Goal: Task Accomplishment & Management: Use online tool/utility

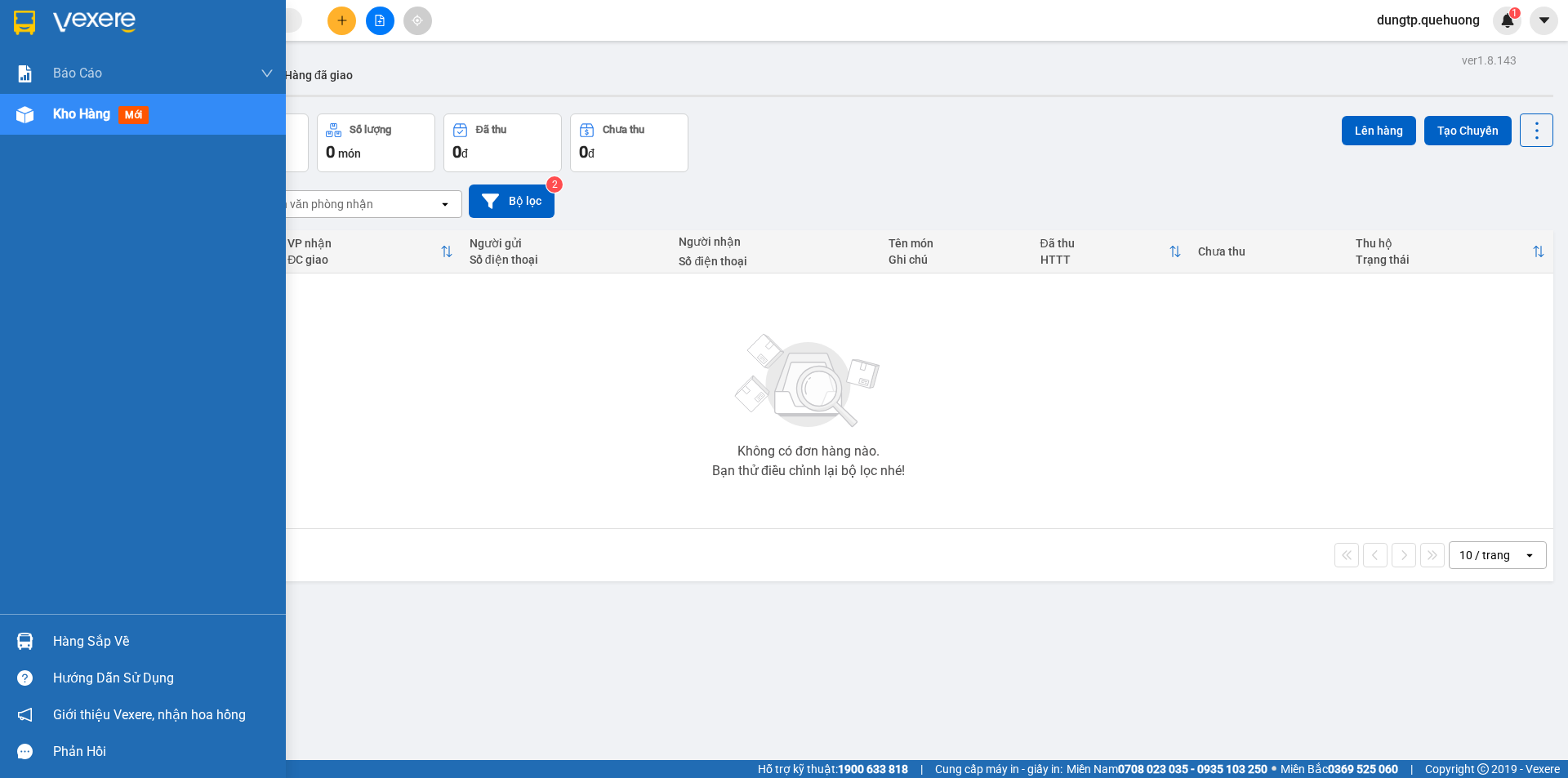
click at [118, 632] on div "Hàng sắp về" at bounding box center [163, 642] width 220 height 25
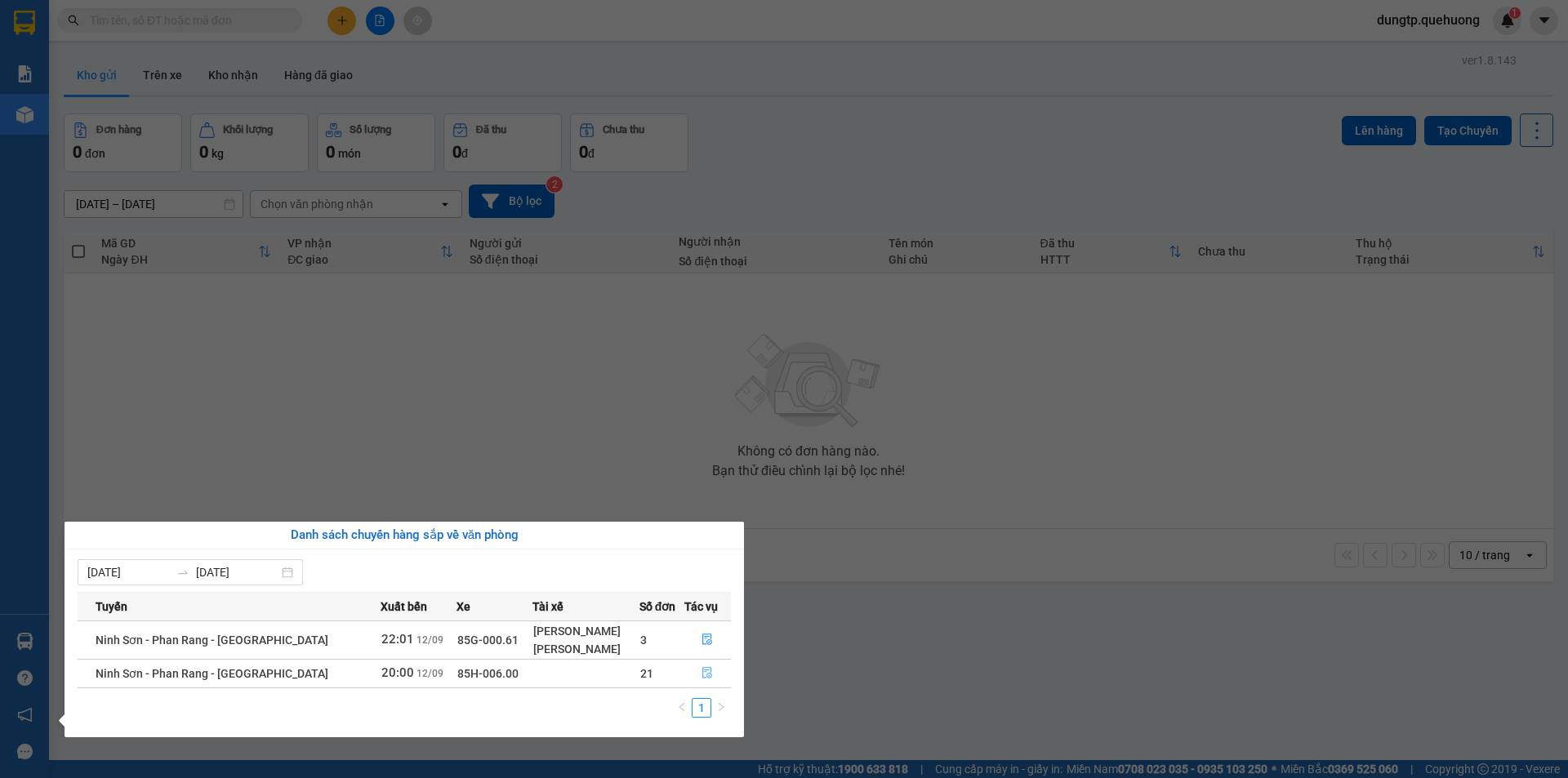
click at [702, 674] on icon "file-done" at bounding box center [707, 673] width 12 height 12
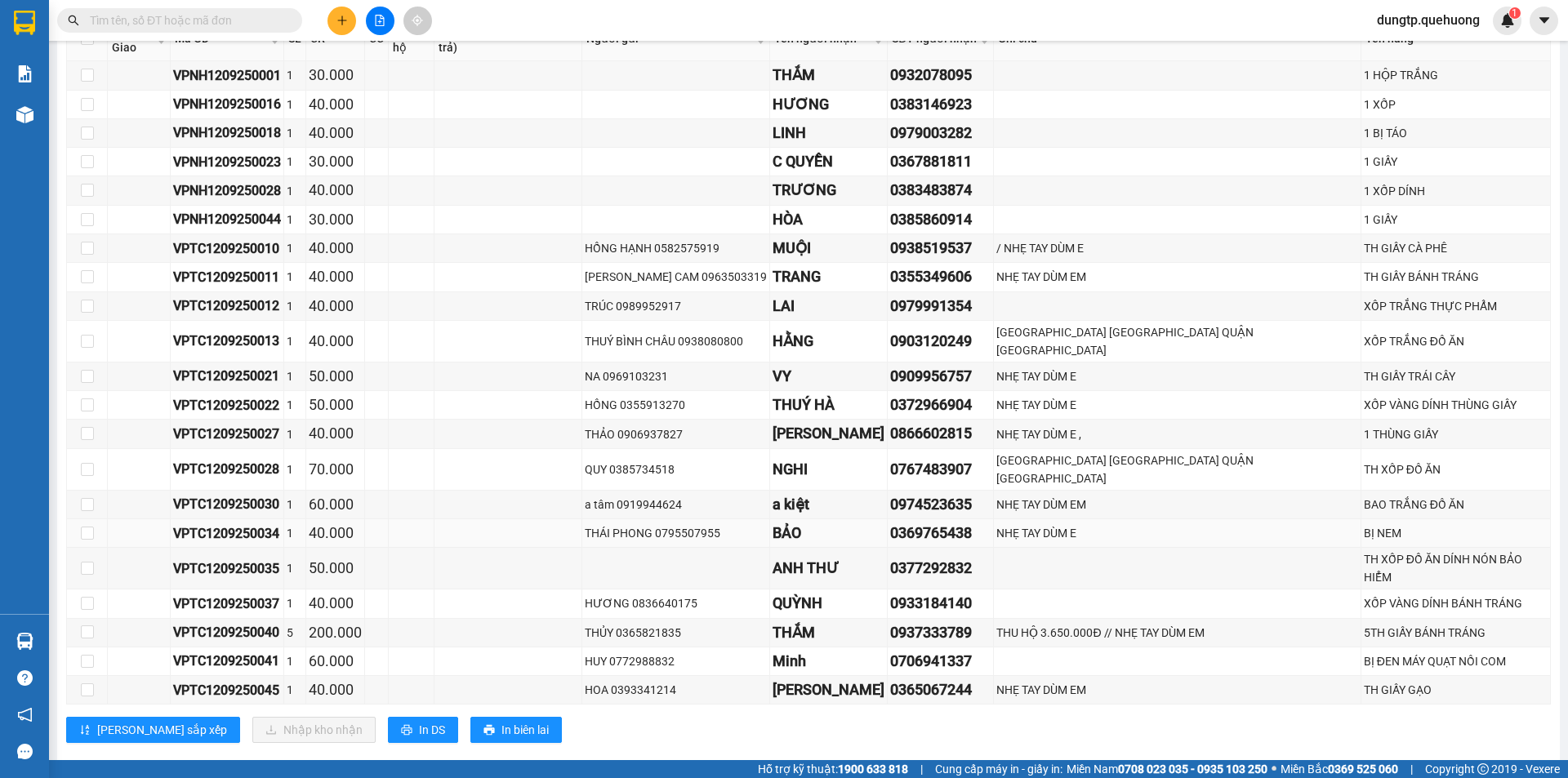
scroll to position [2908, 0]
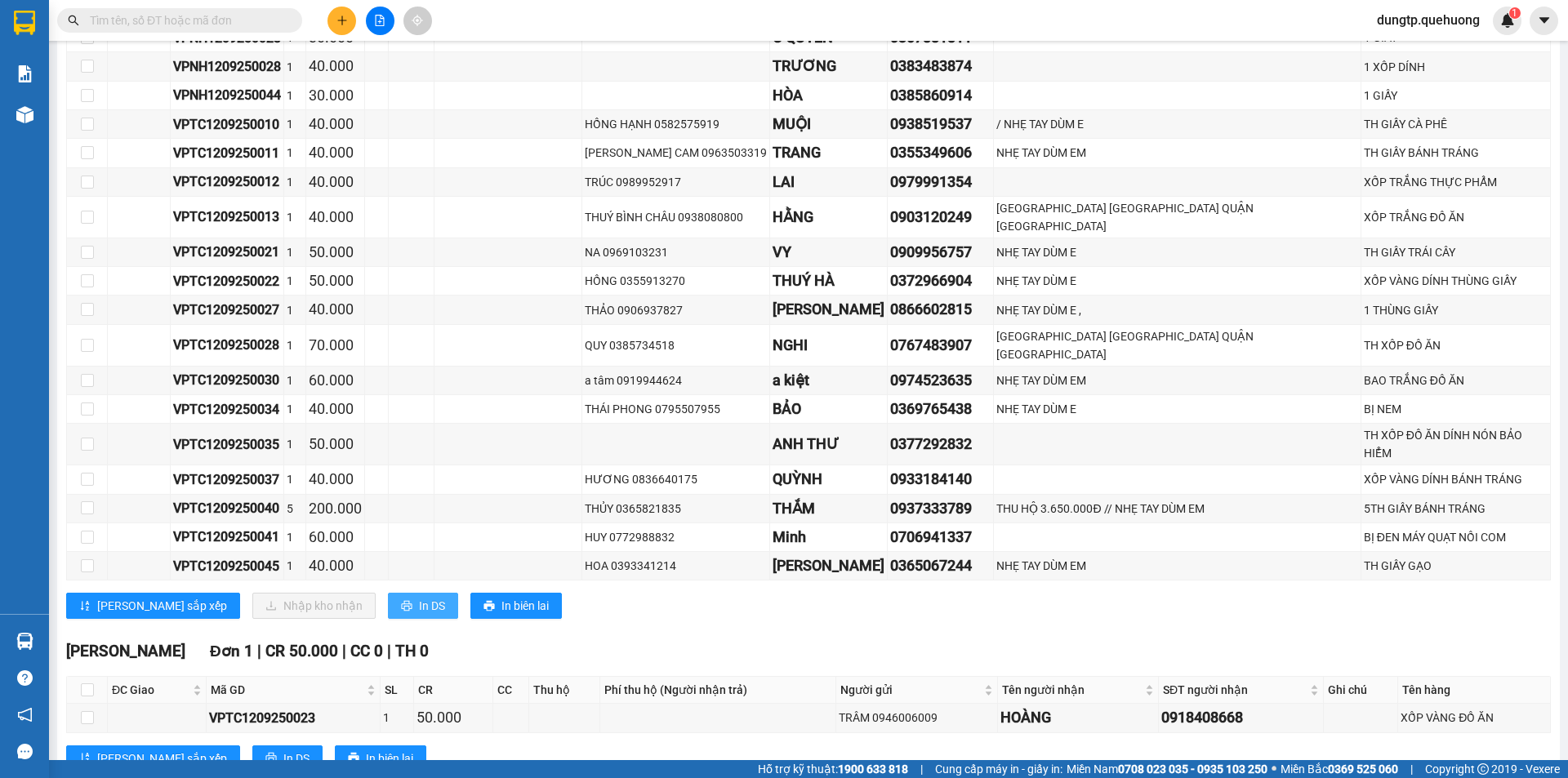
click at [419, 597] on span "In DS" at bounding box center [432, 606] width 26 height 18
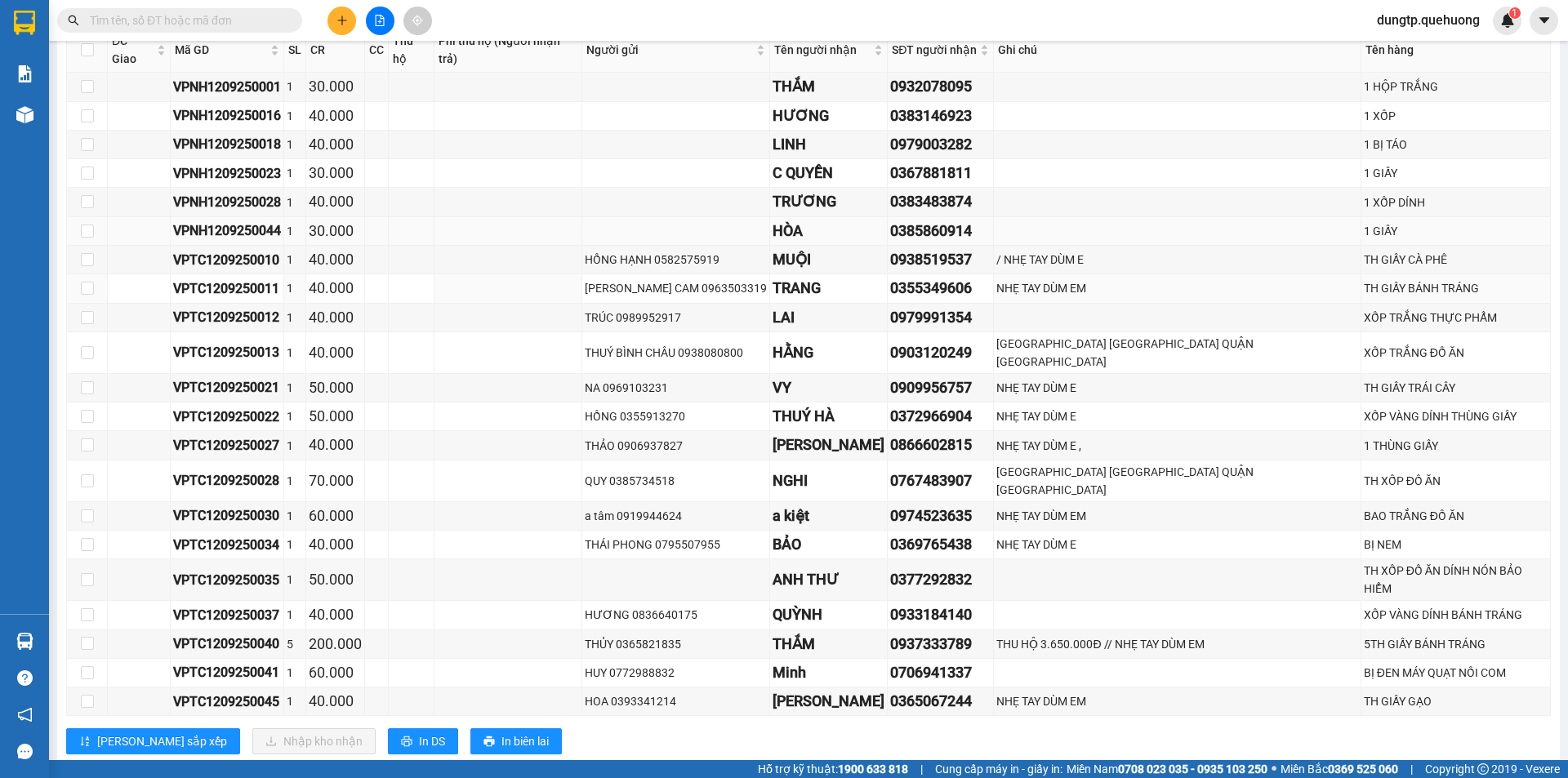
scroll to position [2581, 0]
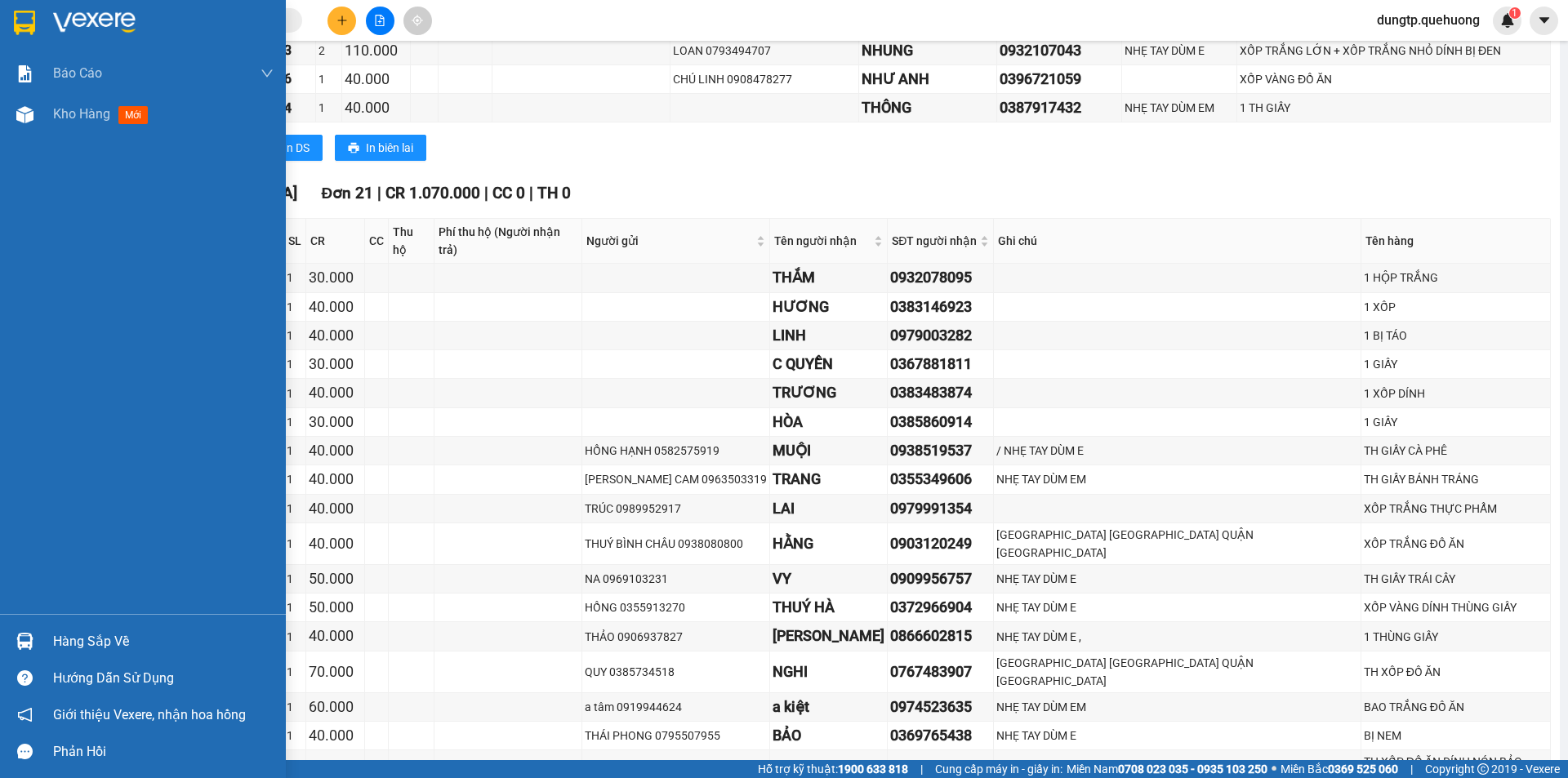
click at [87, 650] on div "Hàng sắp về" at bounding box center [163, 642] width 220 height 25
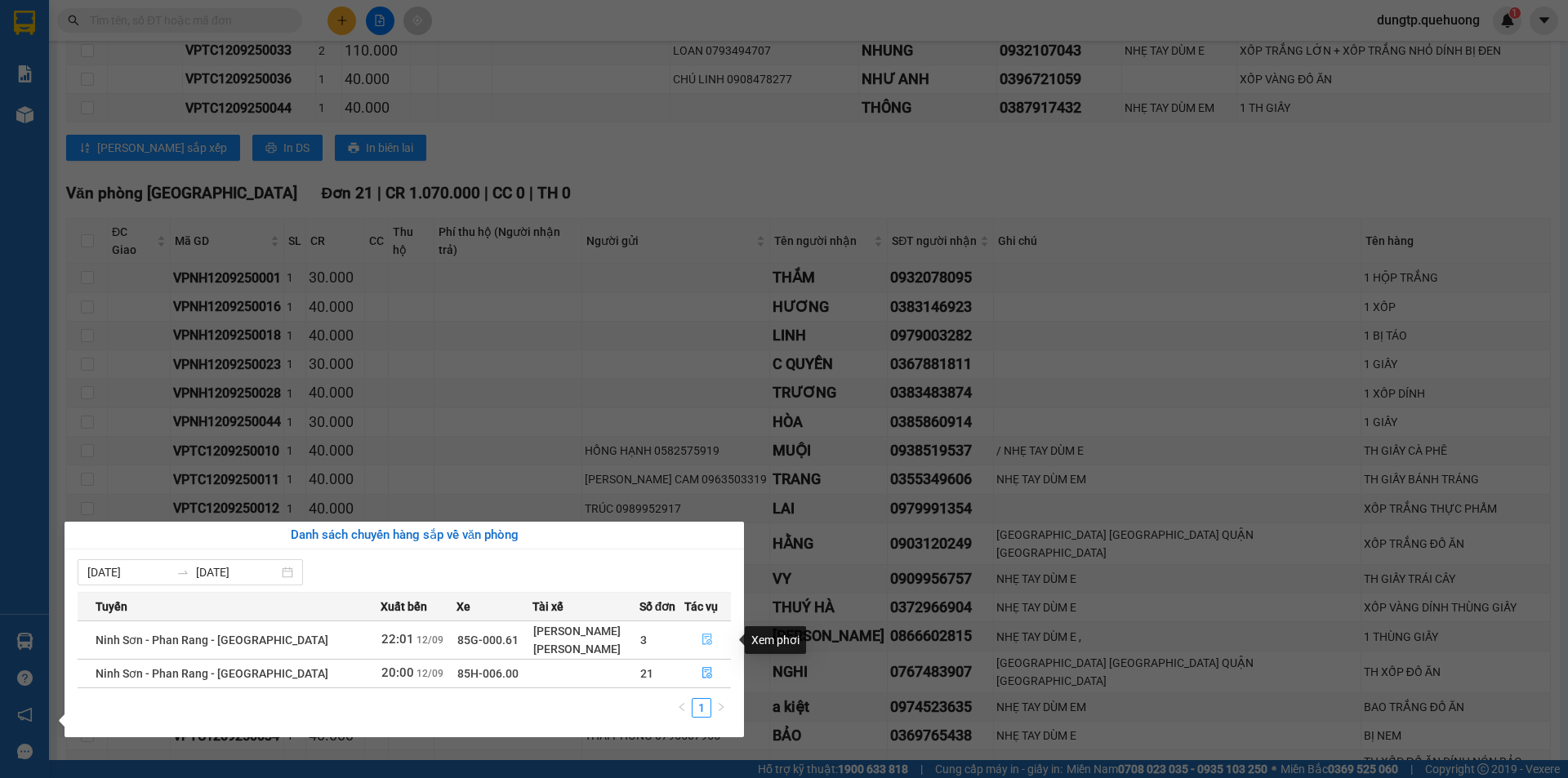
click at [703, 641] on icon "file-done" at bounding box center [708, 640] width 10 height 12
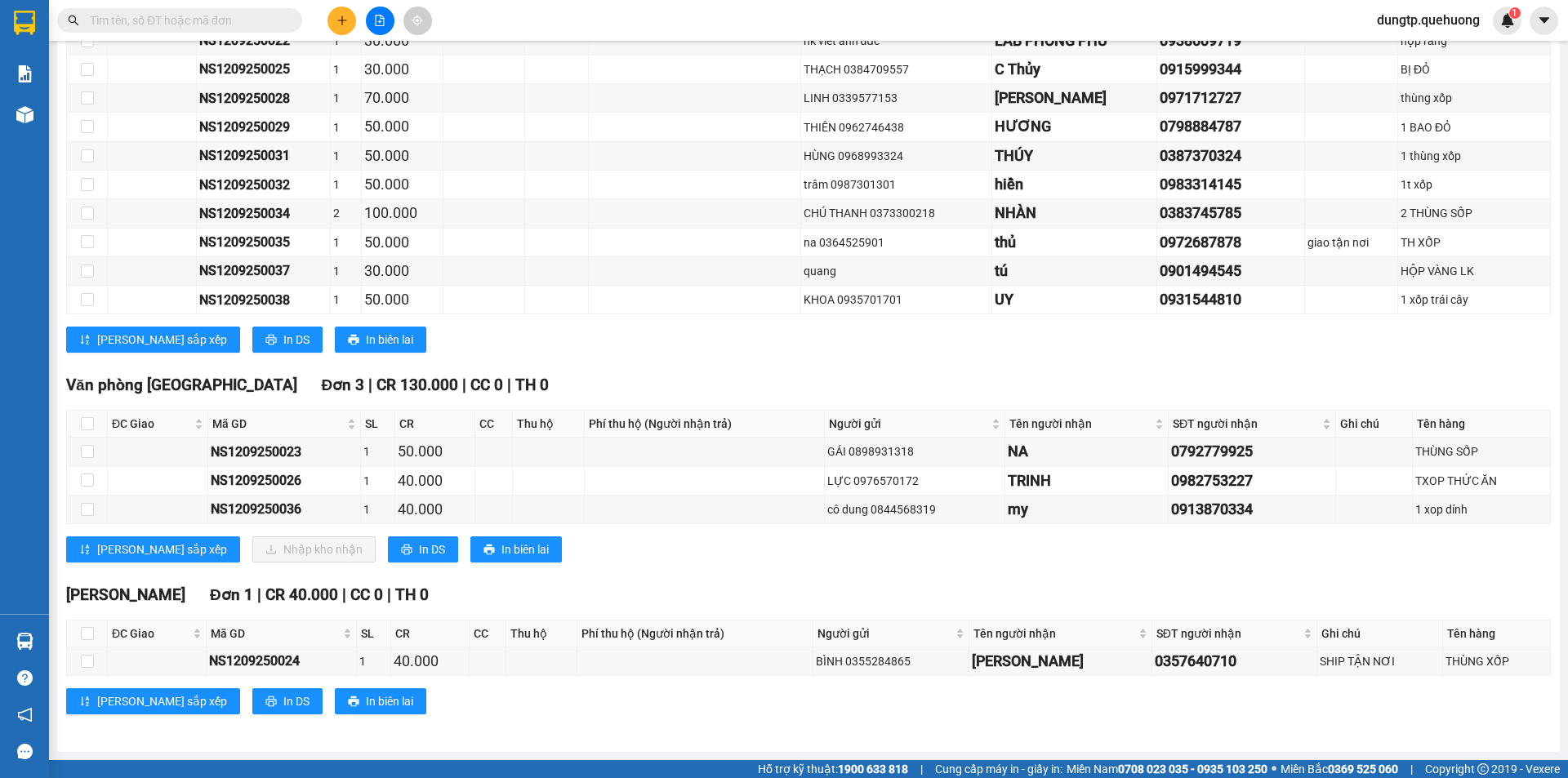
scroll to position [1115, 0]
click at [419, 550] on span "In DS" at bounding box center [432, 550] width 26 height 18
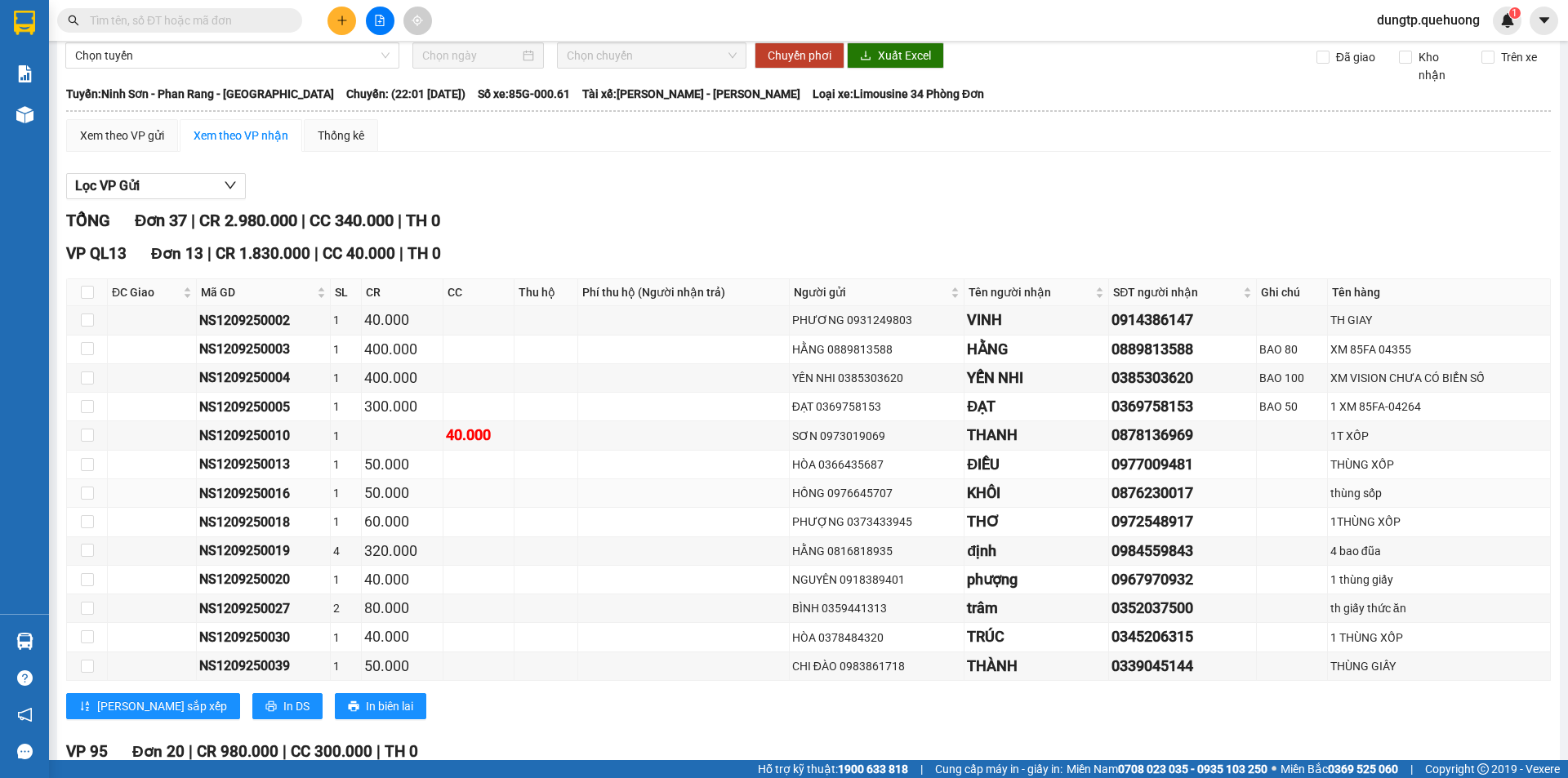
scroll to position [0, 0]
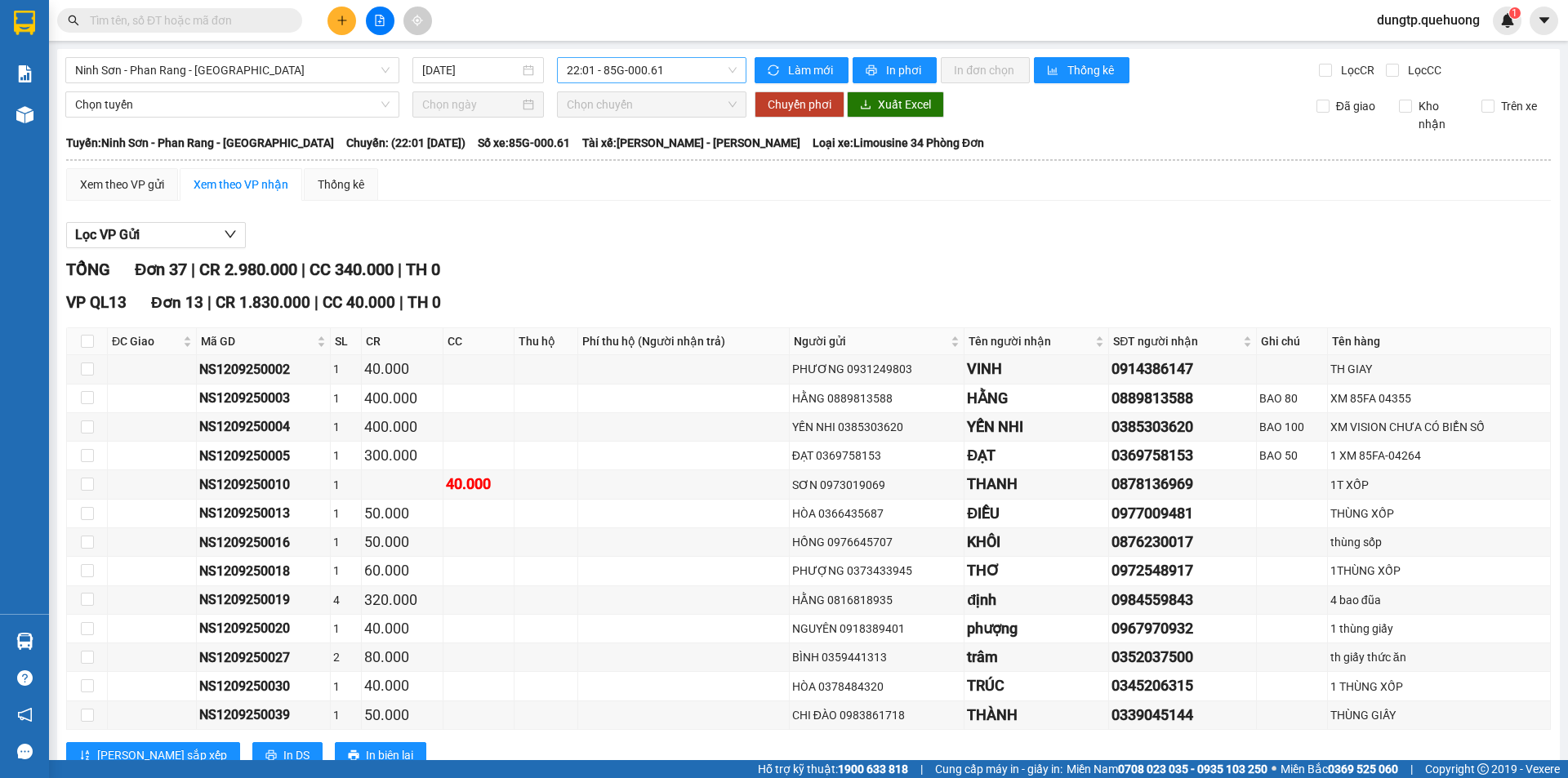
click at [628, 75] on span "22:01 - 85G-000.61" at bounding box center [652, 70] width 170 height 25
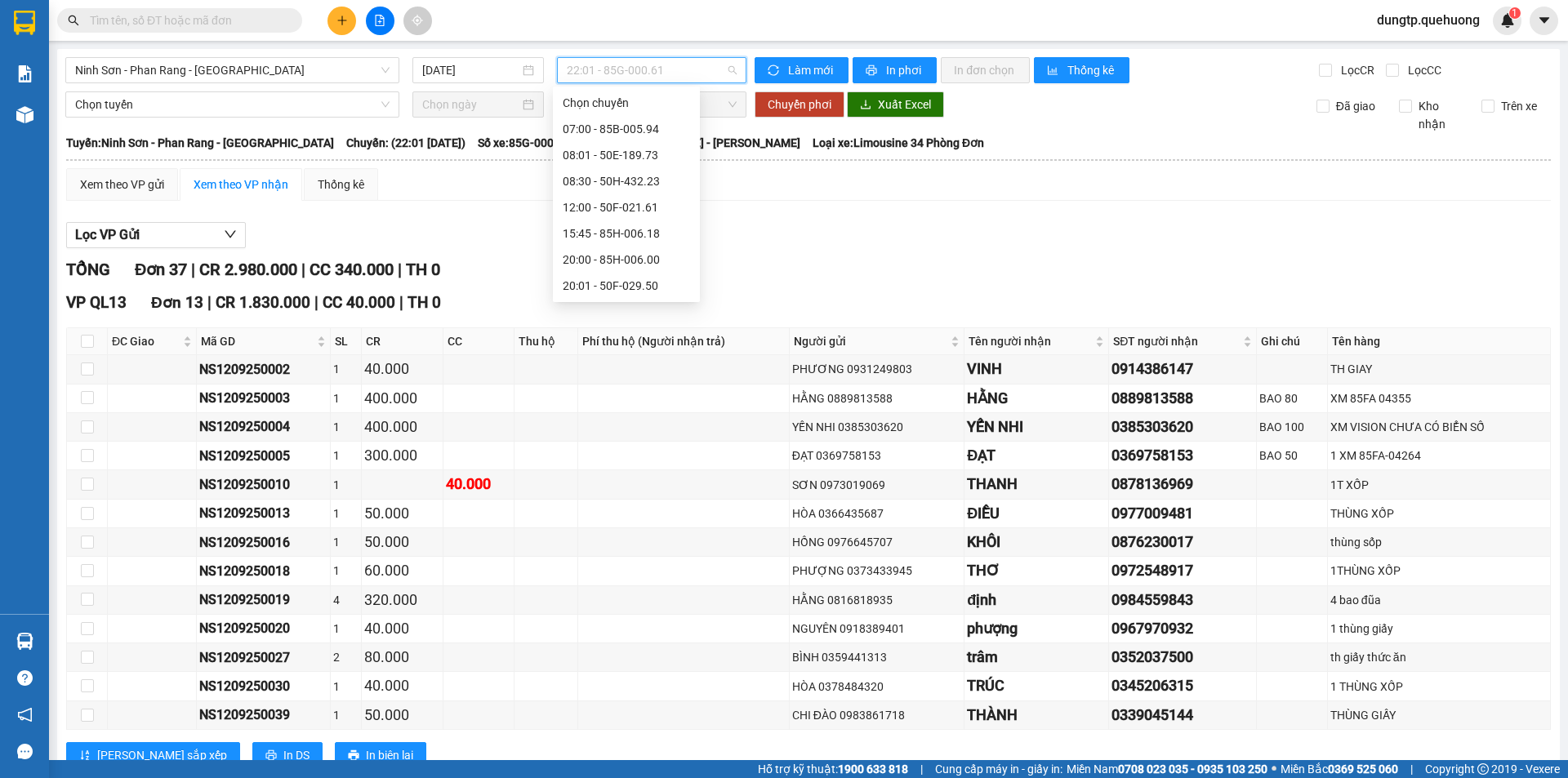
scroll to position [131, 0]
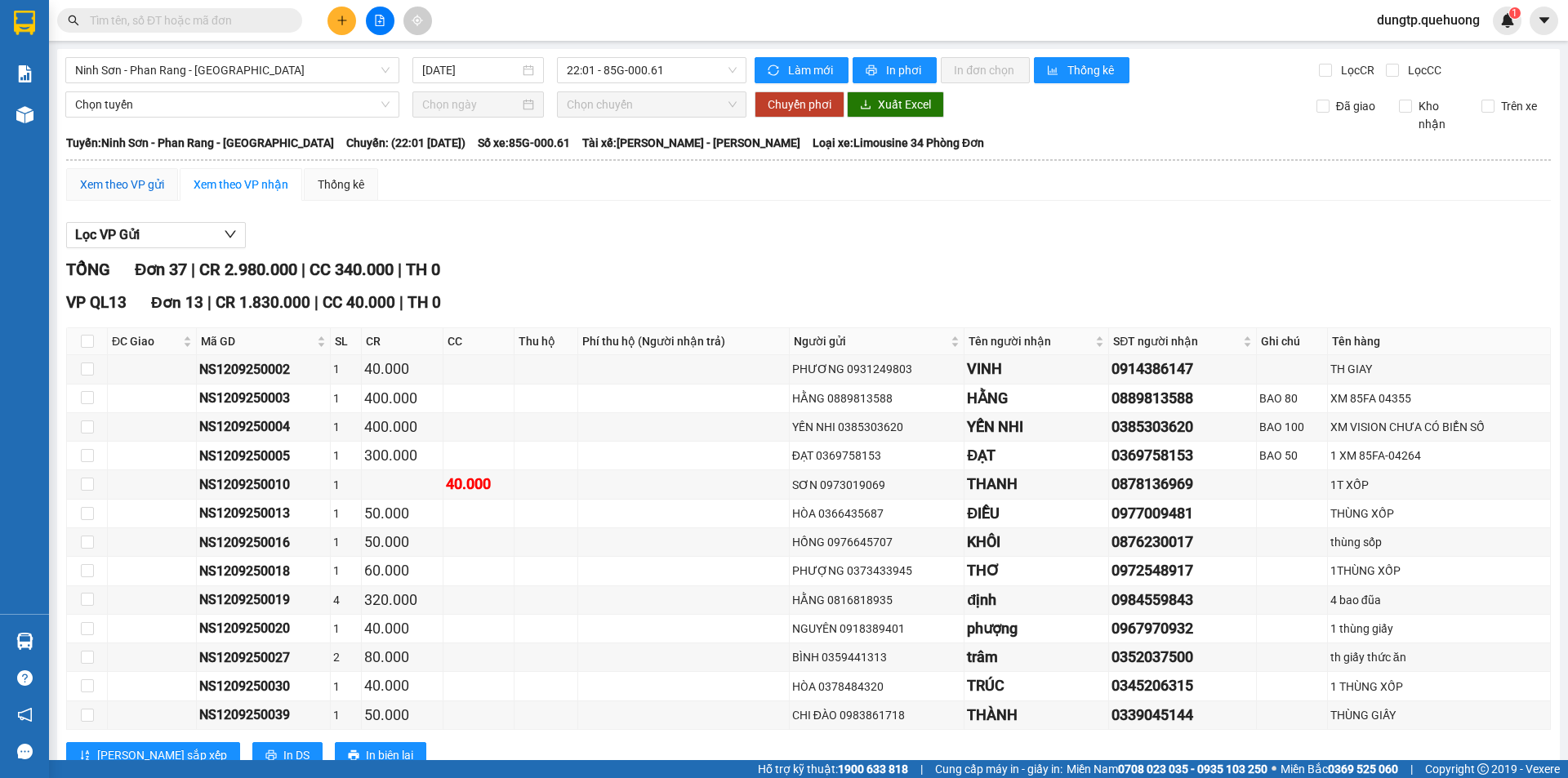
click at [116, 180] on div "Xem theo VP gửi" at bounding box center [123, 185] width 84 height 18
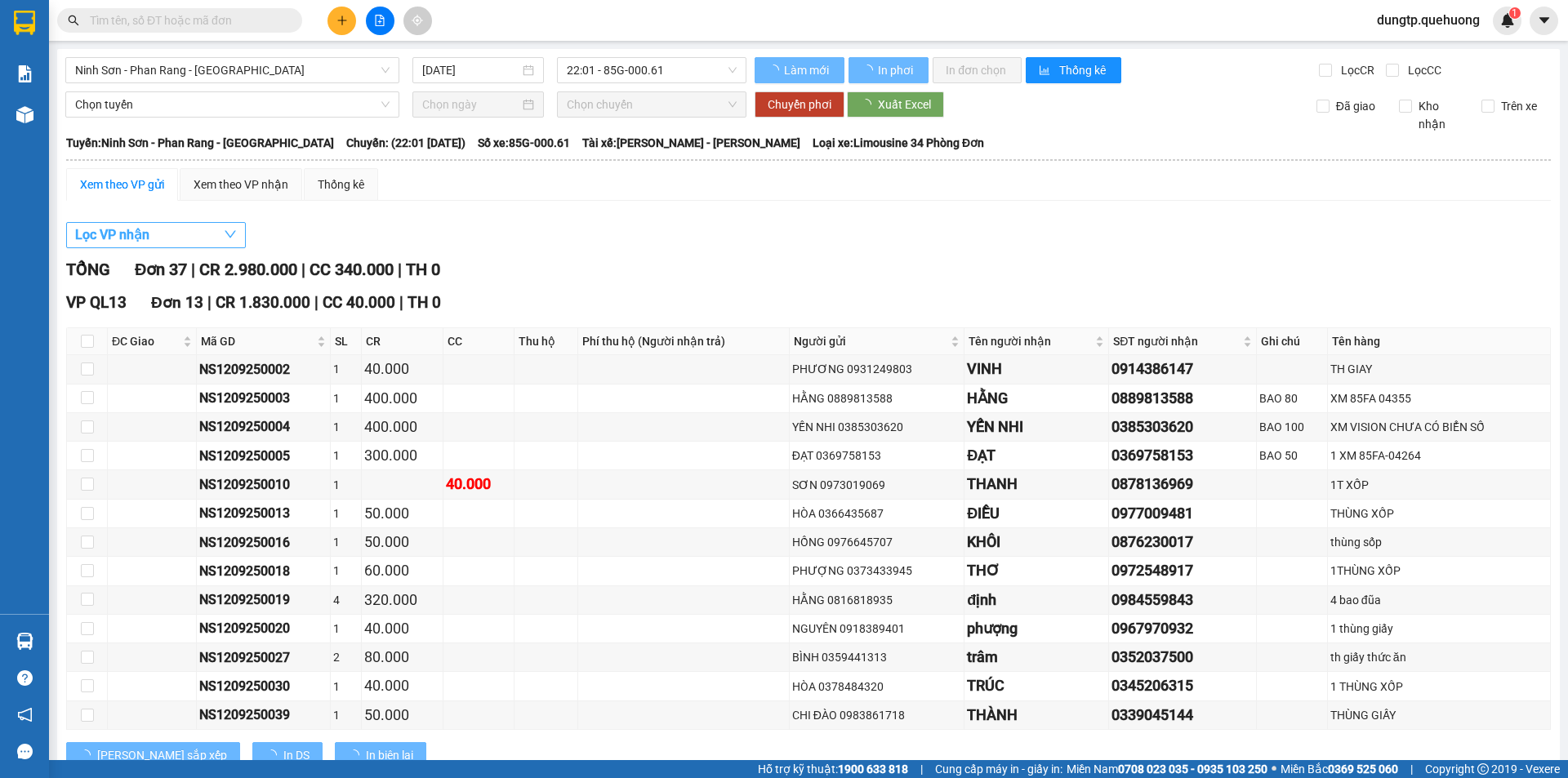
click at [141, 228] on span "Lọc VP nhận" at bounding box center [113, 234] width 75 height 21
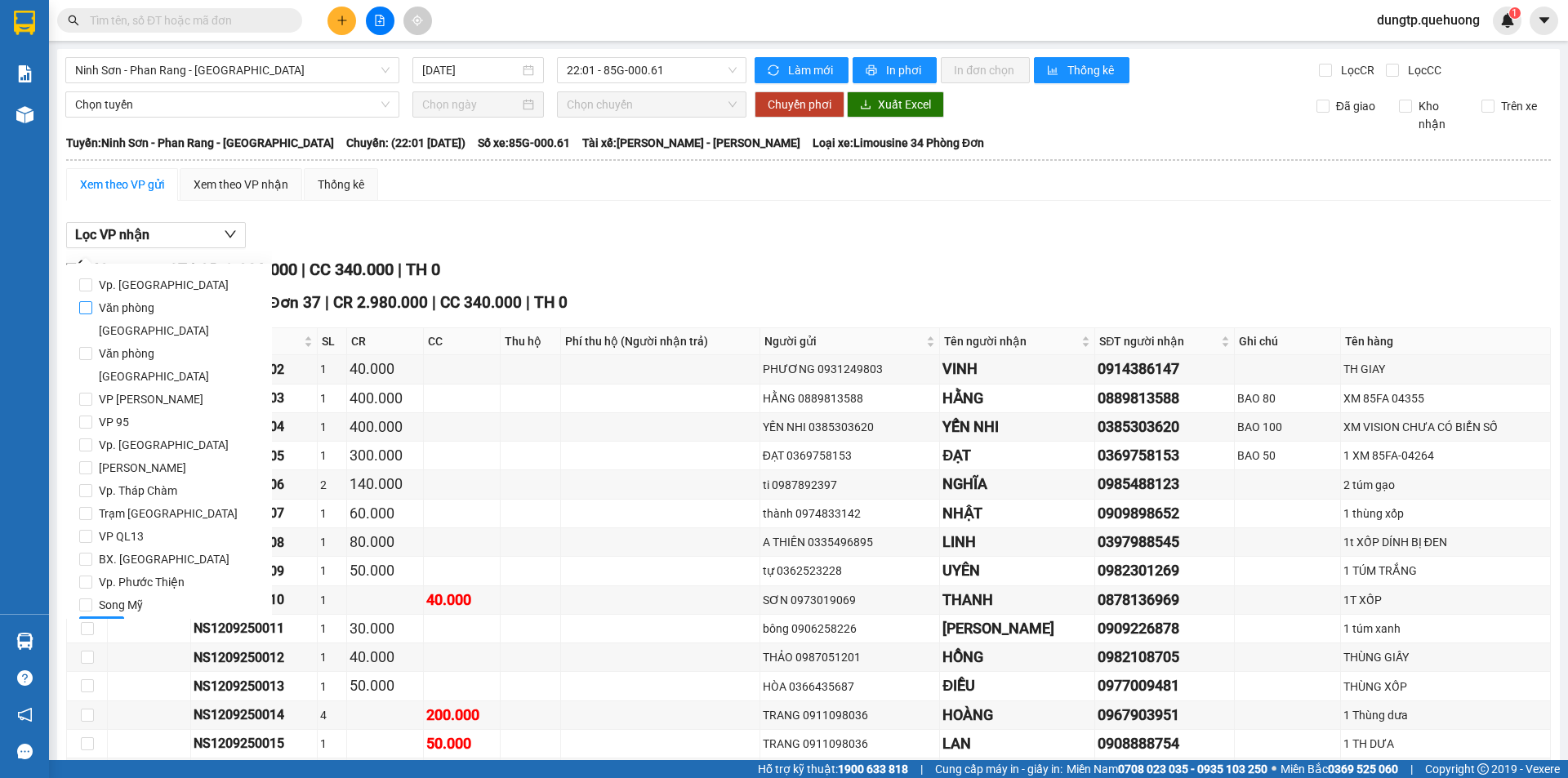
click at [81, 308] on input "Văn phòng [GEOGRAPHIC_DATA]" at bounding box center [86, 308] width 13 height 13
checkbox input "true"
click at [113, 617] on button "Lọc" at bounding box center [102, 630] width 45 height 26
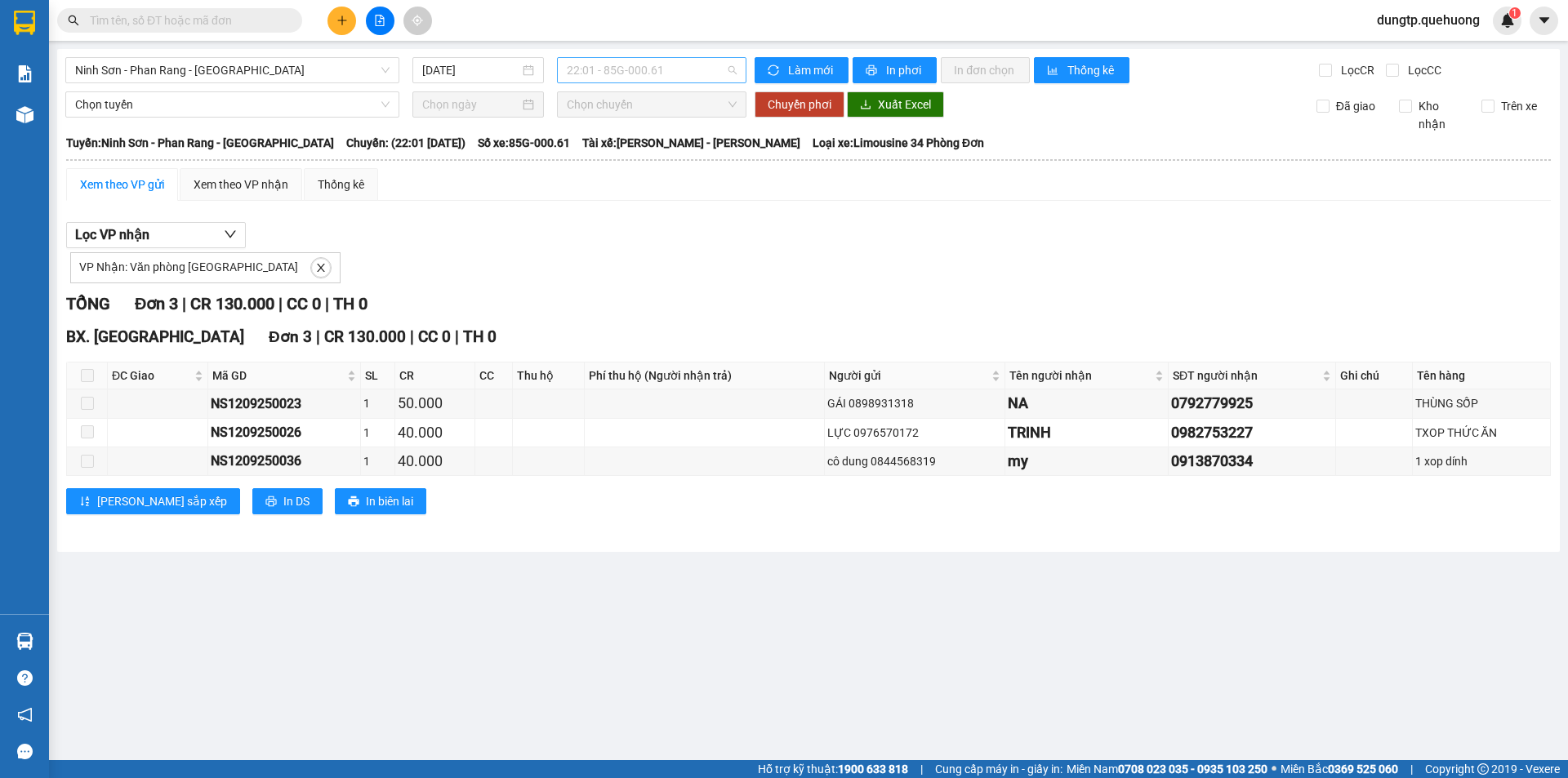
click at [674, 71] on span "22:01 - 85G-000.61" at bounding box center [652, 70] width 170 height 25
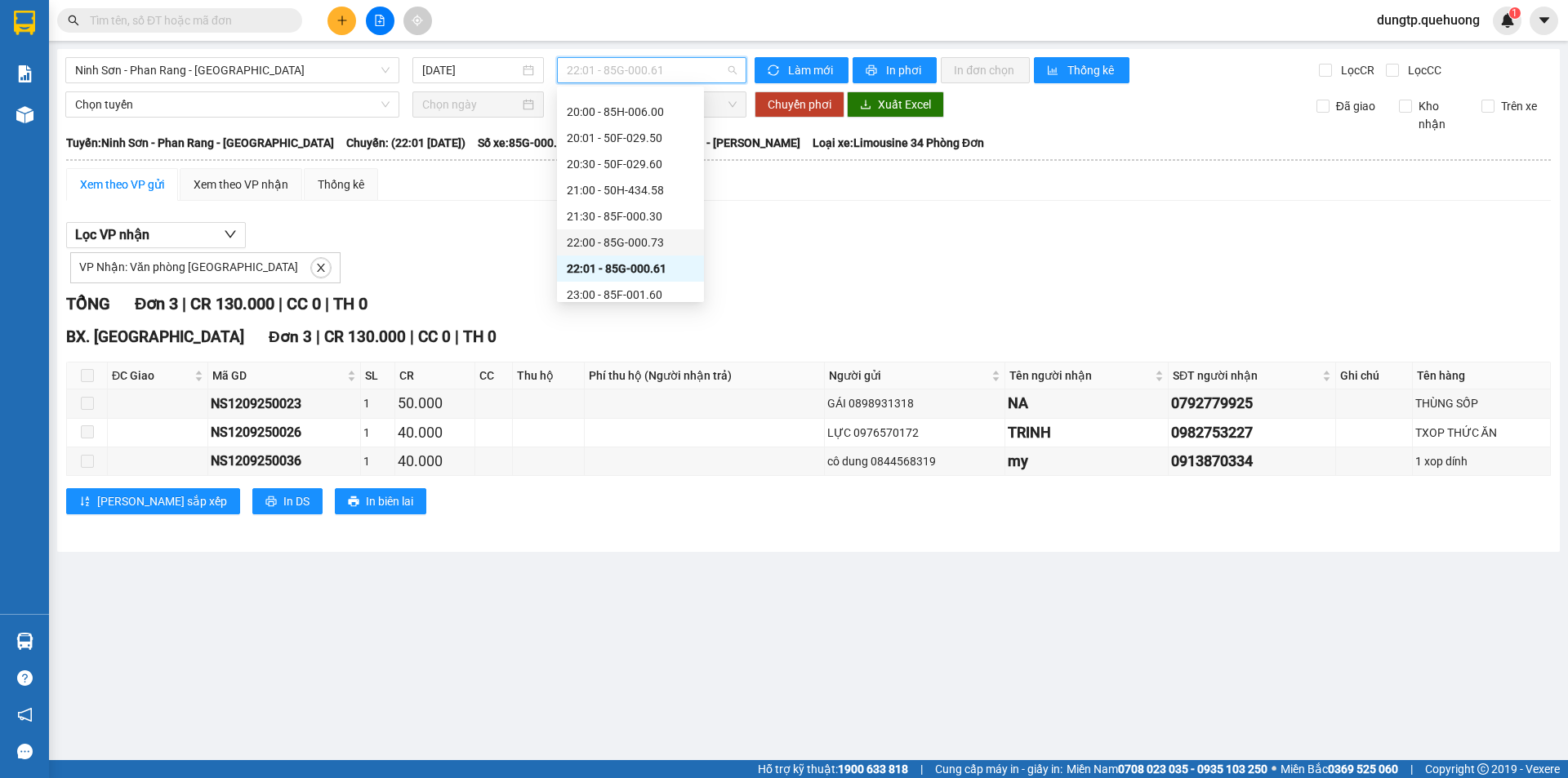
scroll to position [156, 0]
click at [642, 286] on div "23:00 - 85F-001.60" at bounding box center [631, 286] width 127 height 18
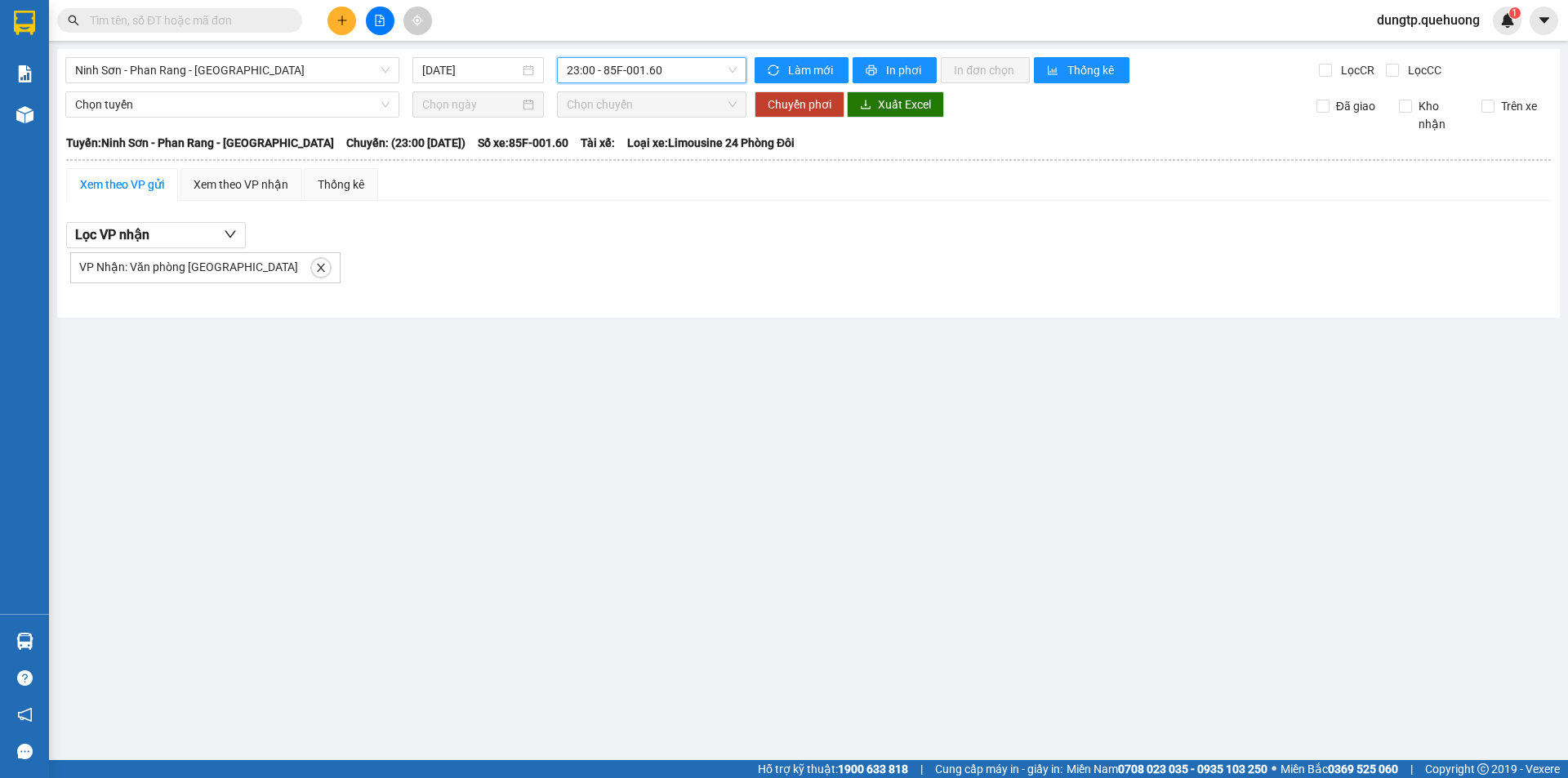
click at [695, 65] on span "23:00 - 85F-001.60" at bounding box center [652, 70] width 170 height 25
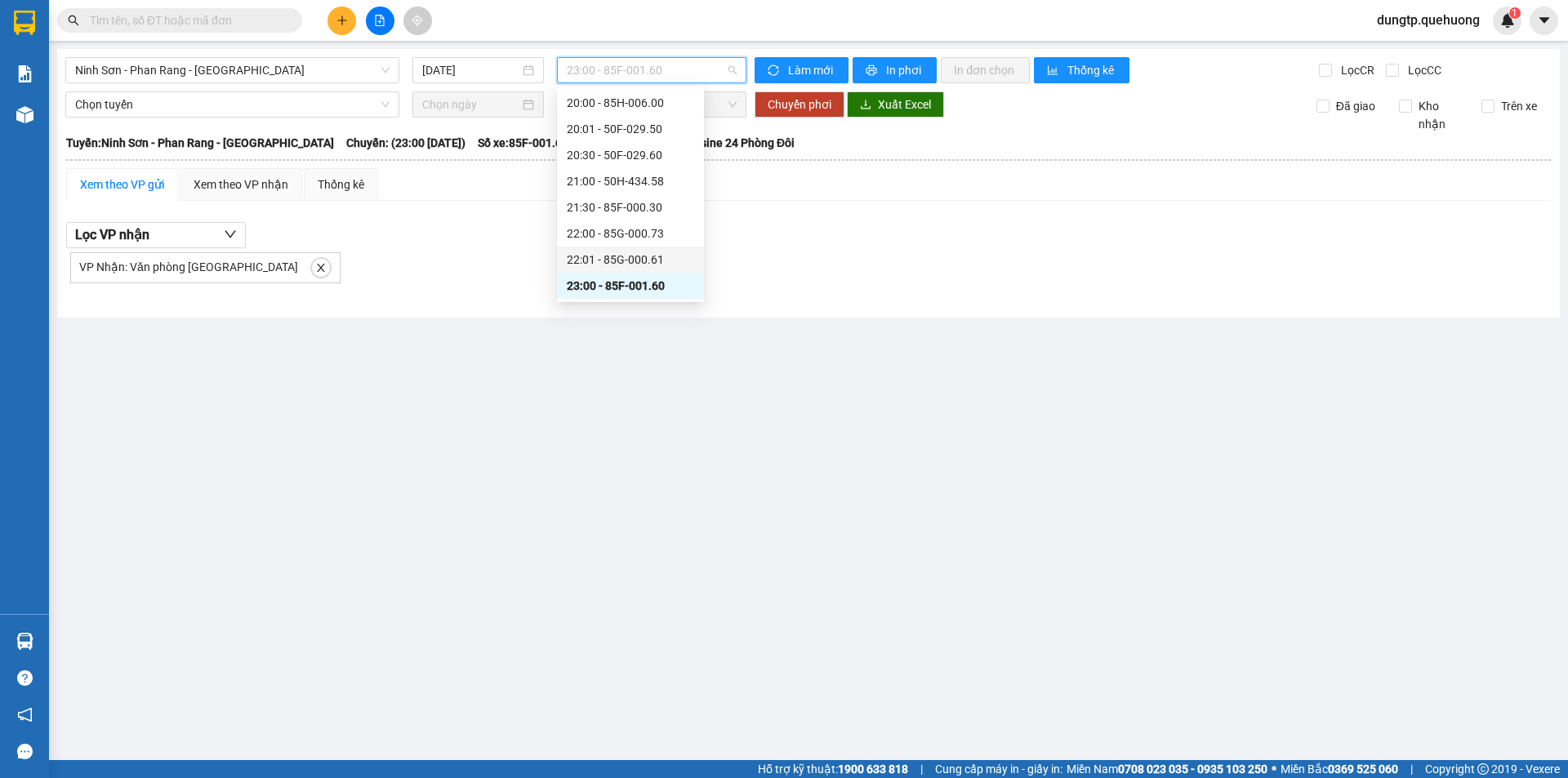
click at [636, 264] on div "22:01 - 85G-000.61" at bounding box center [631, 260] width 127 height 18
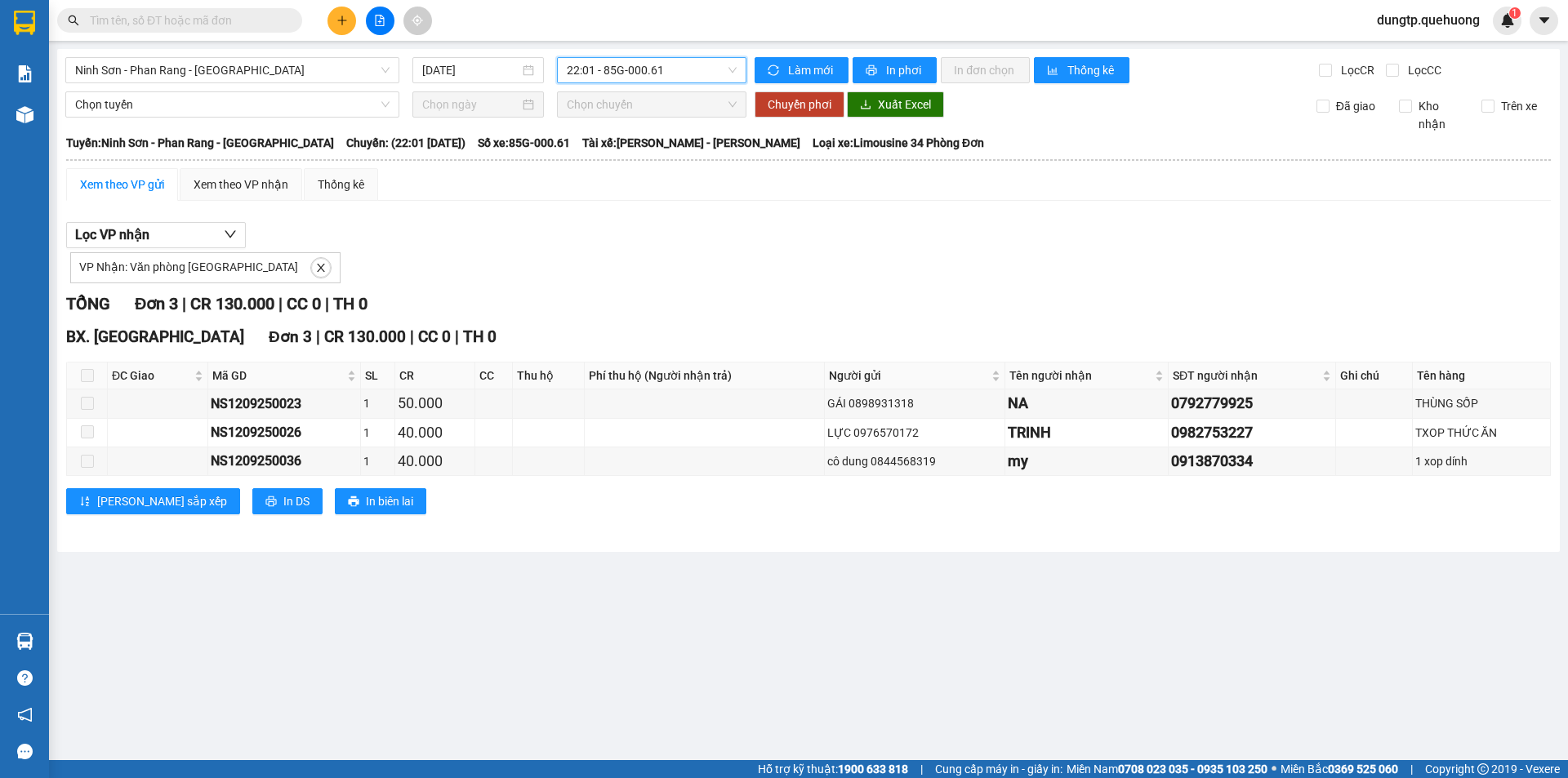
click at [672, 77] on span "22:01 - 85G-000.61" at bounding box center [652, 70] width 170 height 25
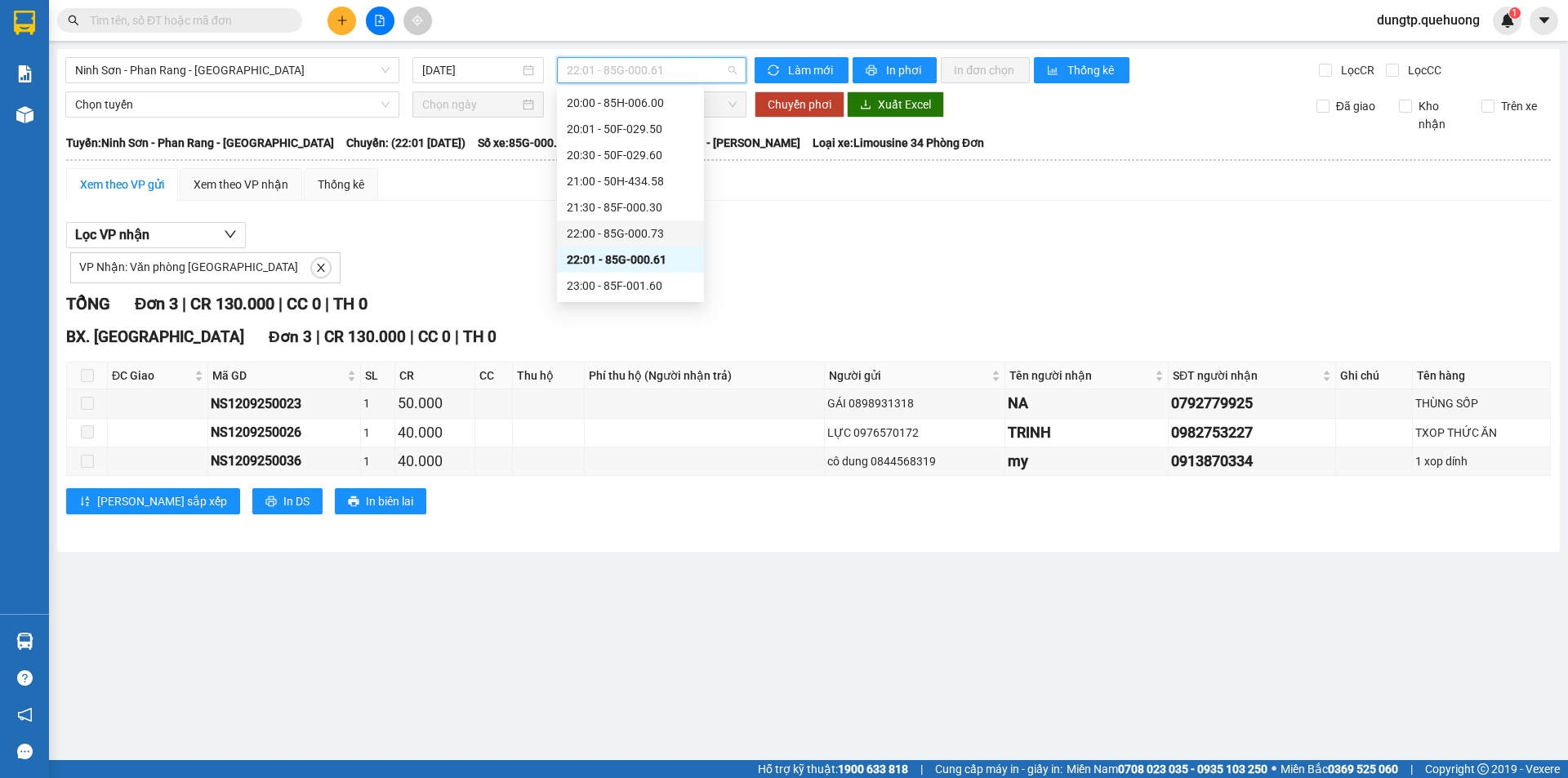
click at [620, 229] on div "22:00 - 85G-000.73" at bounding box center [631, 233] width 127 height 18
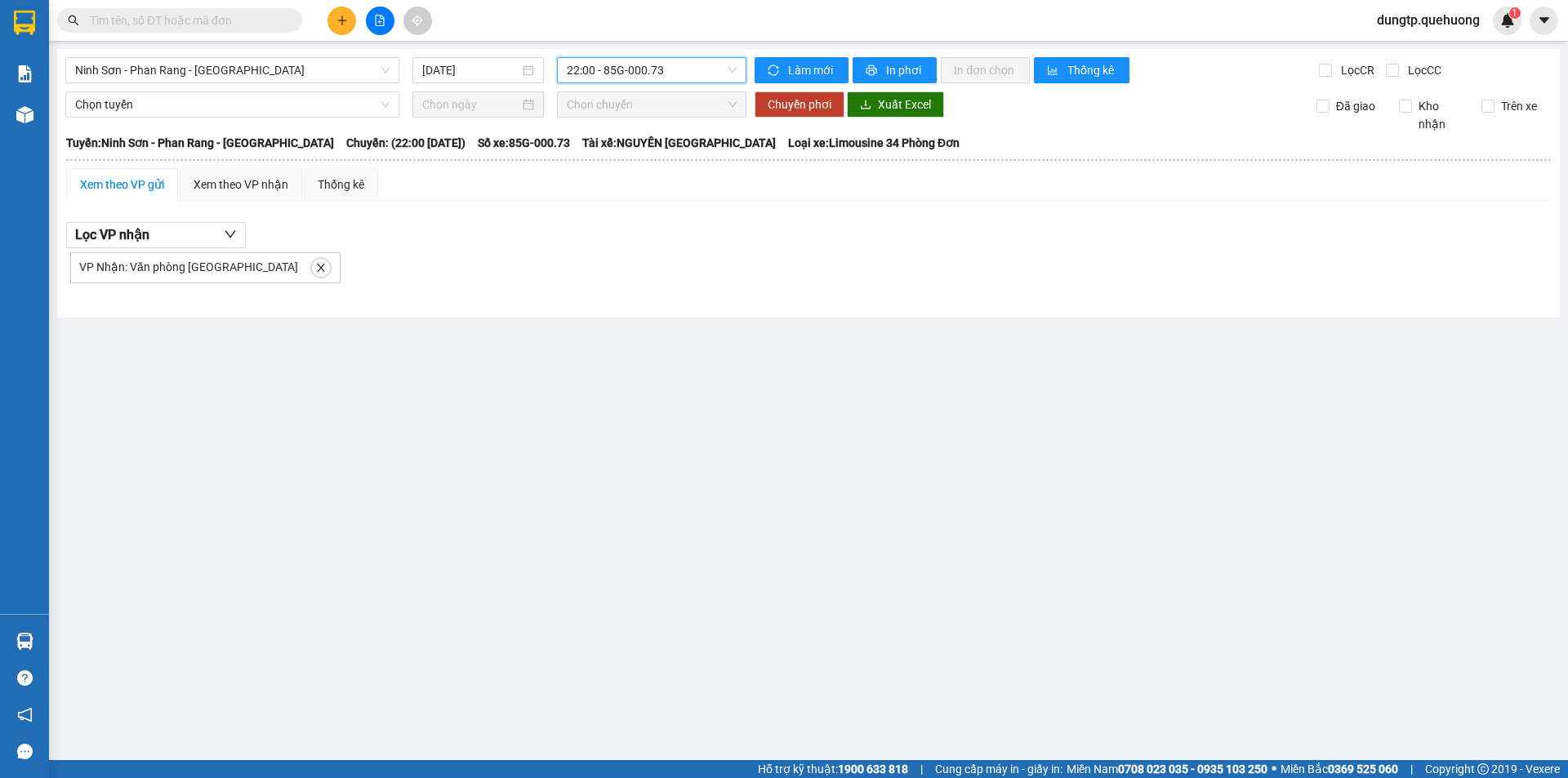
click at [642, 68] on span "22:00 - 85G-000.73" at bounding box center [652, 70] width 170 height 25
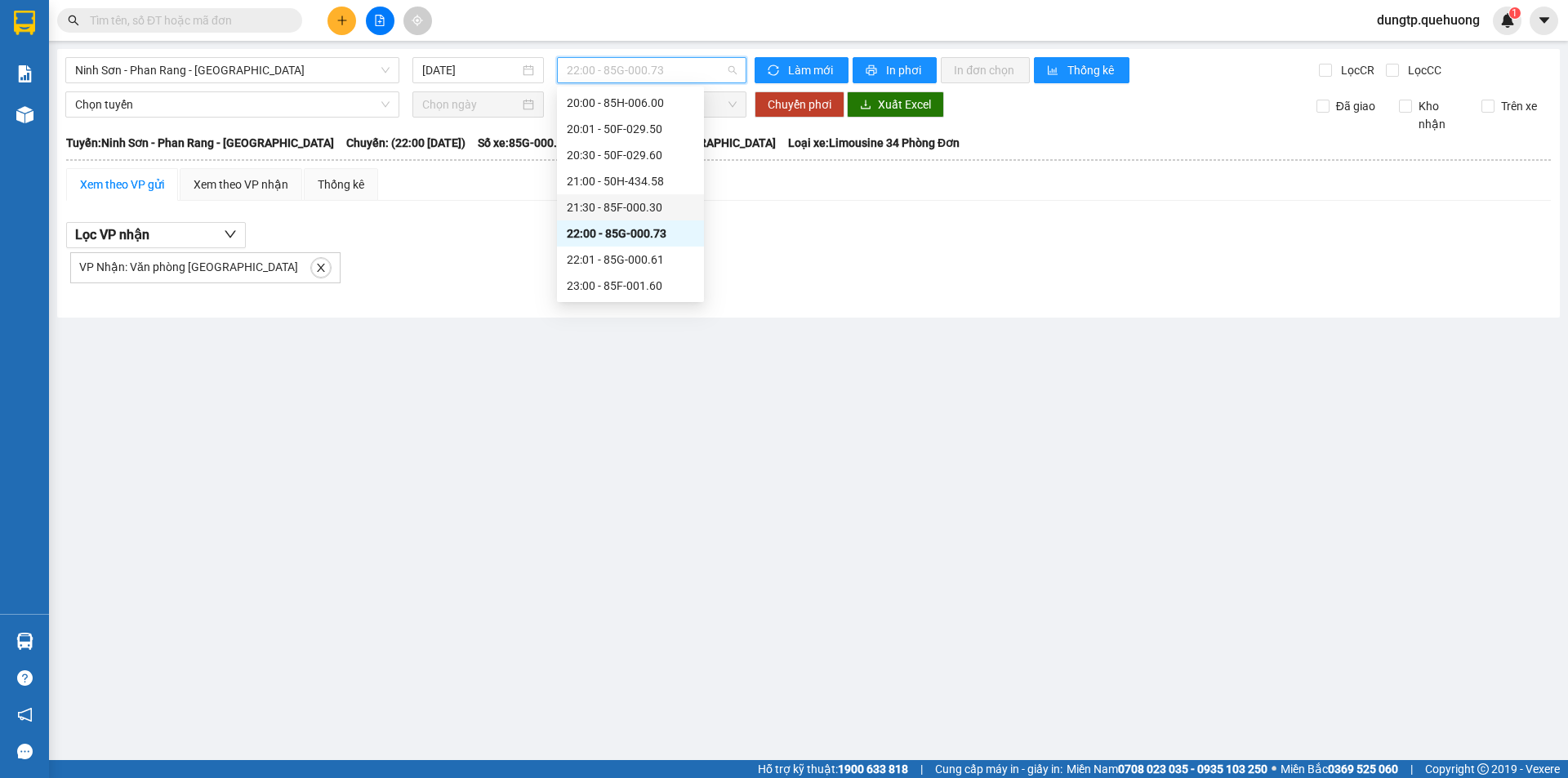
click at [641, 208] on div "21:30 - 85F-000.30" at bounding box center [631, 208] width 127 height 18
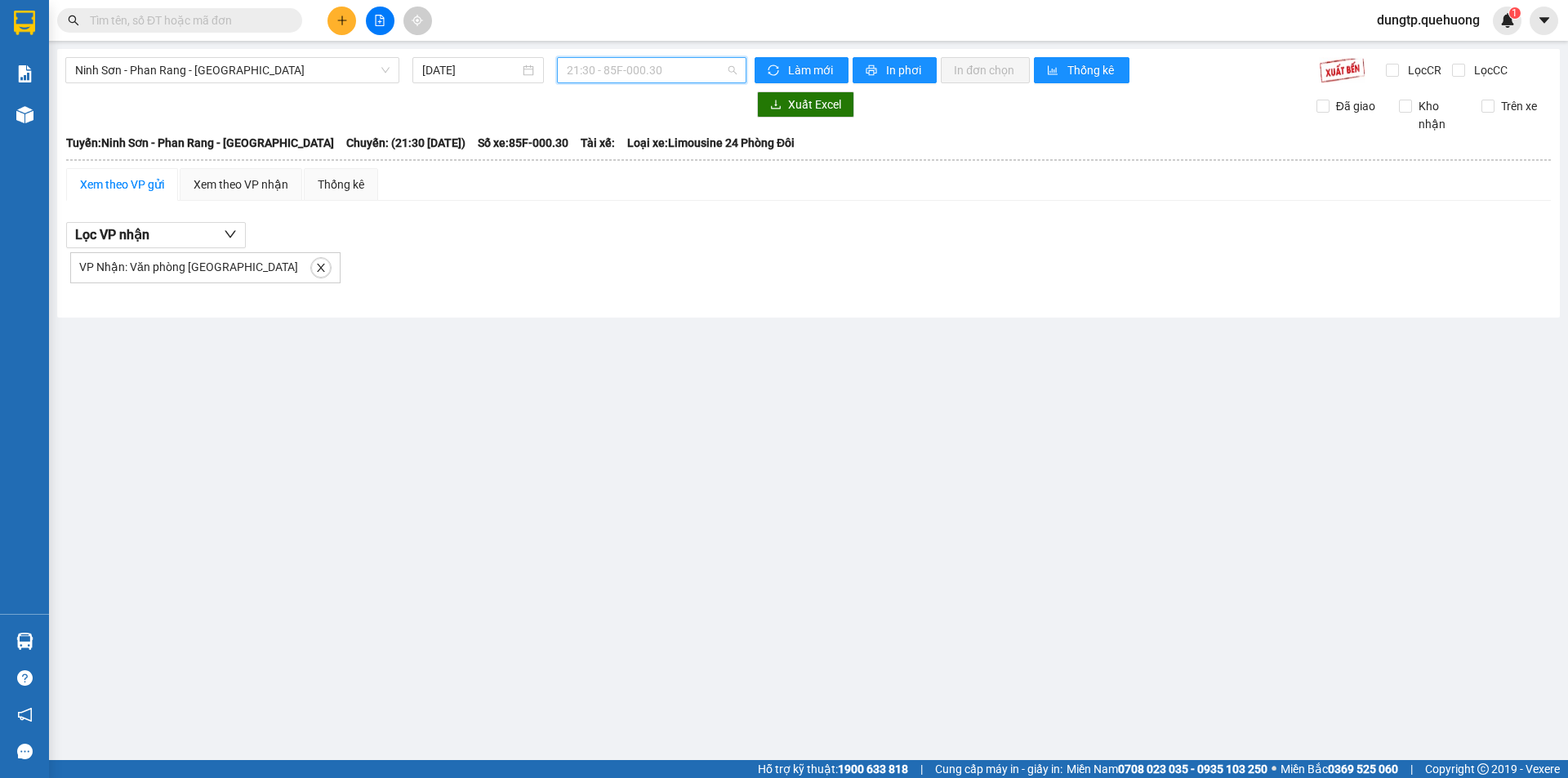
drag, startPoint x: 657, startPoint y: 63, endPoint x: 653, endPoint y: 82, distance: 19.4
click at [655, 69] on span "21:30 - 85F-000.30" at bounding box center [652, 70] width 170 height 25
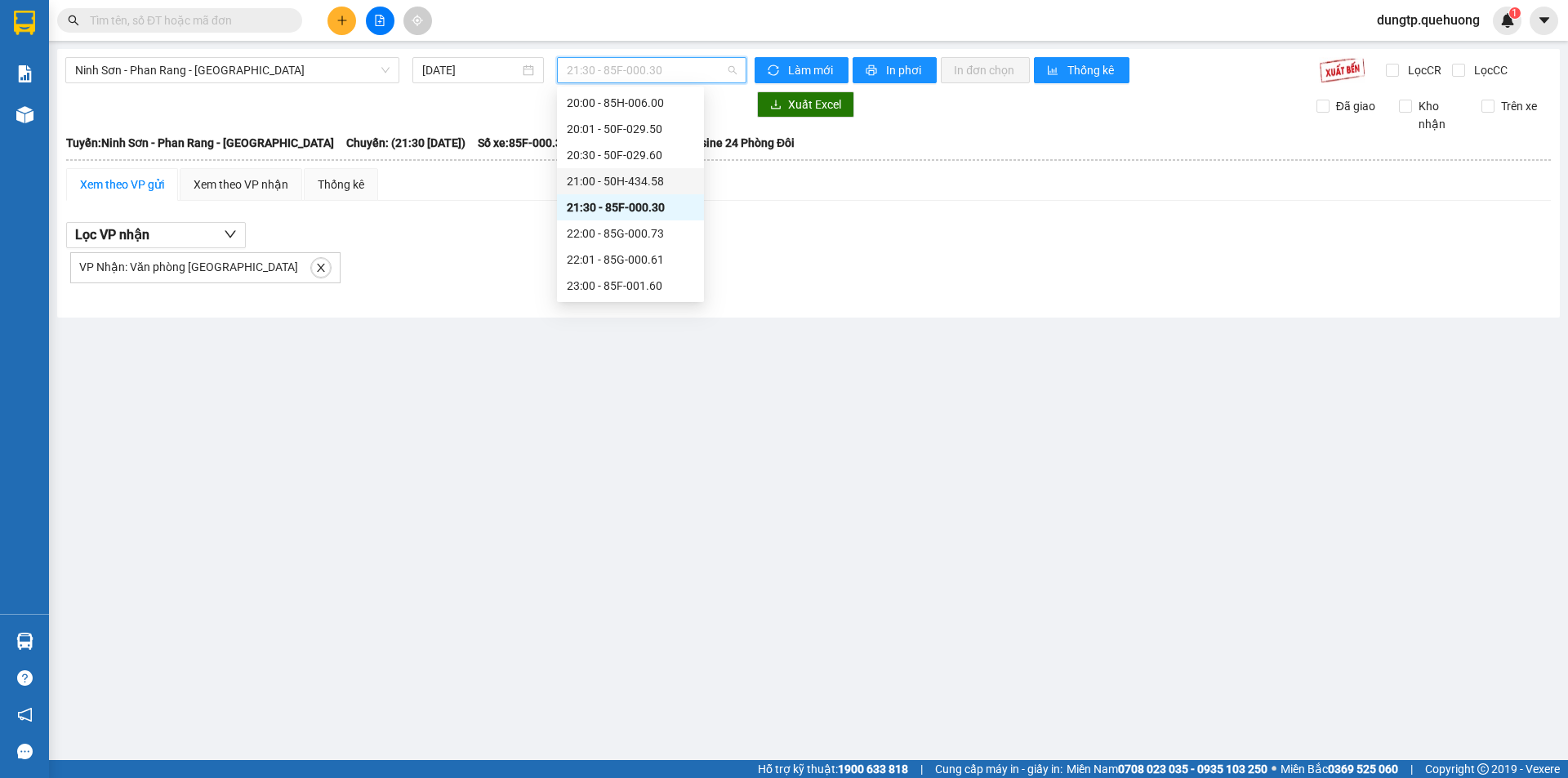
click at [642, 177] on div "21:00 - 50H-434.58" at bounding box center [631, 181] width 127 height 18
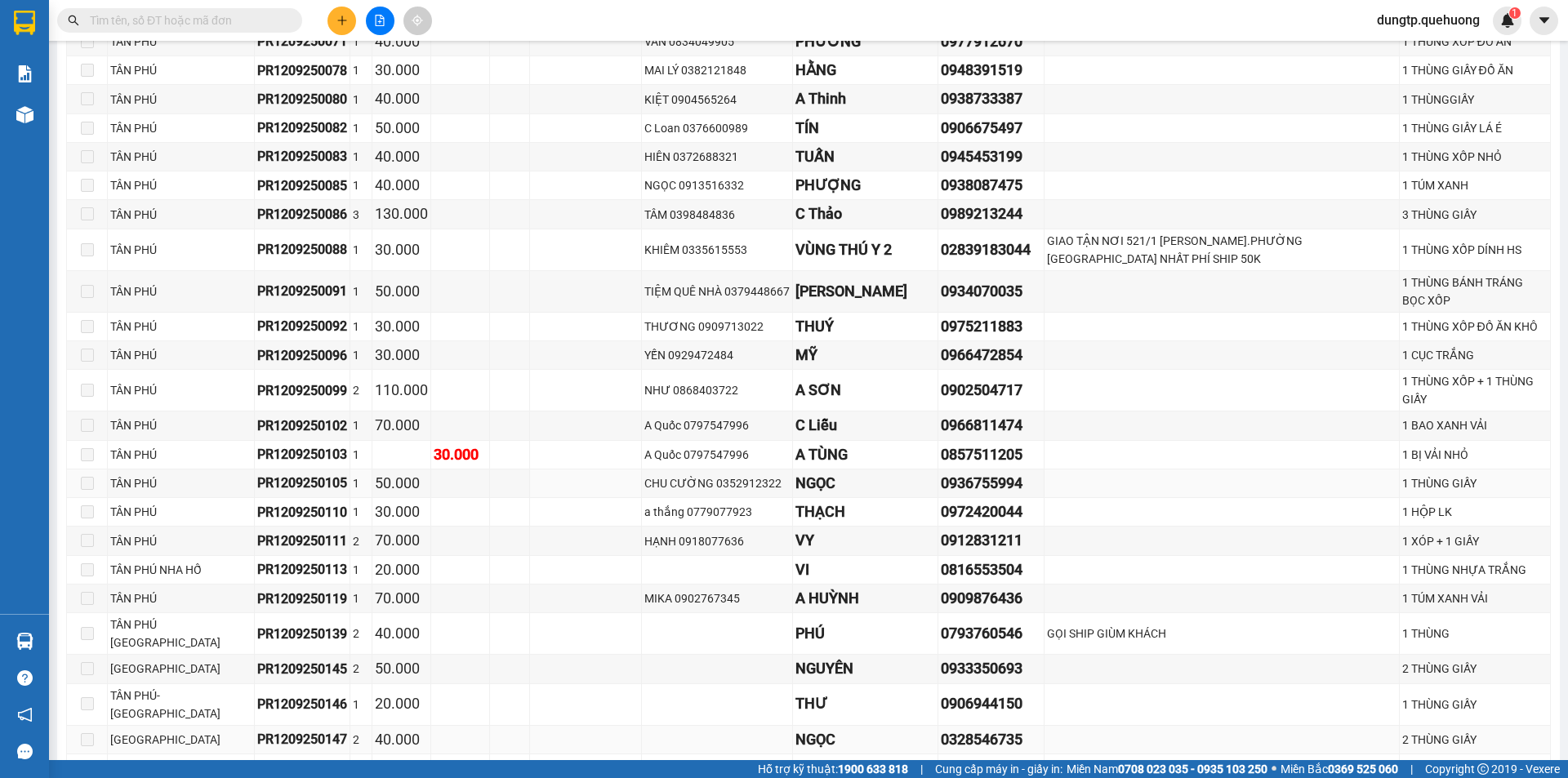
scroll to position [920, 0]
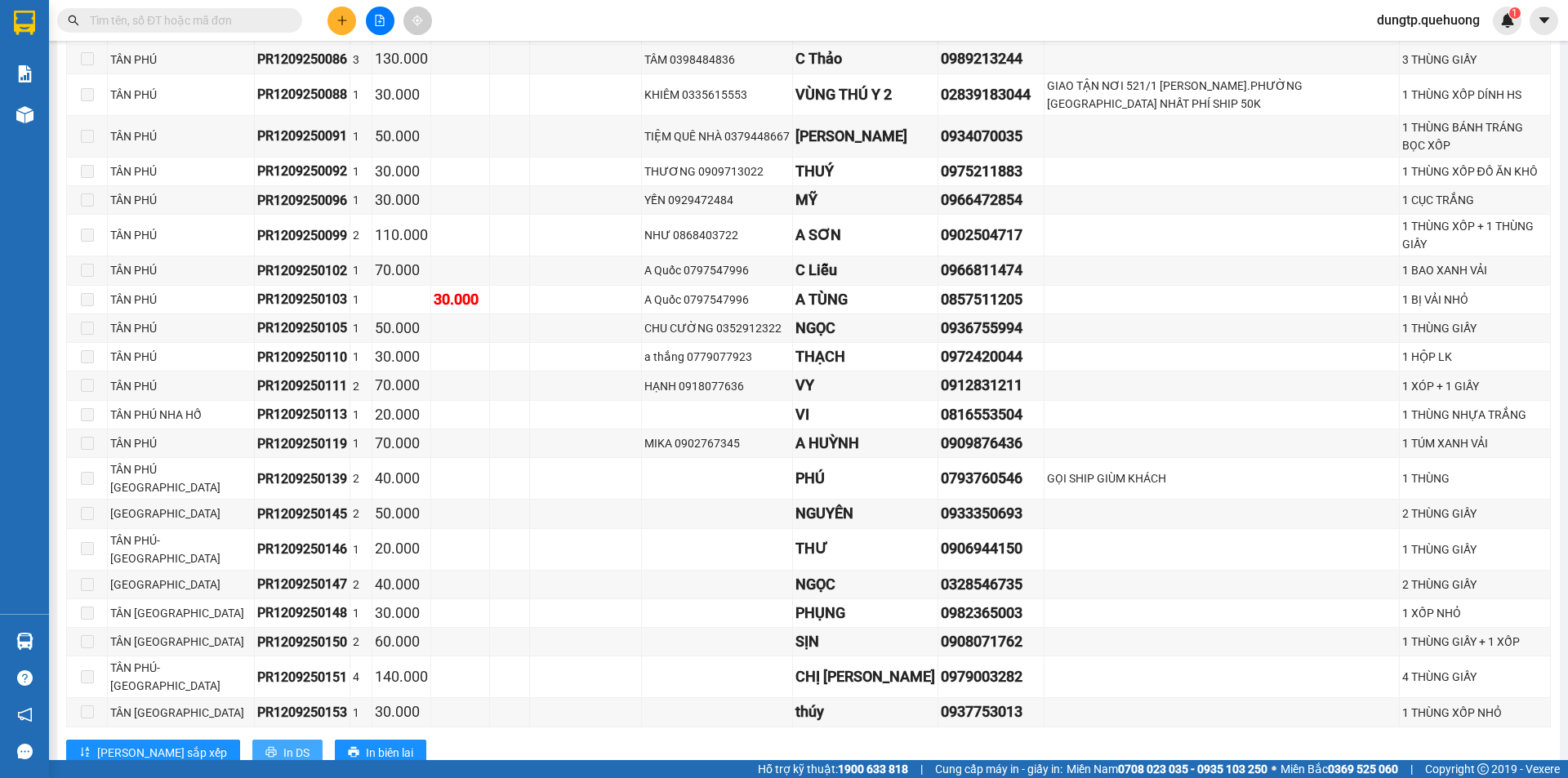
click at [283, 744] on span "In DS" at bounding box center [296, 753] width 26 height 18
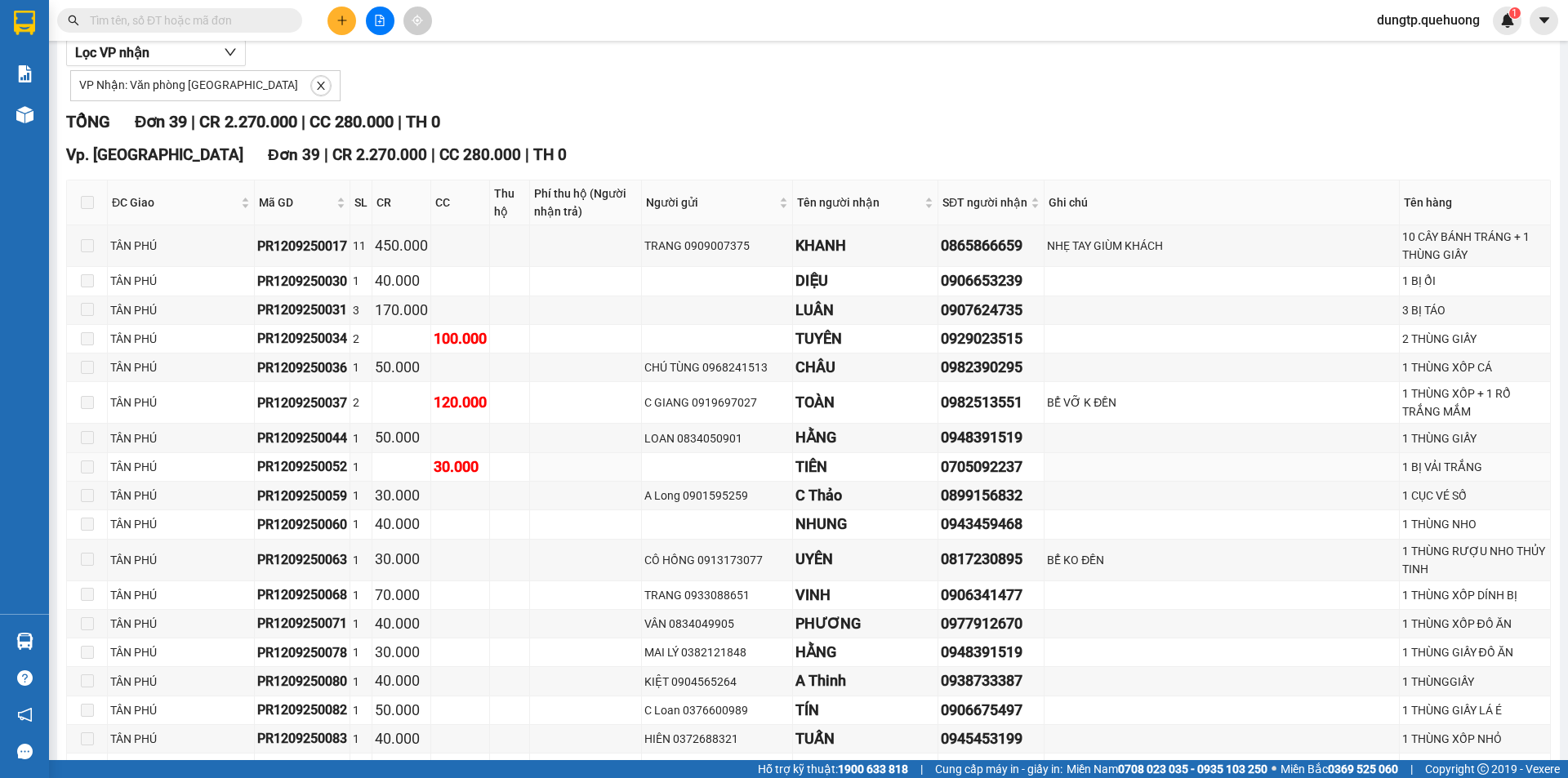
scroll to position [0, 0]
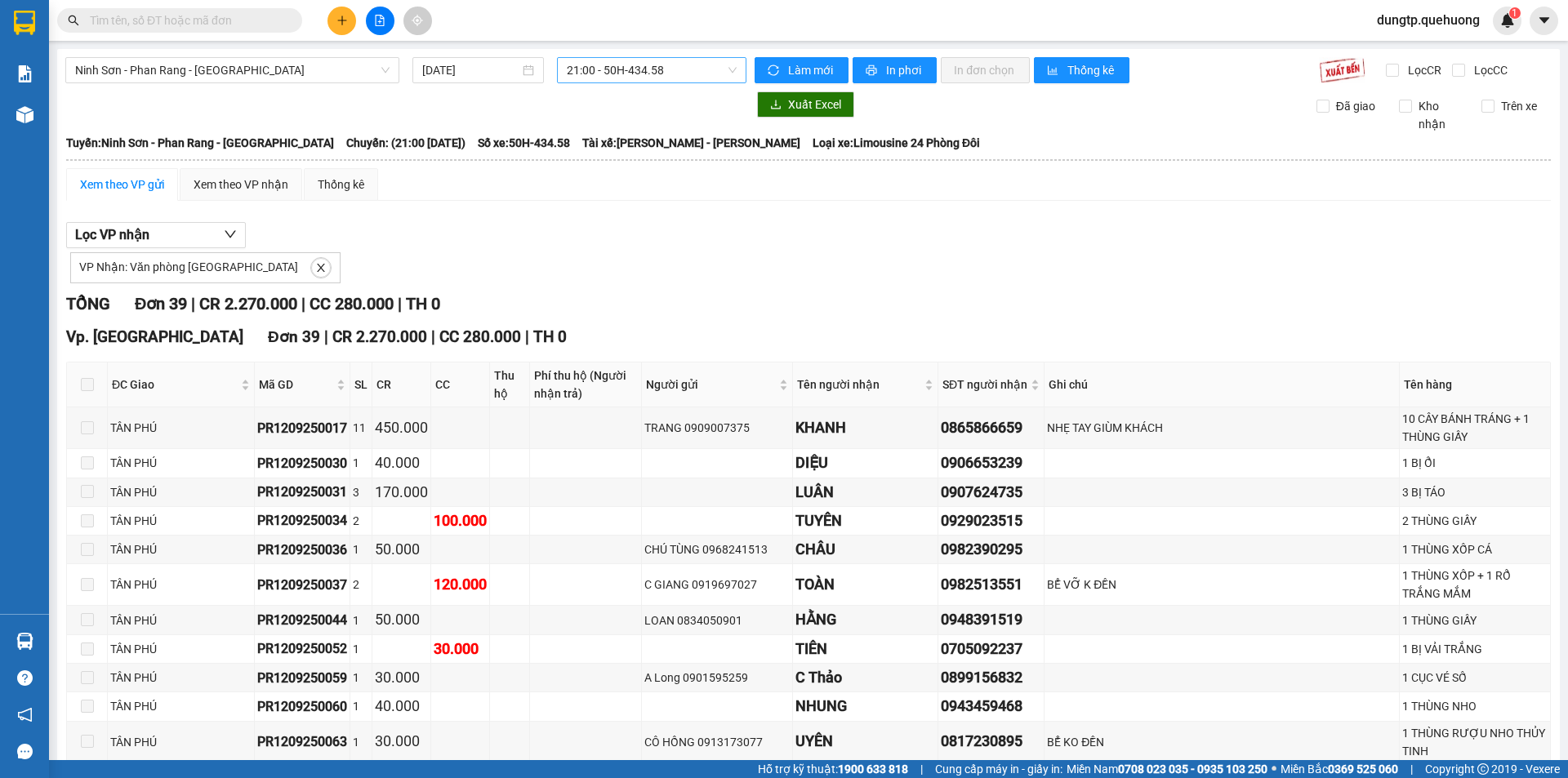
click at [685, 65] on span "21:00 - 50H-434.58" at bounding box center [652, 70] width 170 height 25
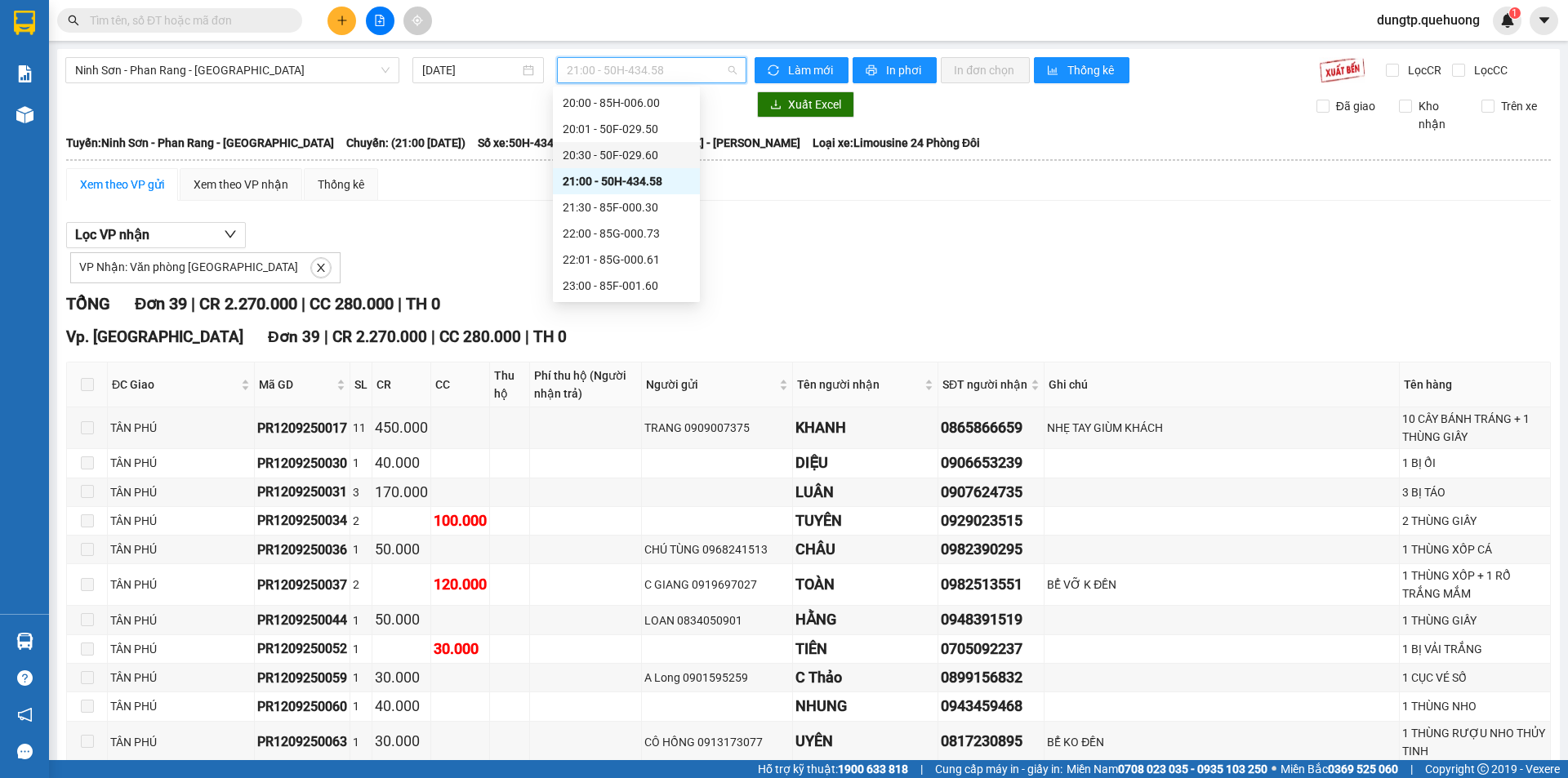
click at [671, 158] on div "20:30 - 50F-029.60" at bounding box center [627, 156] width 127 height 18
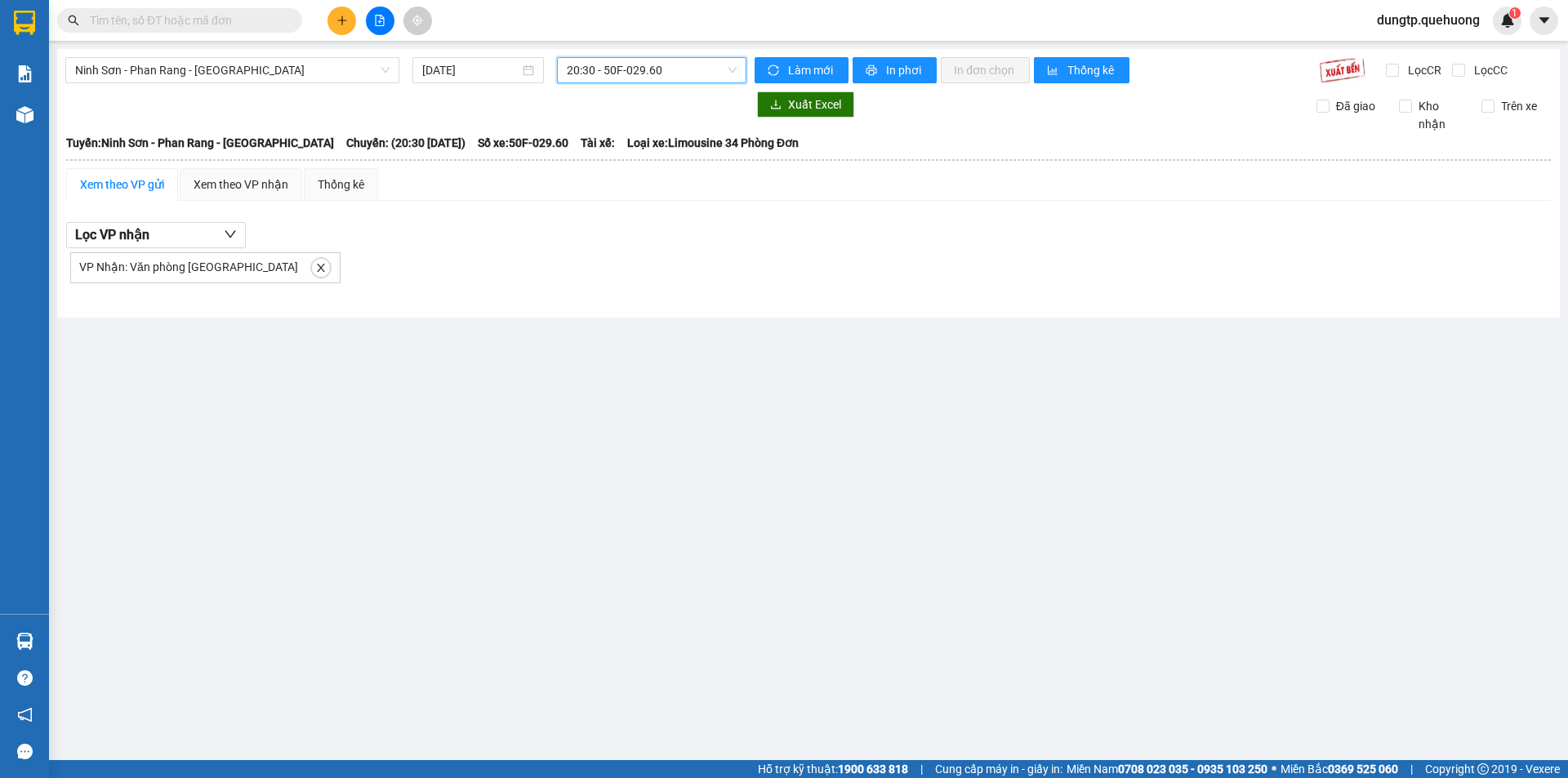
click at [666, 74] on span "20:30 - 50F-029.60" at bounding box center [652, 70] width 170 height 25
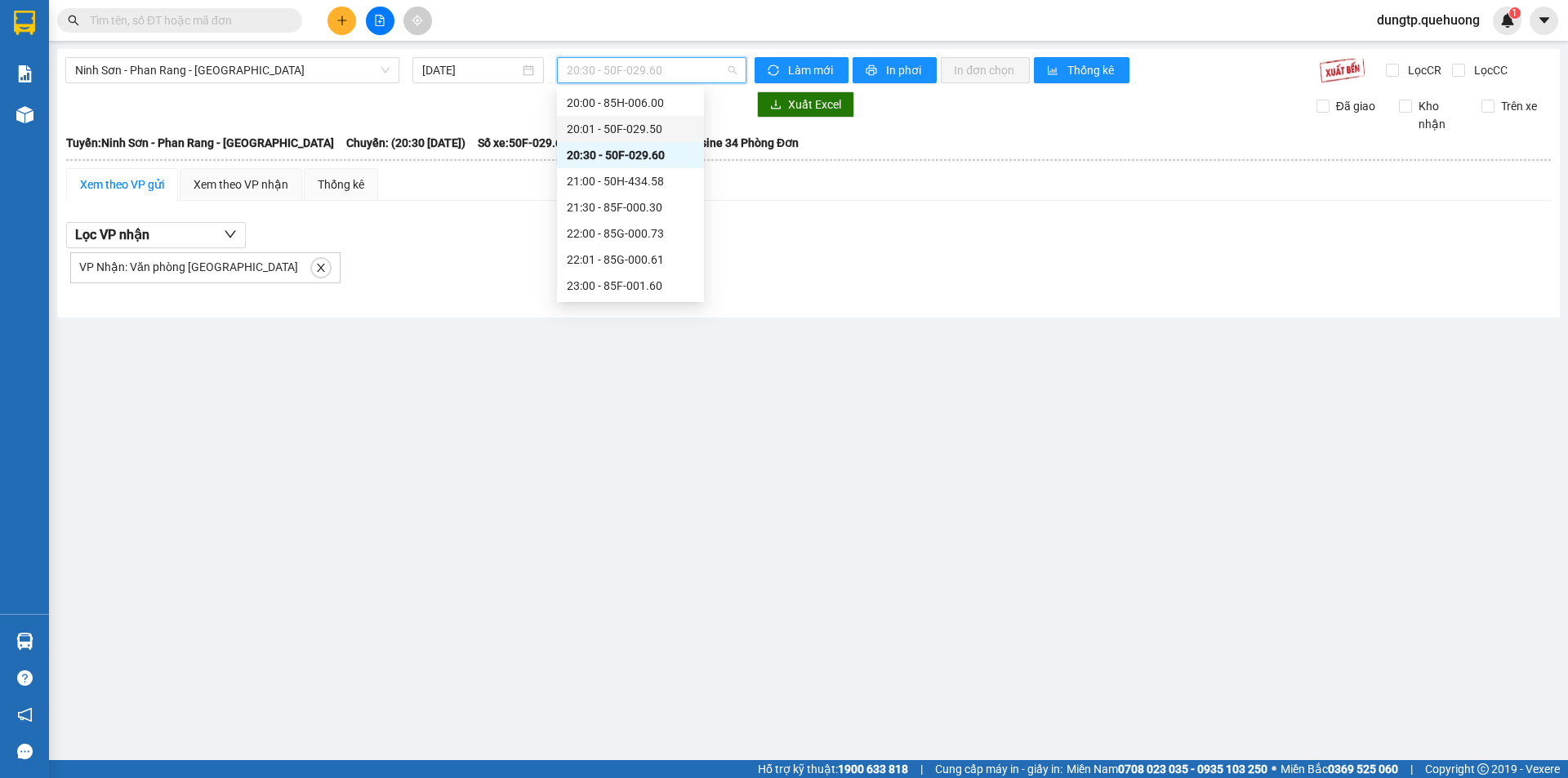
click at [659, 130] on div "20:01 - 50F-029.50" at bounding box center [631, 129] width 127 height 18
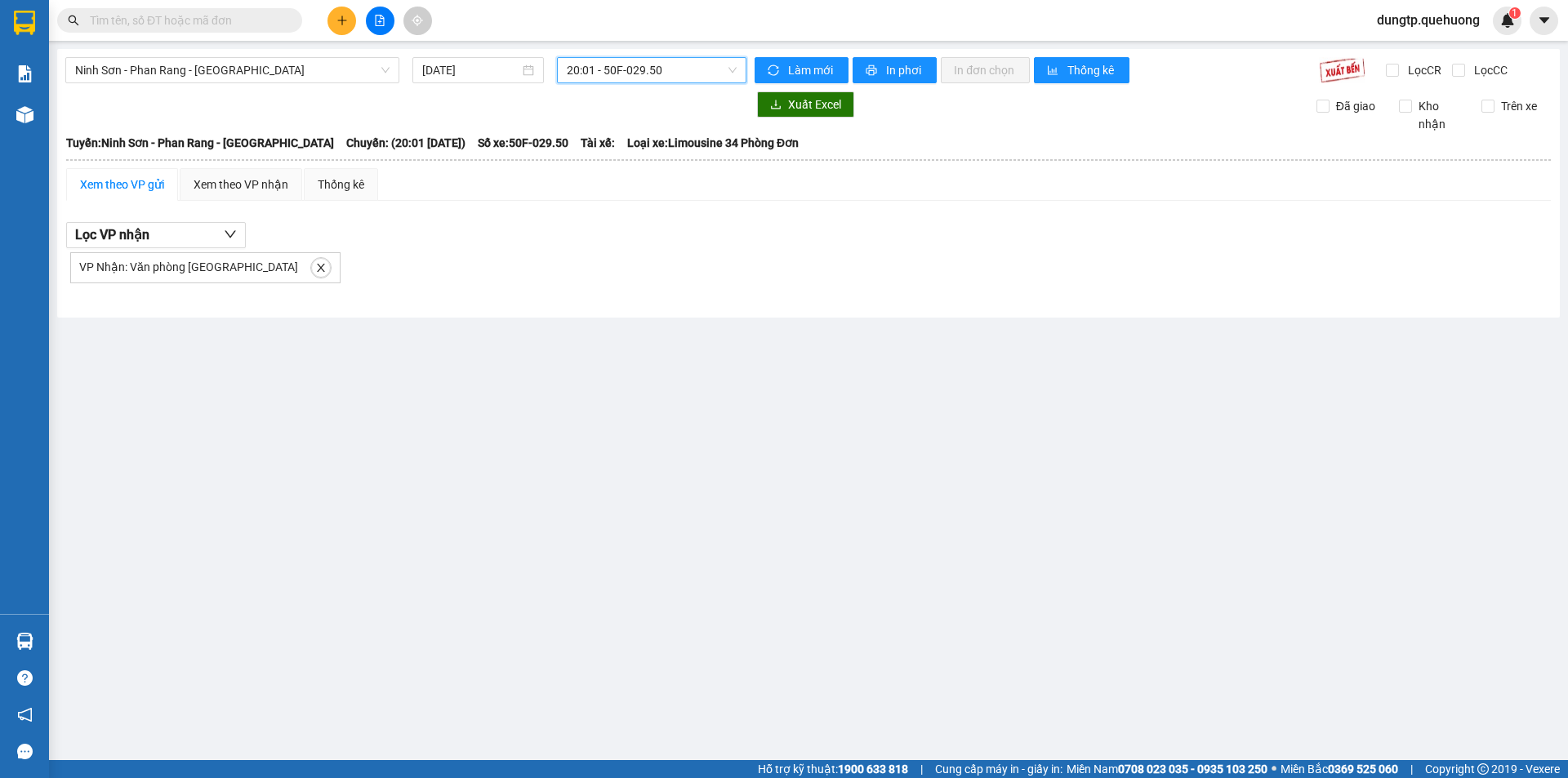
click at [664, 70] on span "20:01 - 50F-029.50" at bounding box center [652, 70] width 170 height 25
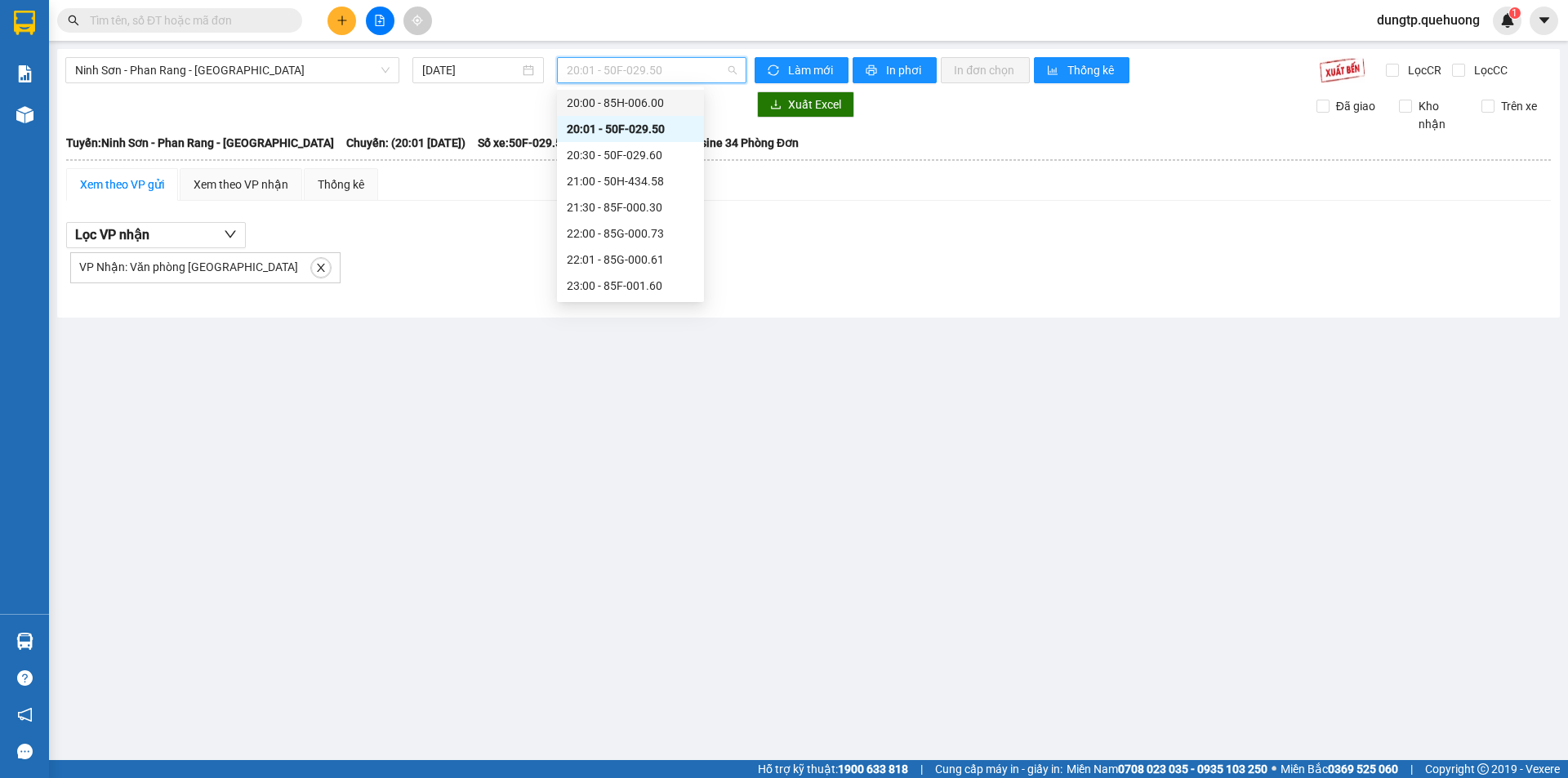
click at [660, 98] on div "20:00 - 85H-006.00" at bounding box center [631, 103] width 127 height 18
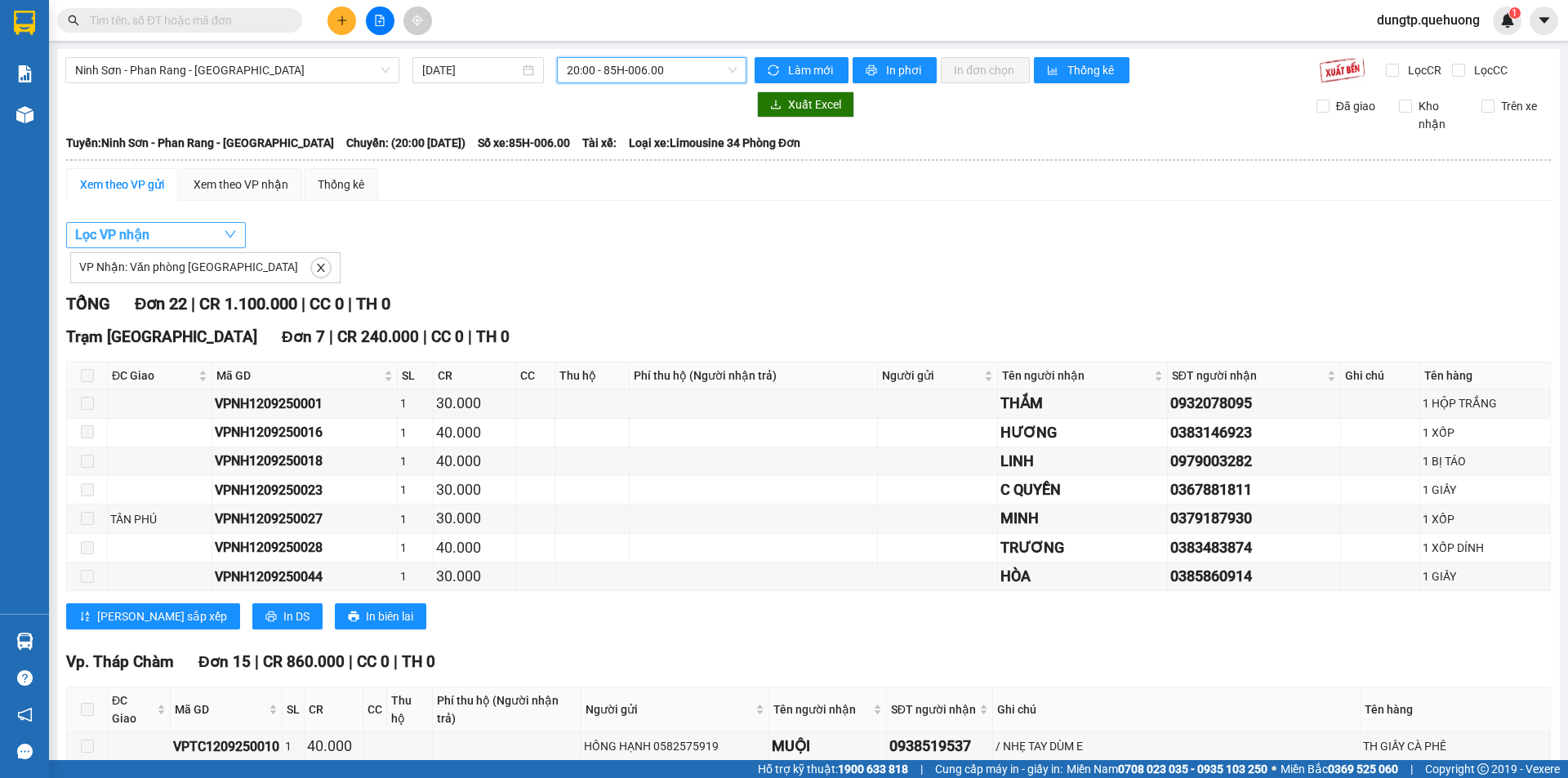
click at [146, 239] on span "Lọc VP nhận" at bounding box center [113, 234] width 75 height 21
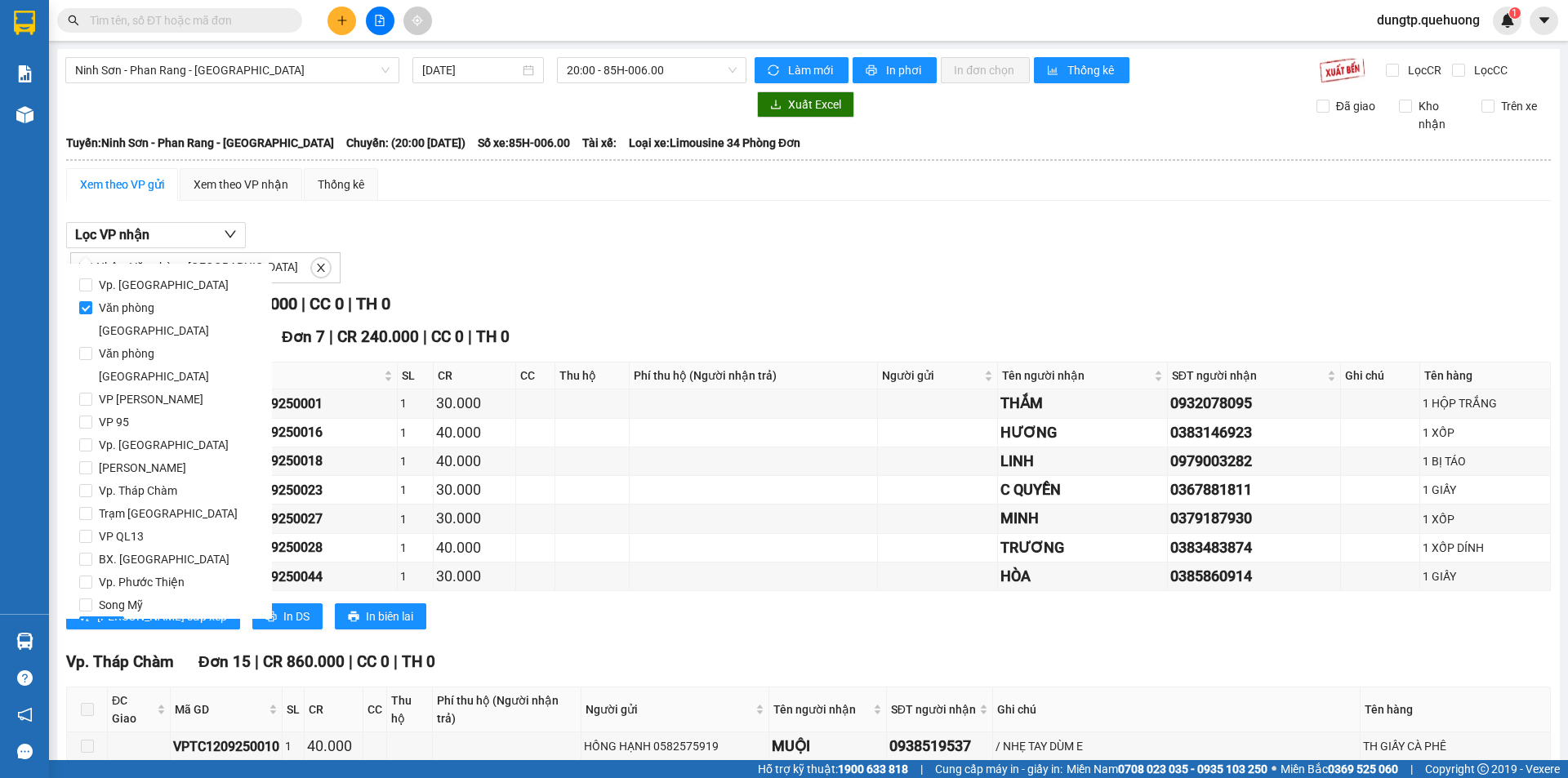
click at [349, 247] on div "Lọc VP nhận VP Nhận: Văn phòng [GEOGRAPHIC_DATA]" at bounding box center [808, 252] width 1484 height 61
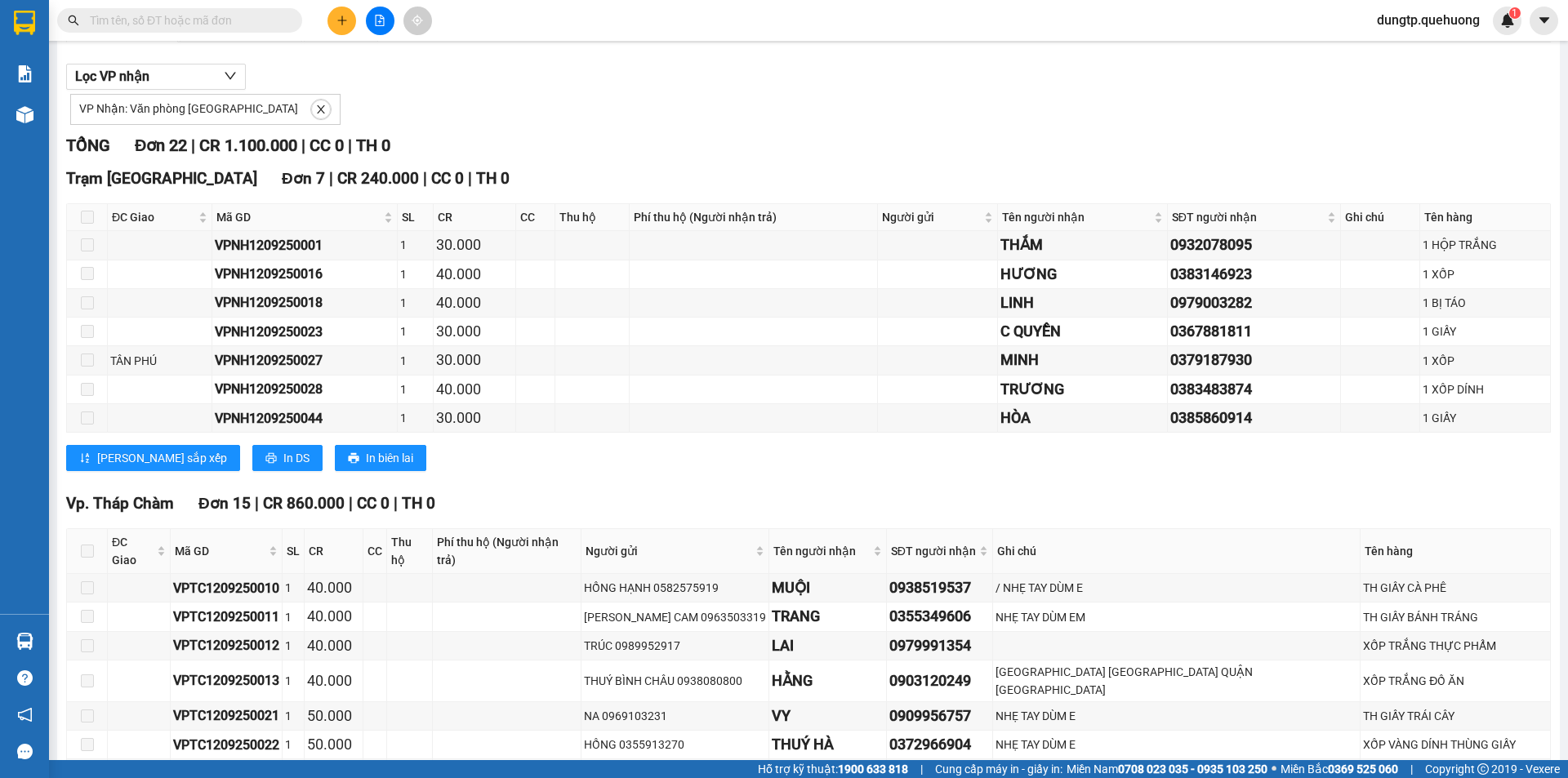
scroll to position [62, 0]
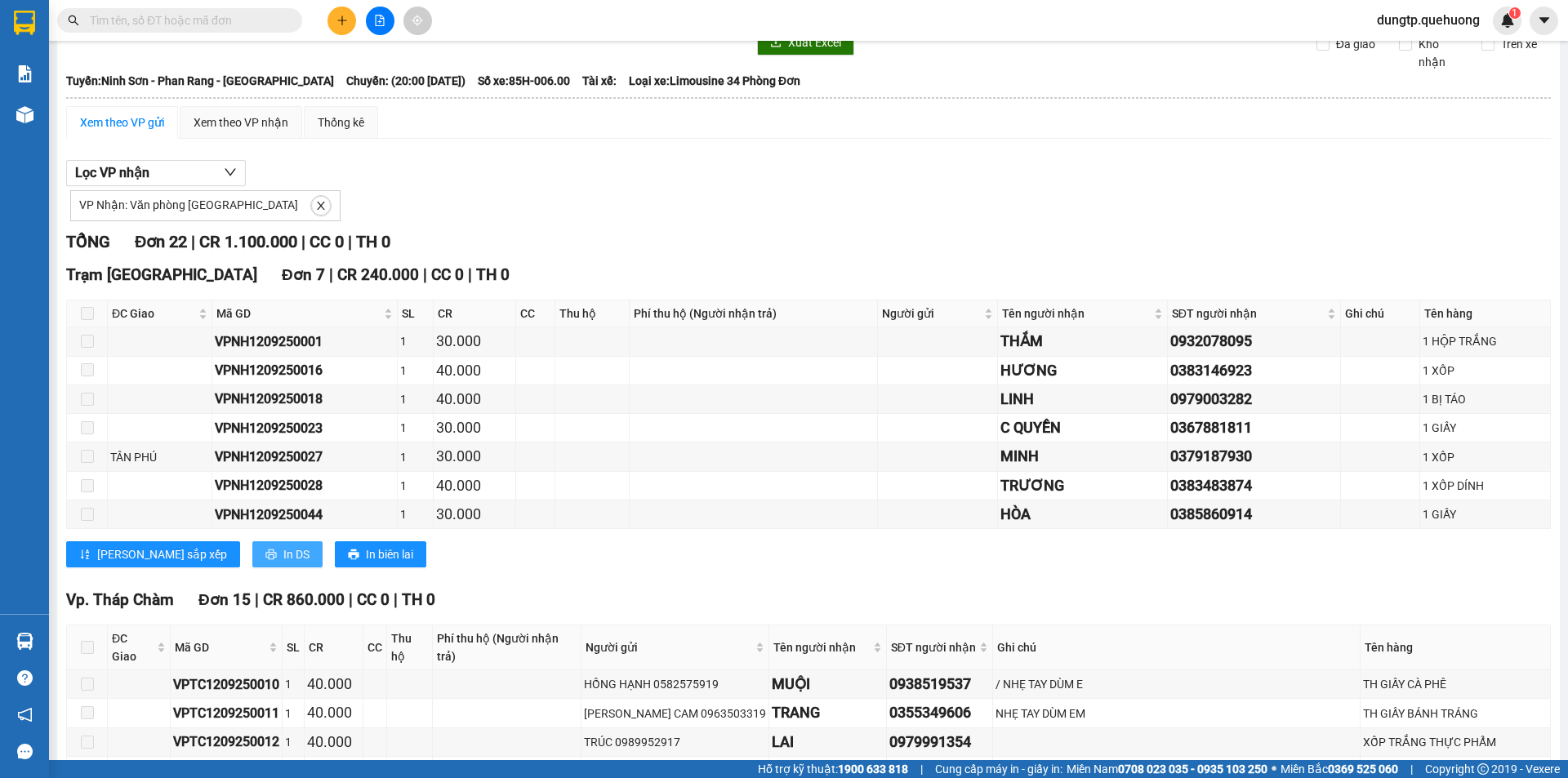
click at [283, 551] on span "In DS" at bounding box center [296, 555] width 26 height 18
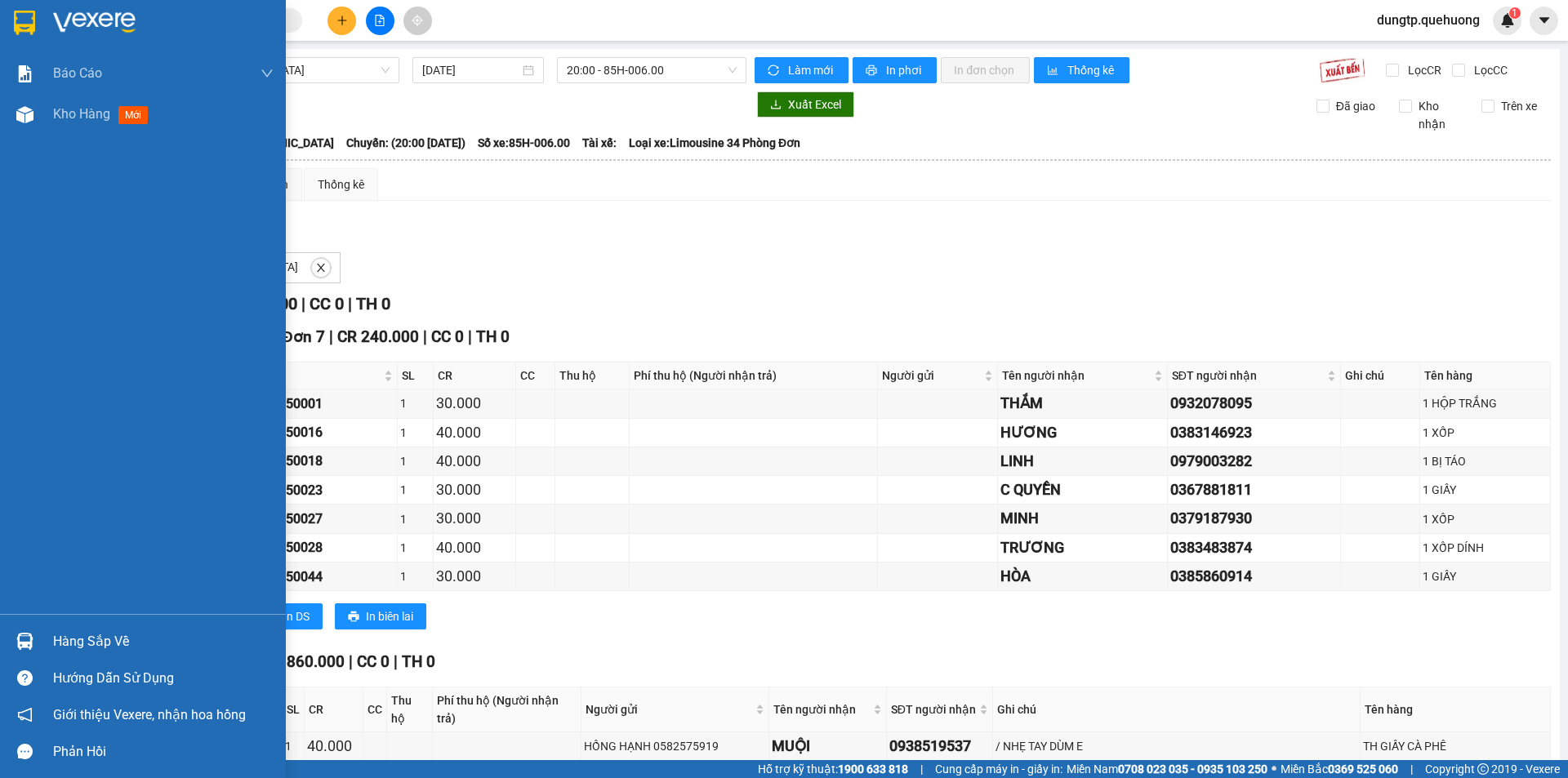
click at [91, 641] on div "Hàng sắp về" at bounding box center [163, 642] width 220 height 25
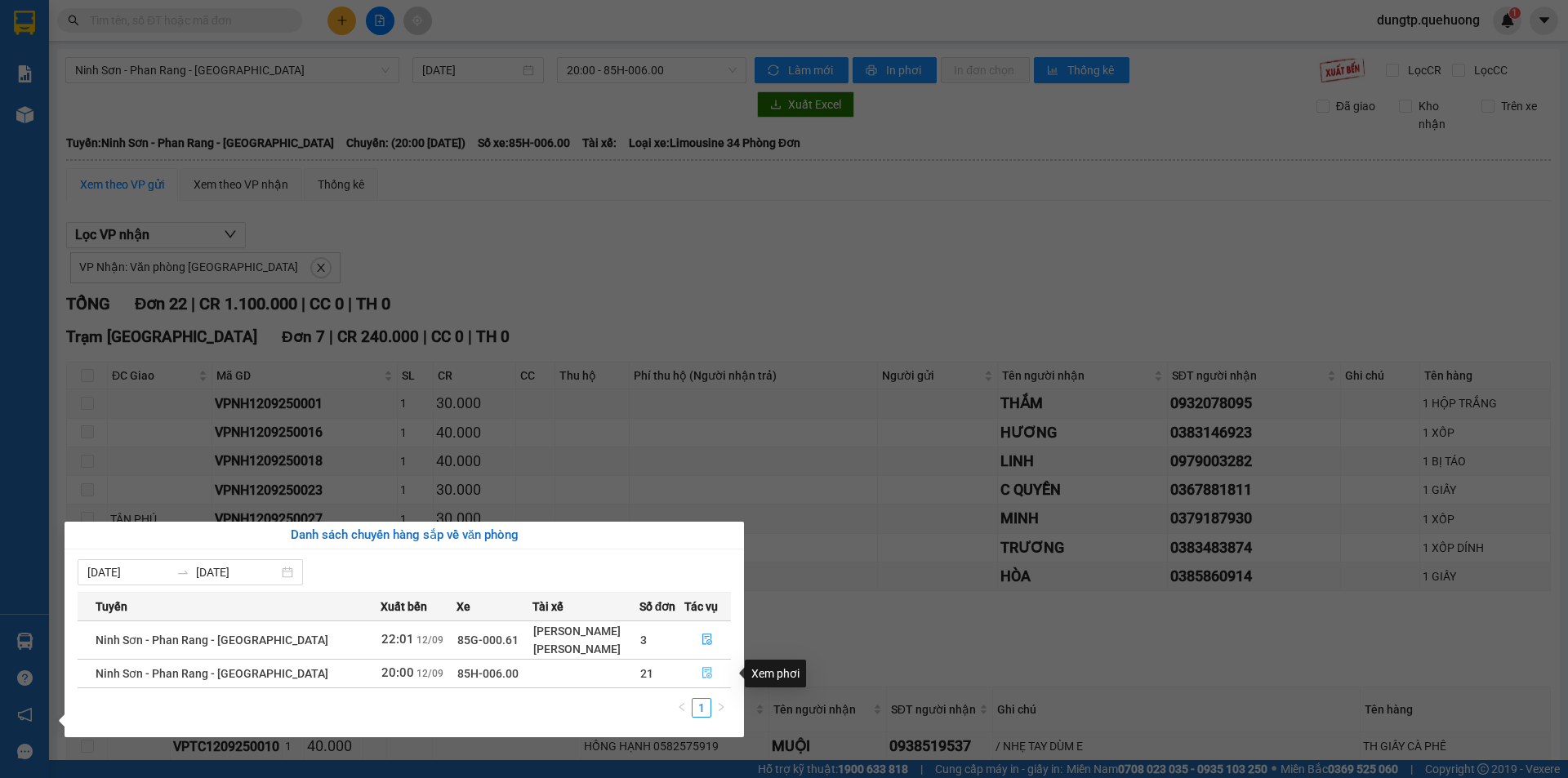
click at [705, 670] on icon "file-done" at bounding box center [707, 673] width 12 height 12
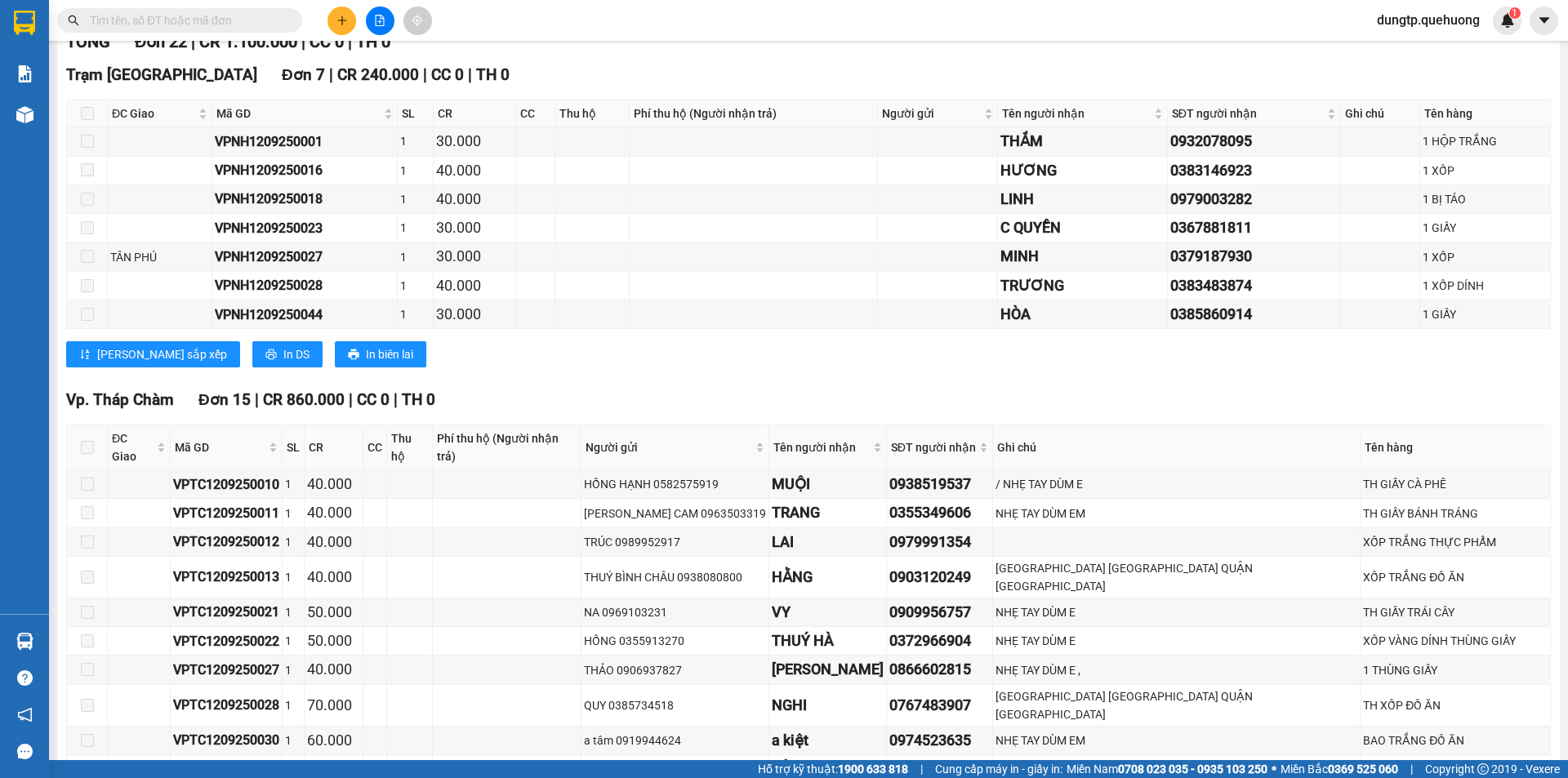
scroll to position [144, 0]
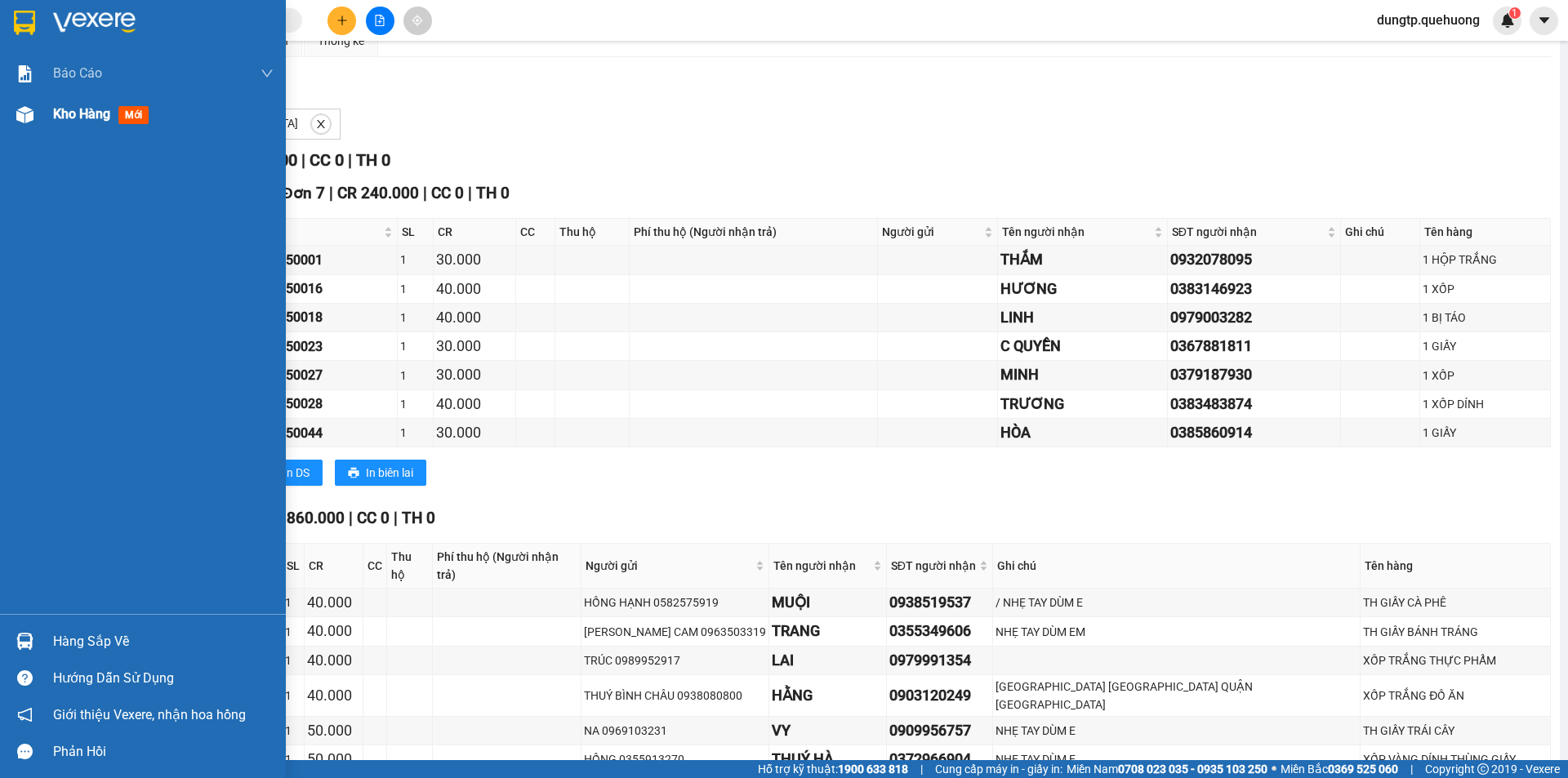
click at [54, 108] on span "Kho hàng" at bounding box center [81, 113] width 57 height 16
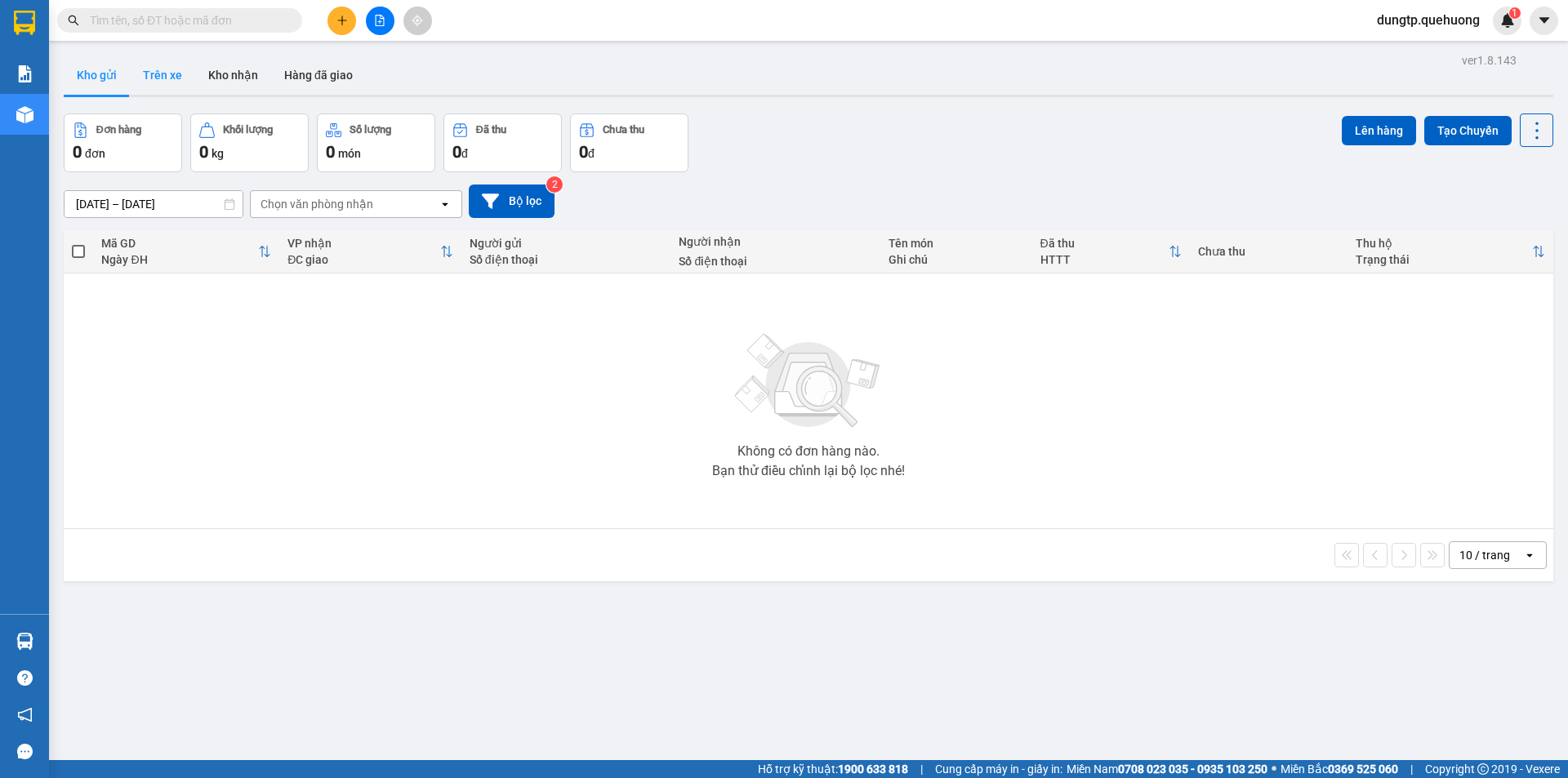
click at [168, 76] on button "Trên xe" at bounding box center [162, 74] width 65 height 39
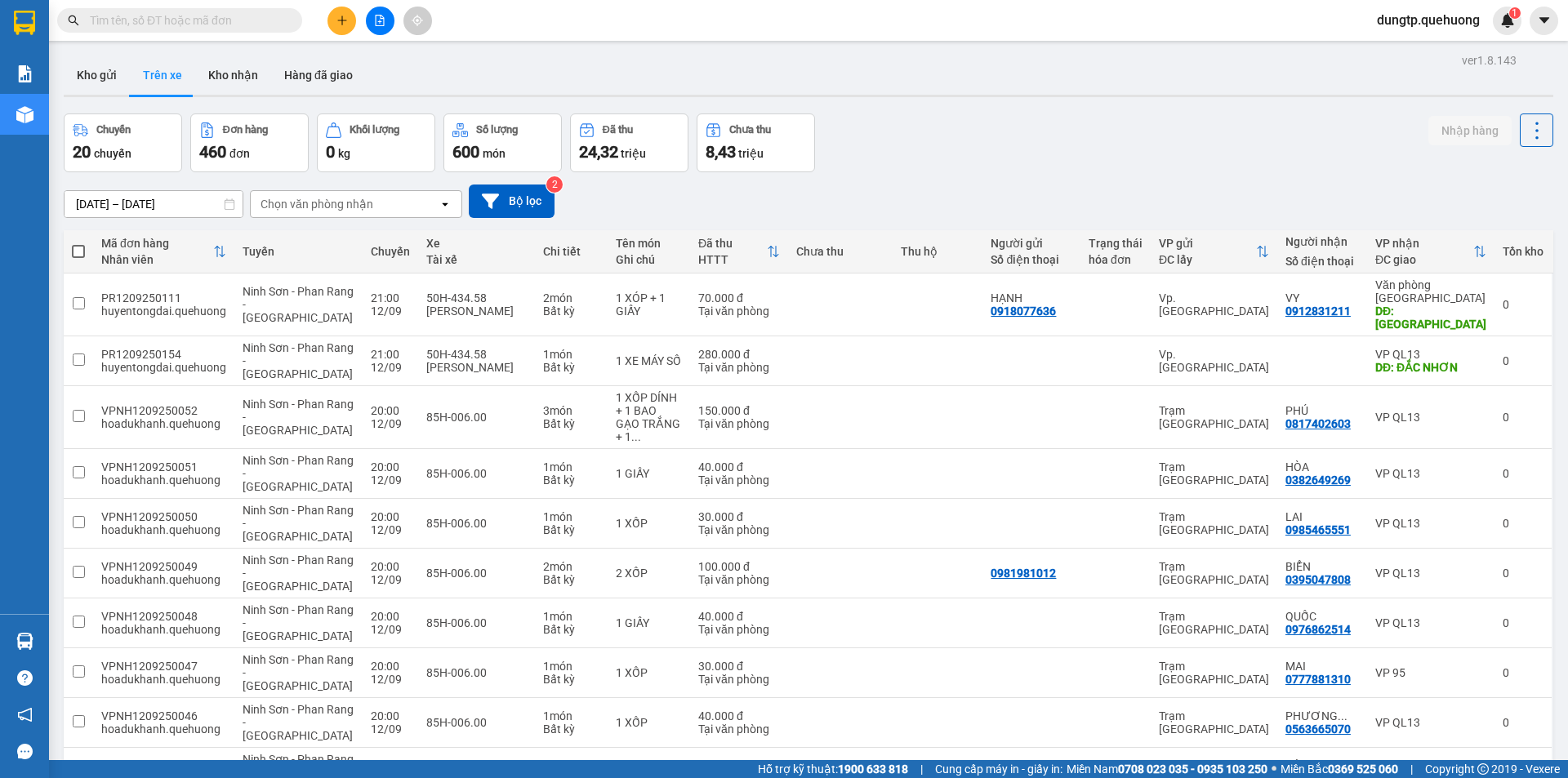
click at [378, 211] on div "Chọn văn phòng nhận" at bounding box center [344, 204] width 188 height 26
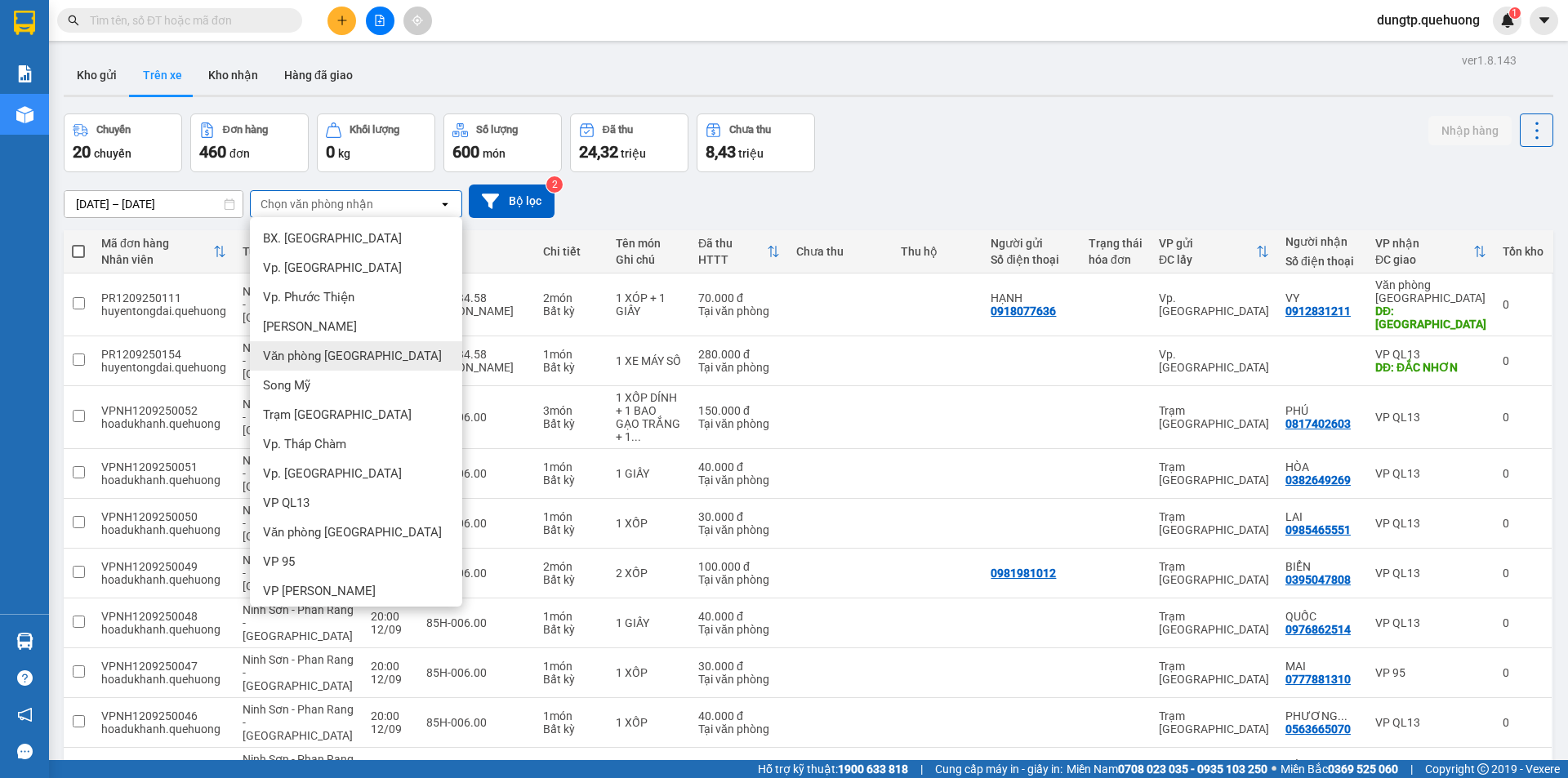
click at [338, 353] on span "Văn phòng [GEOGRAPHIC_DATA]" at bounding box center [353, 356] width 179 height 17
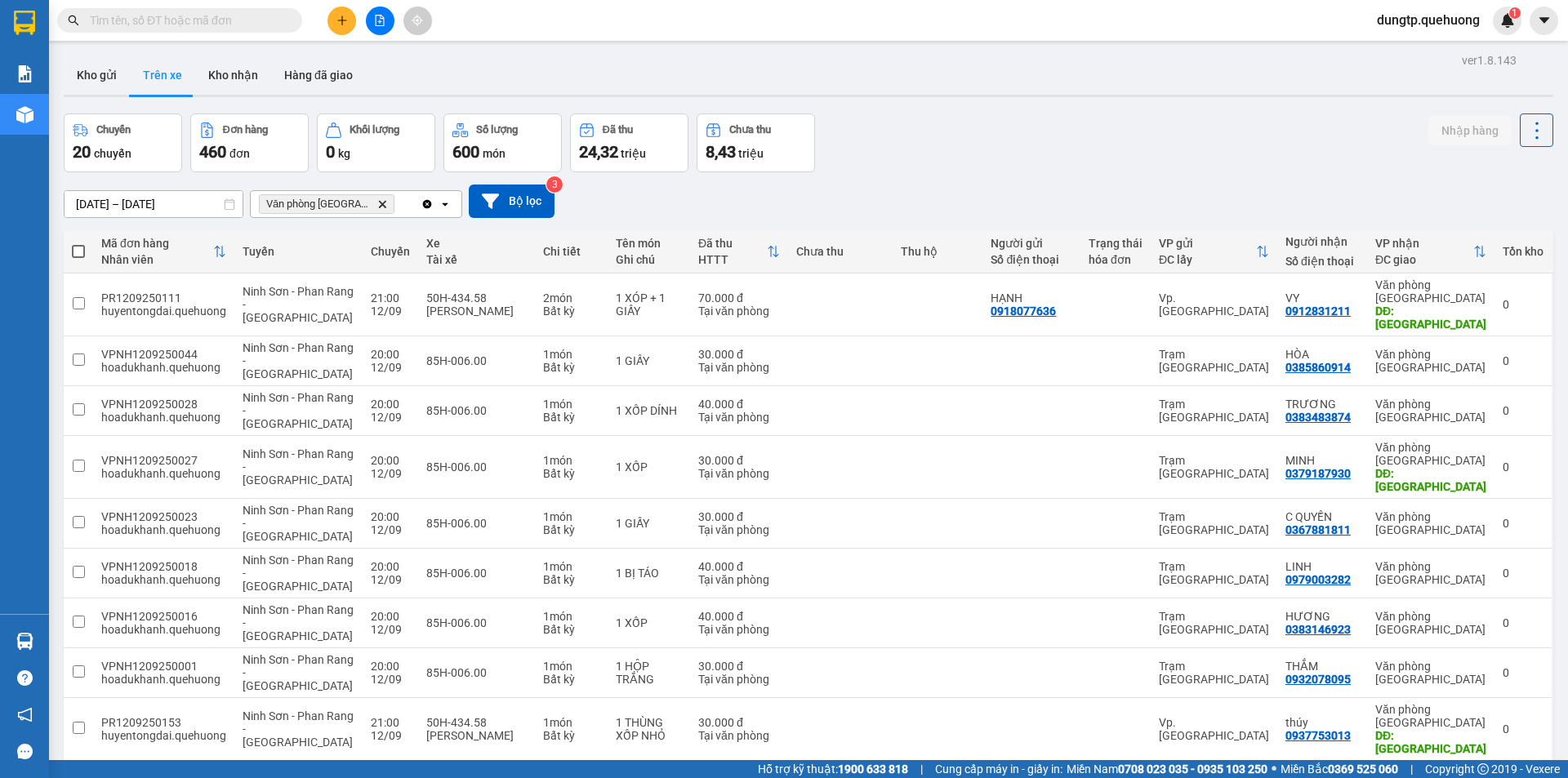
click at [78, 247] on span at bounding box center [79, 252] width 13 height 13
click at [79, 243] on input "checkbox" at bounding box center [79, 243] width 0 height 0
checkbox input "true"
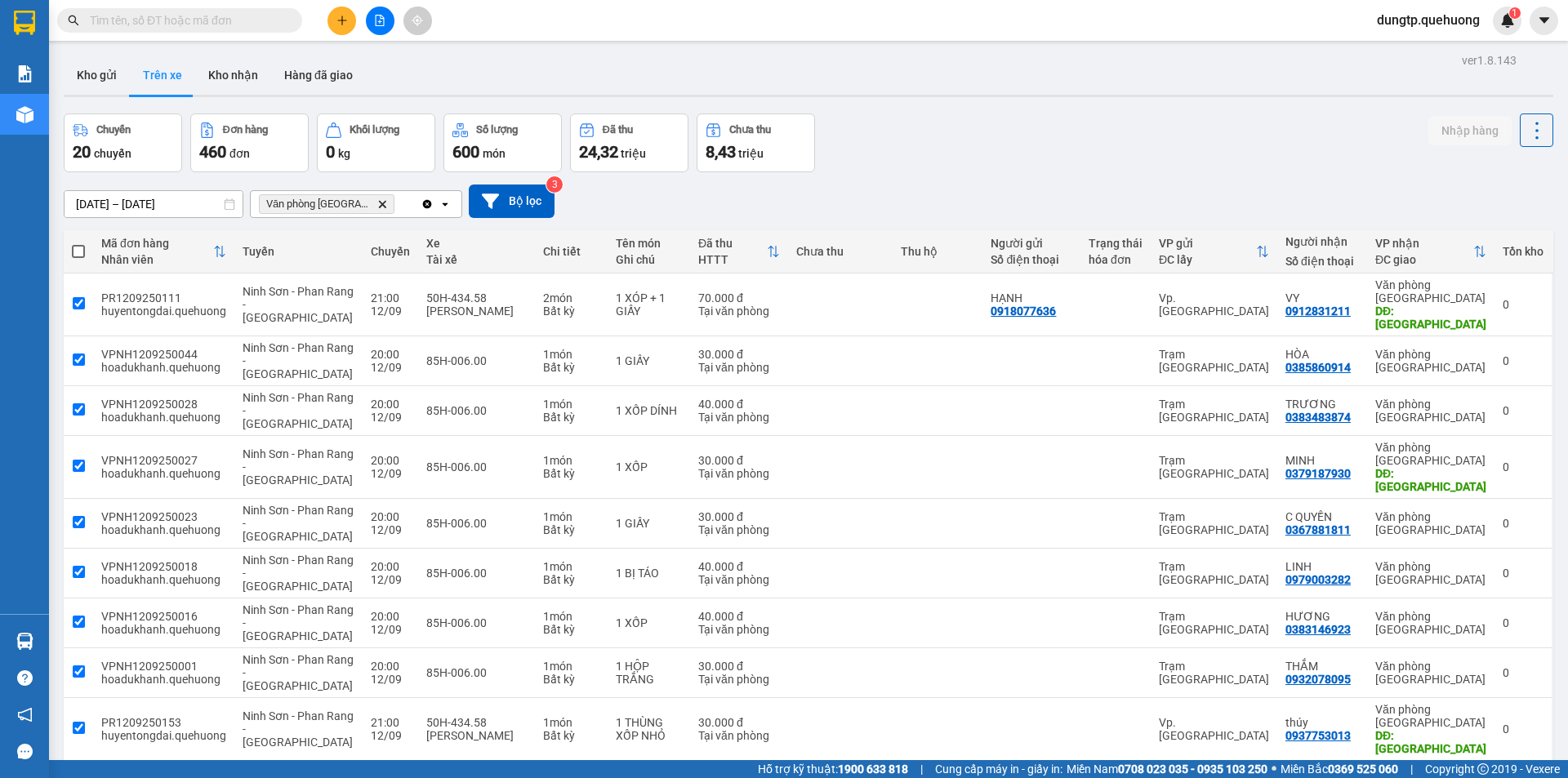
checkbox input "true"
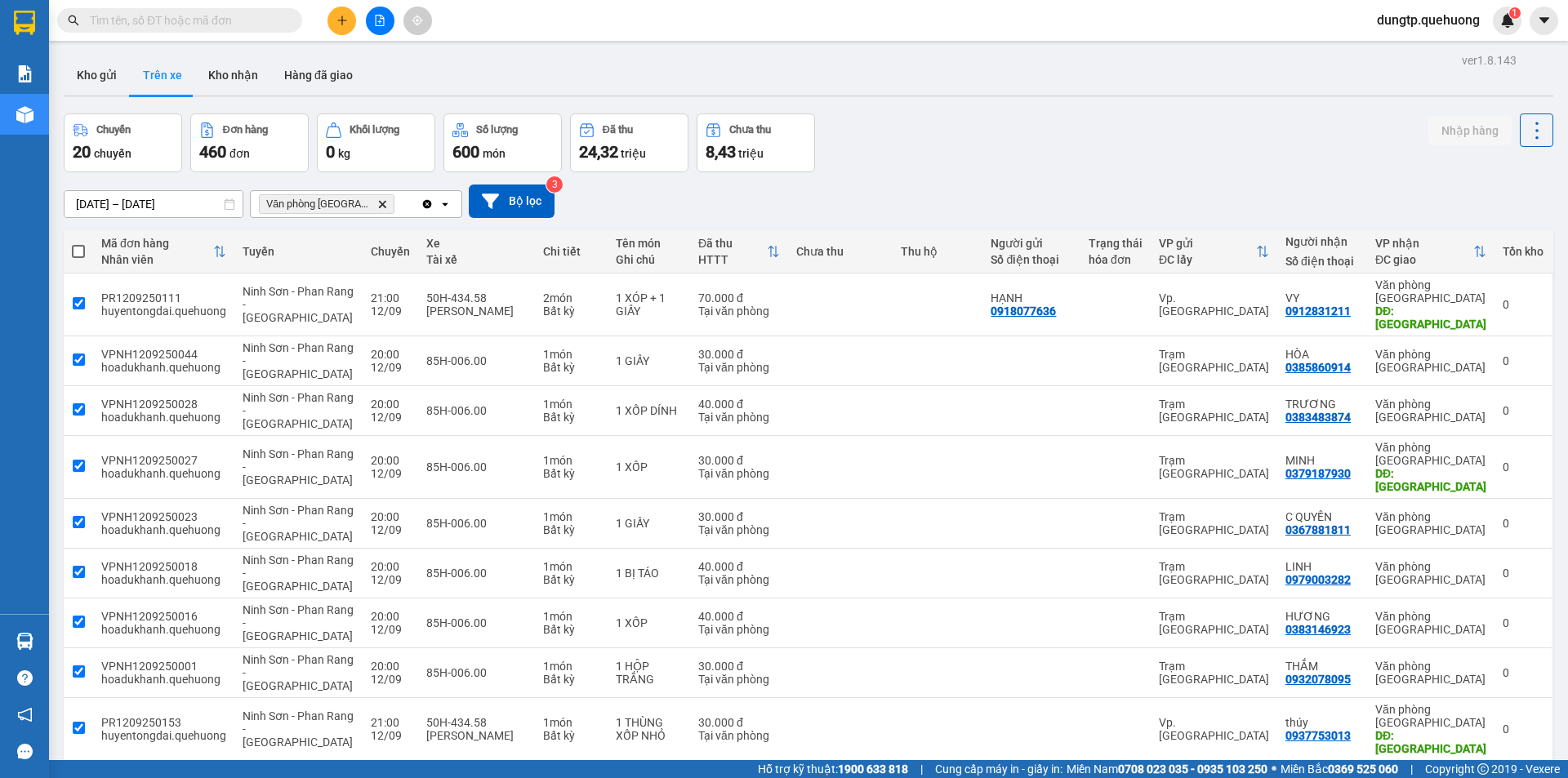
checkbox input "true"
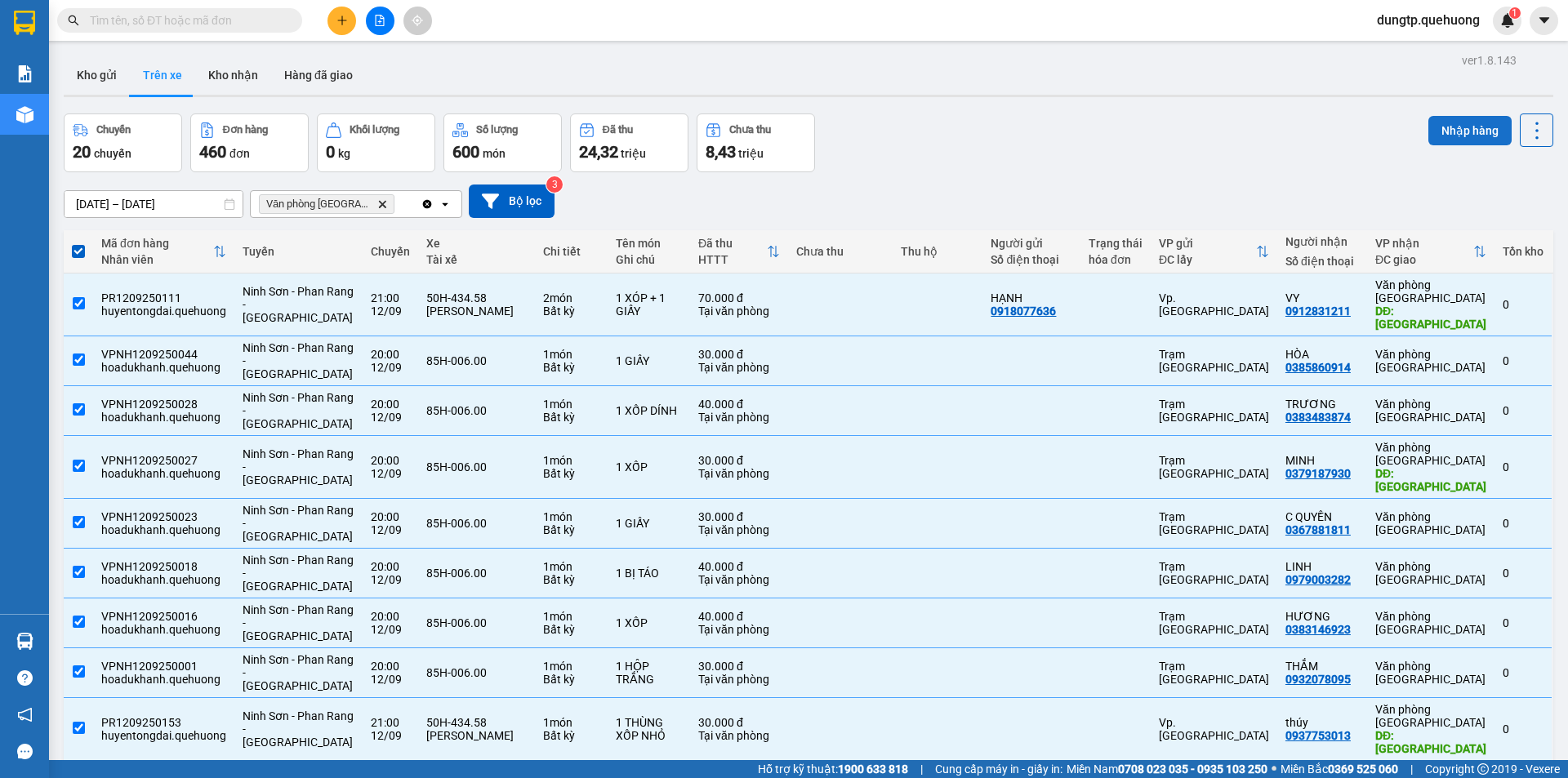
click at [1436, 126] on button "Nhập hàng" at bounding box center [1469, 131] width 84 height 30
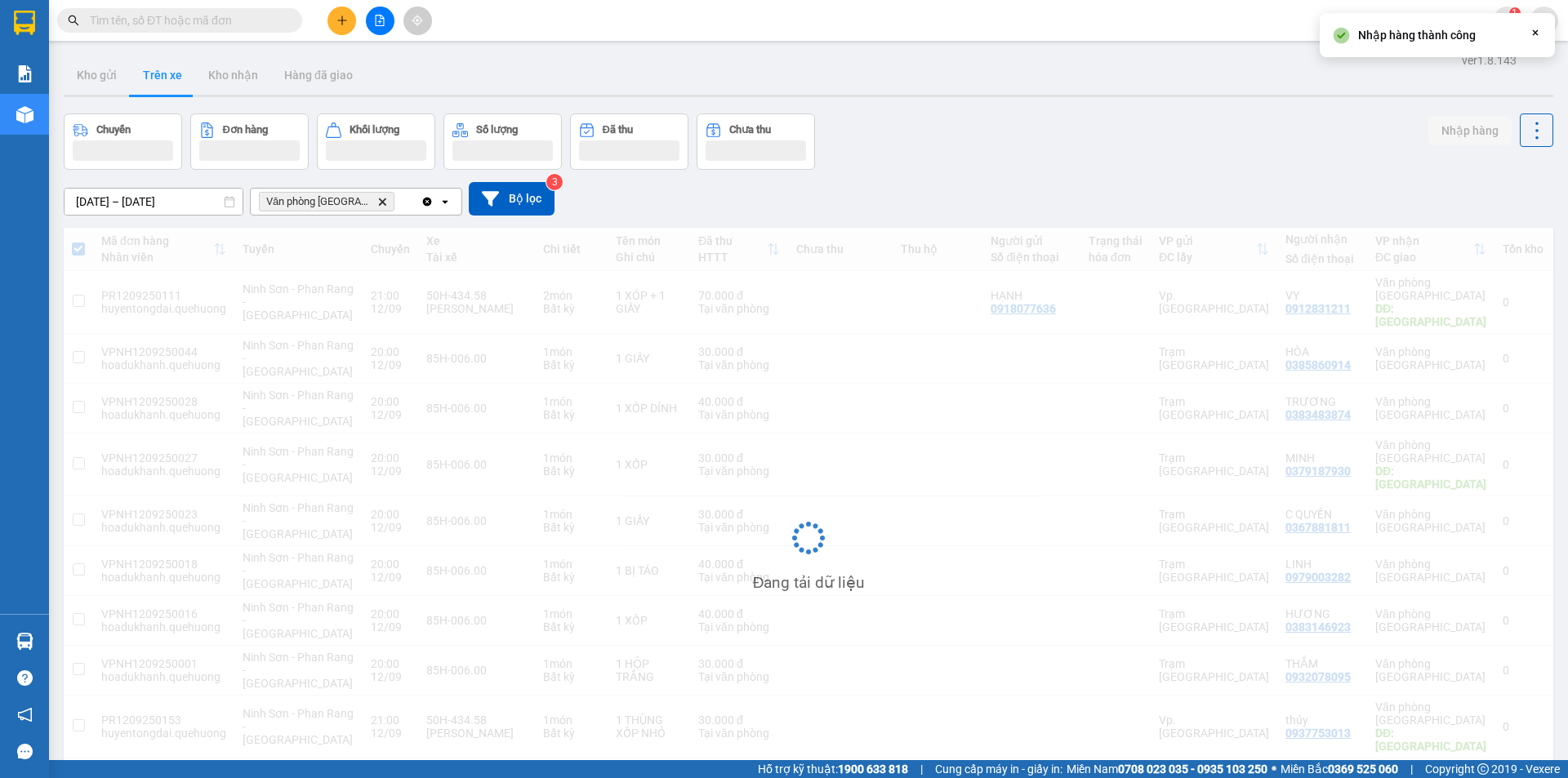
checkbox input "false"
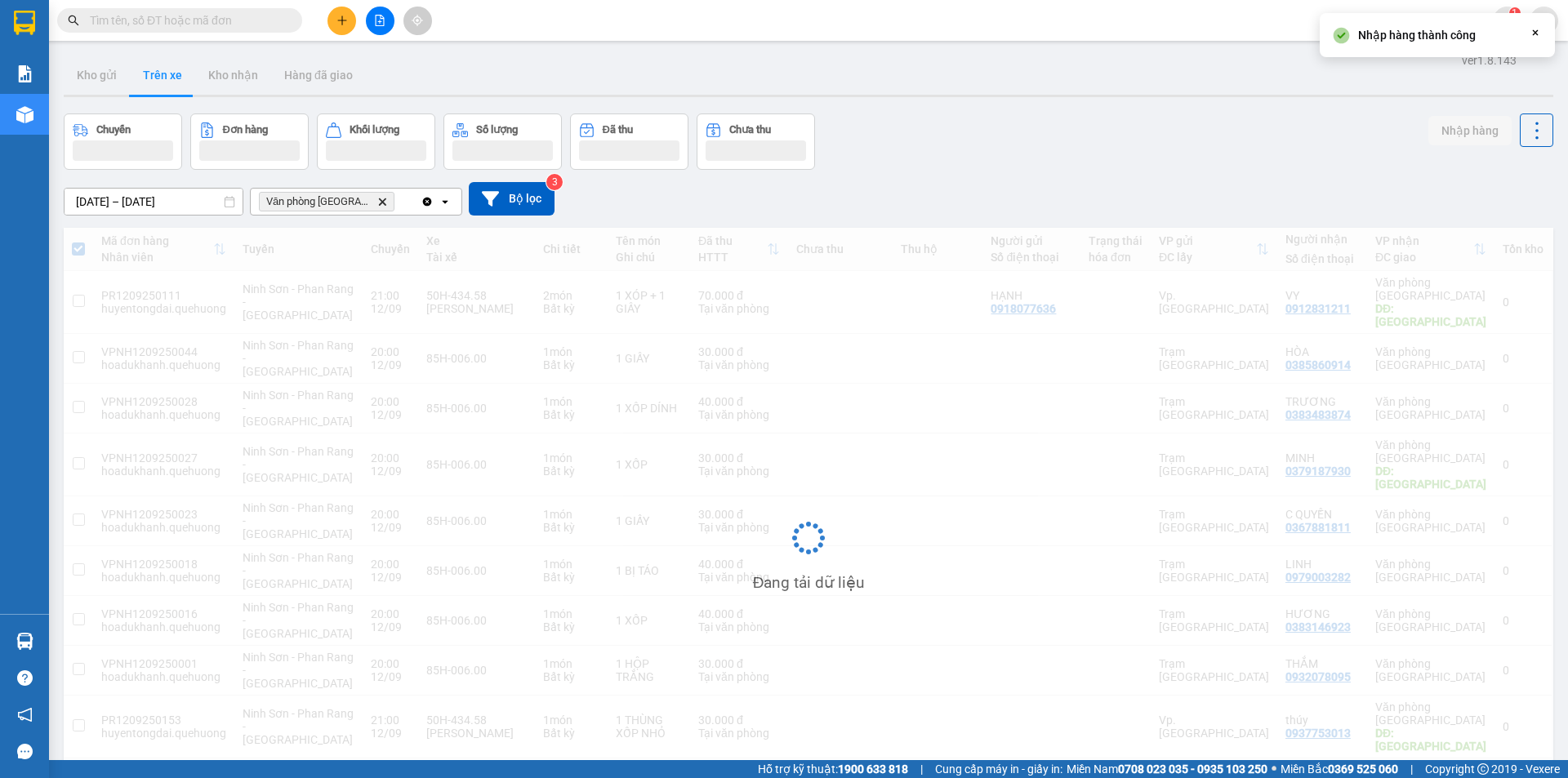
checkbox input "false"
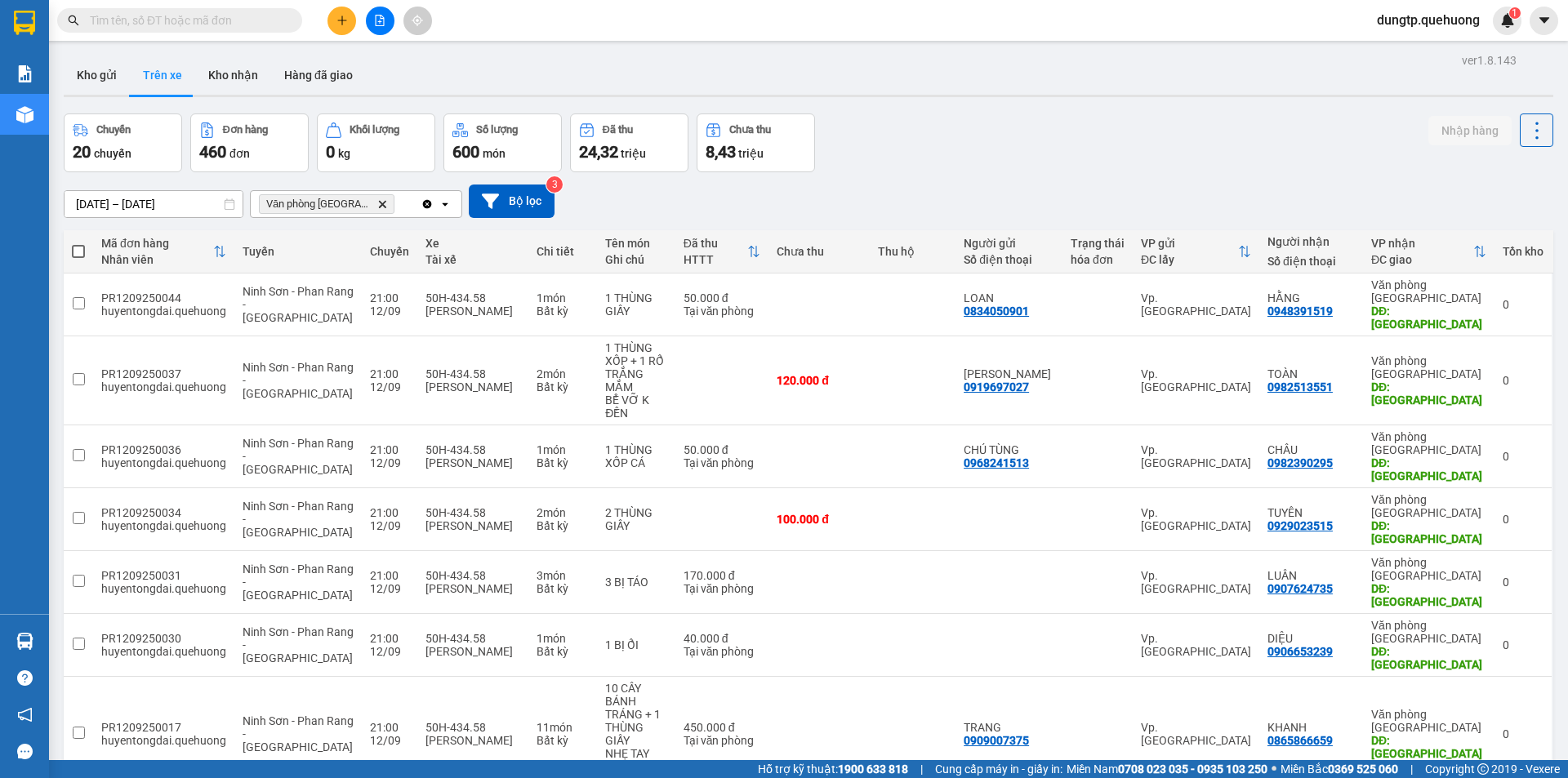
click at [76, 253] on span at bounding box center [79, 252] width 13 height 13
click at [79, 243] on input "checkbox" at bounding box center [79, 243] width 0 height 0
checkbox input "true"
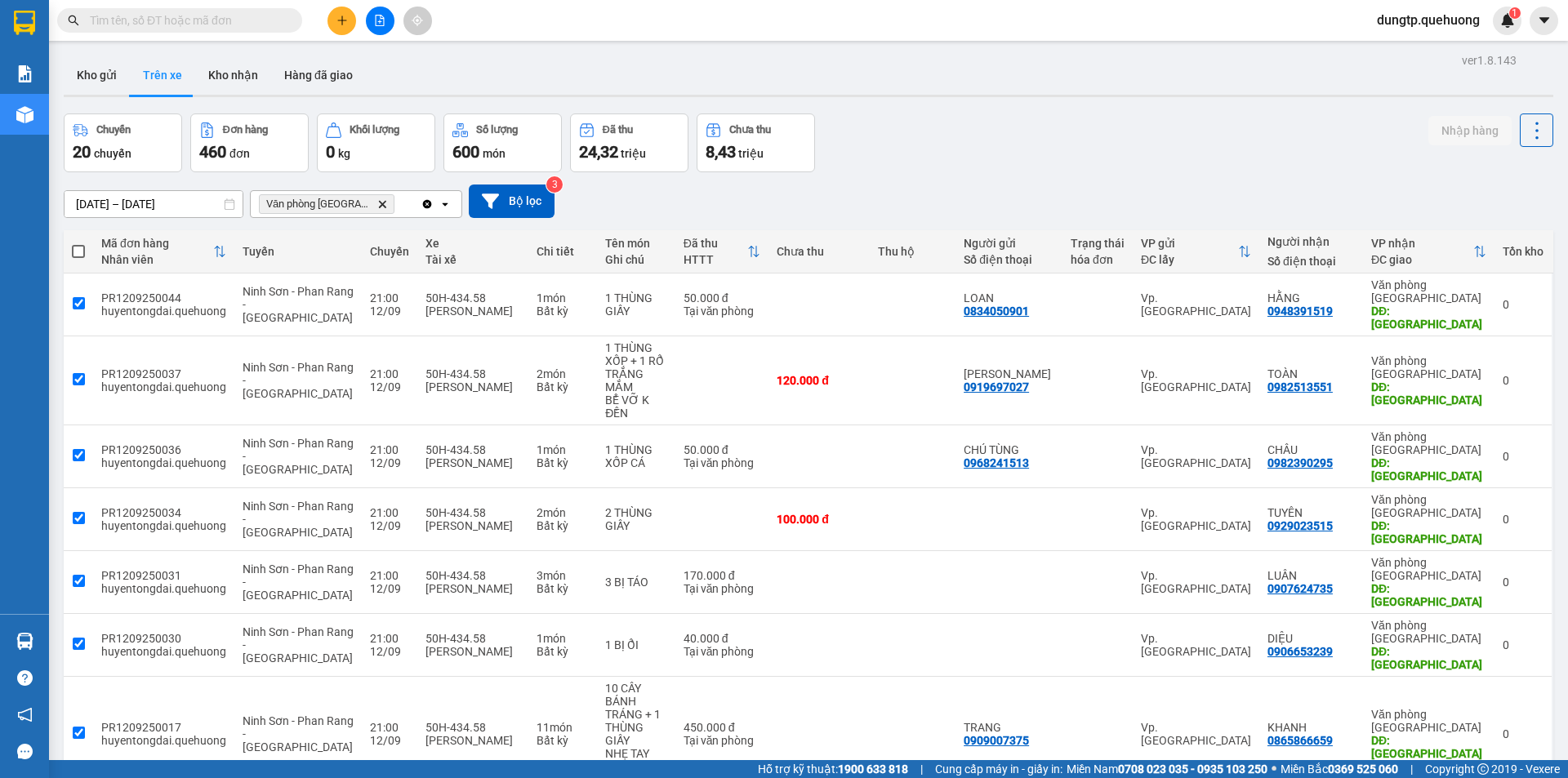
checkbox input "true"
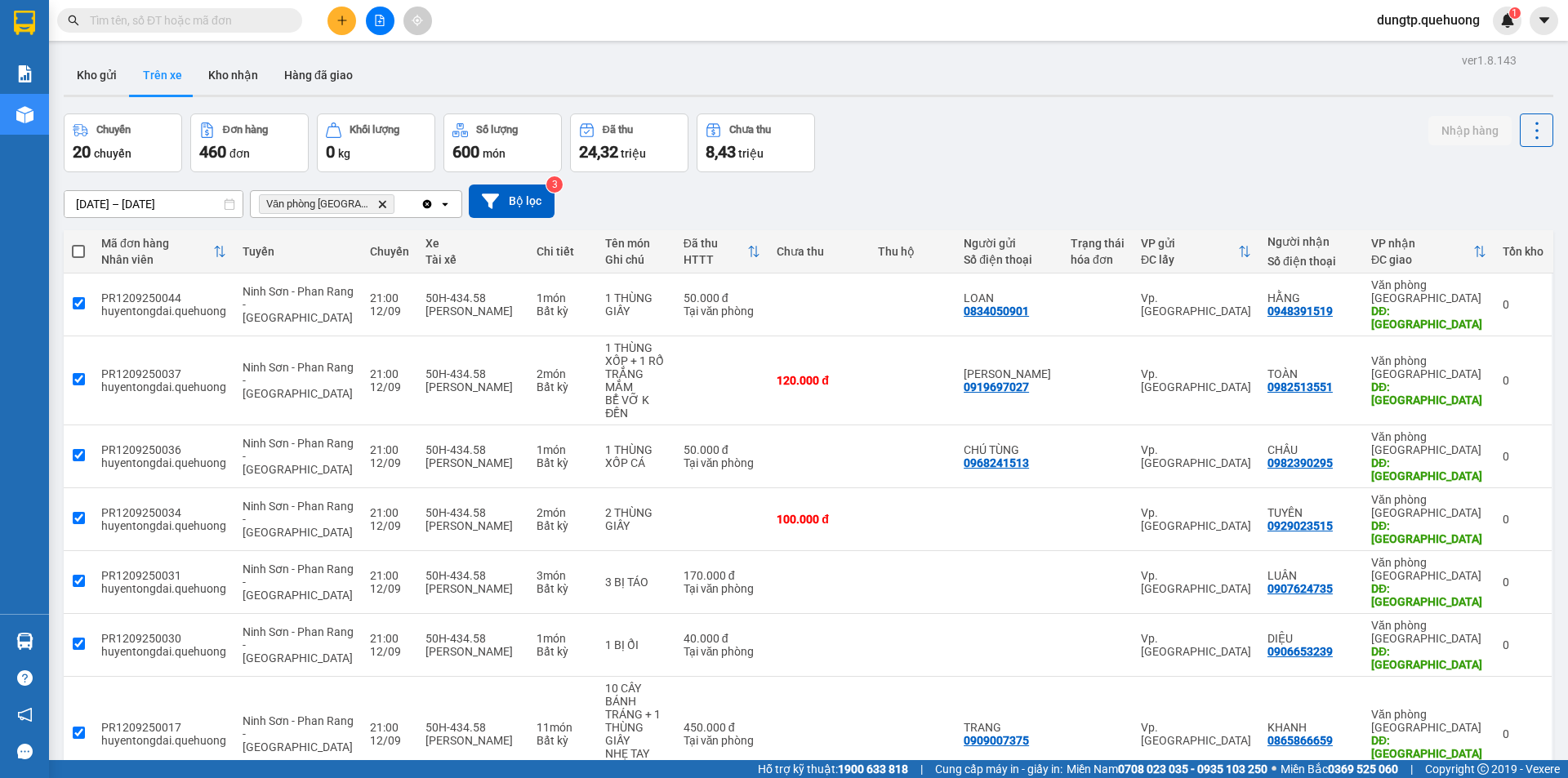
checkbox input "true"
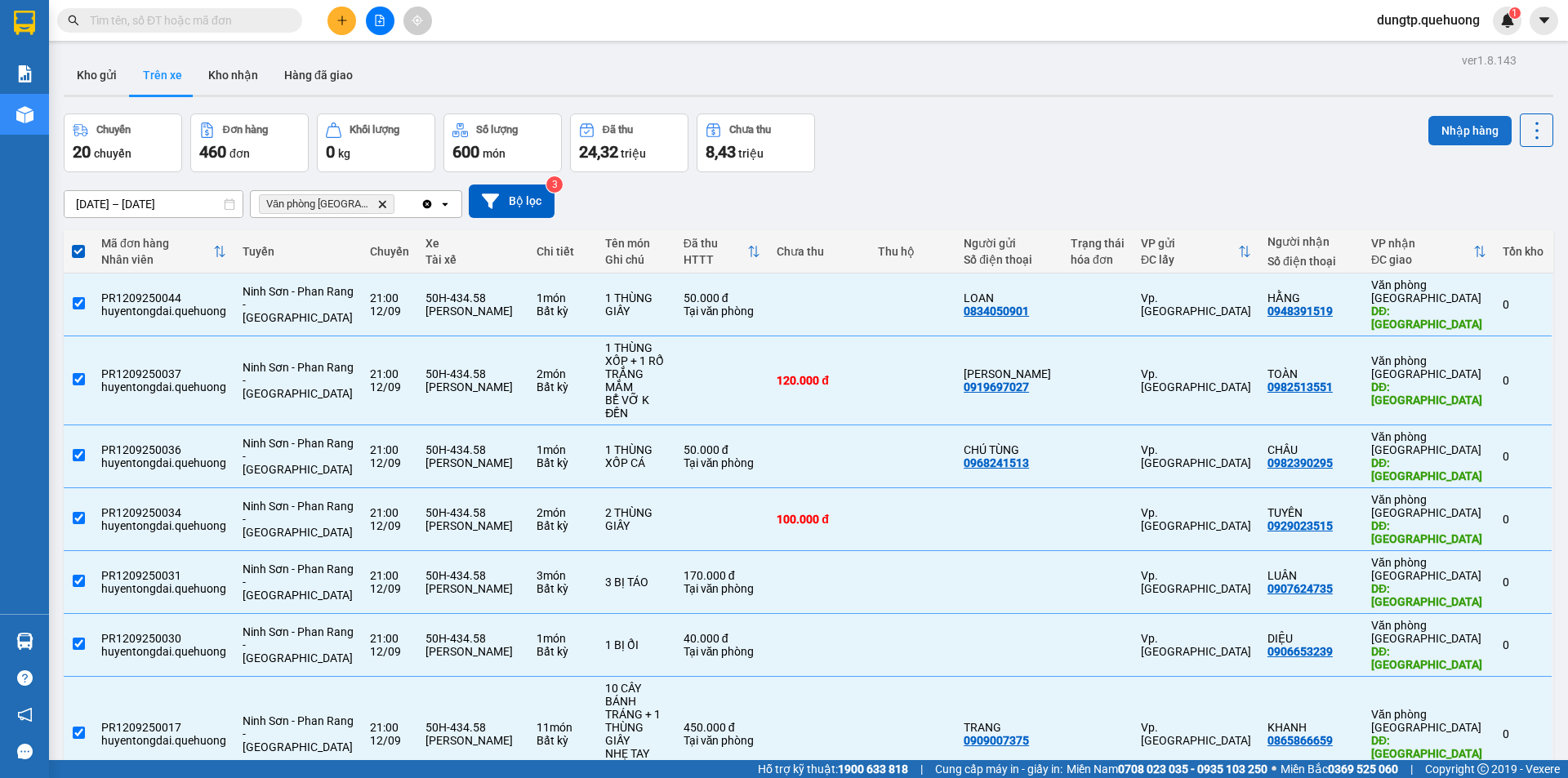
click at [1454, 135] on button "Nhập hàng" at bounding box center [1469, 131] width 84 height 30
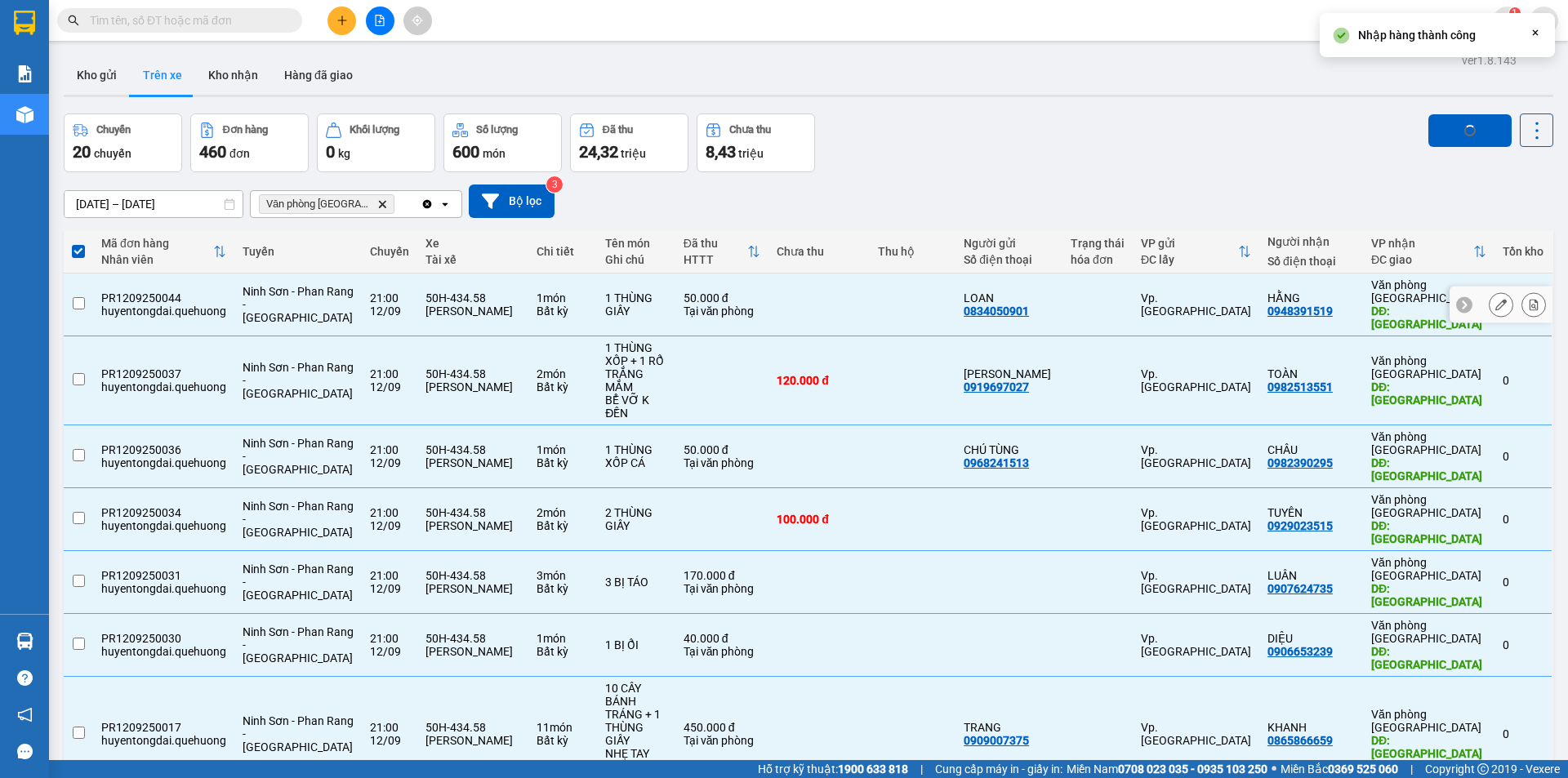
checkbox input "false"
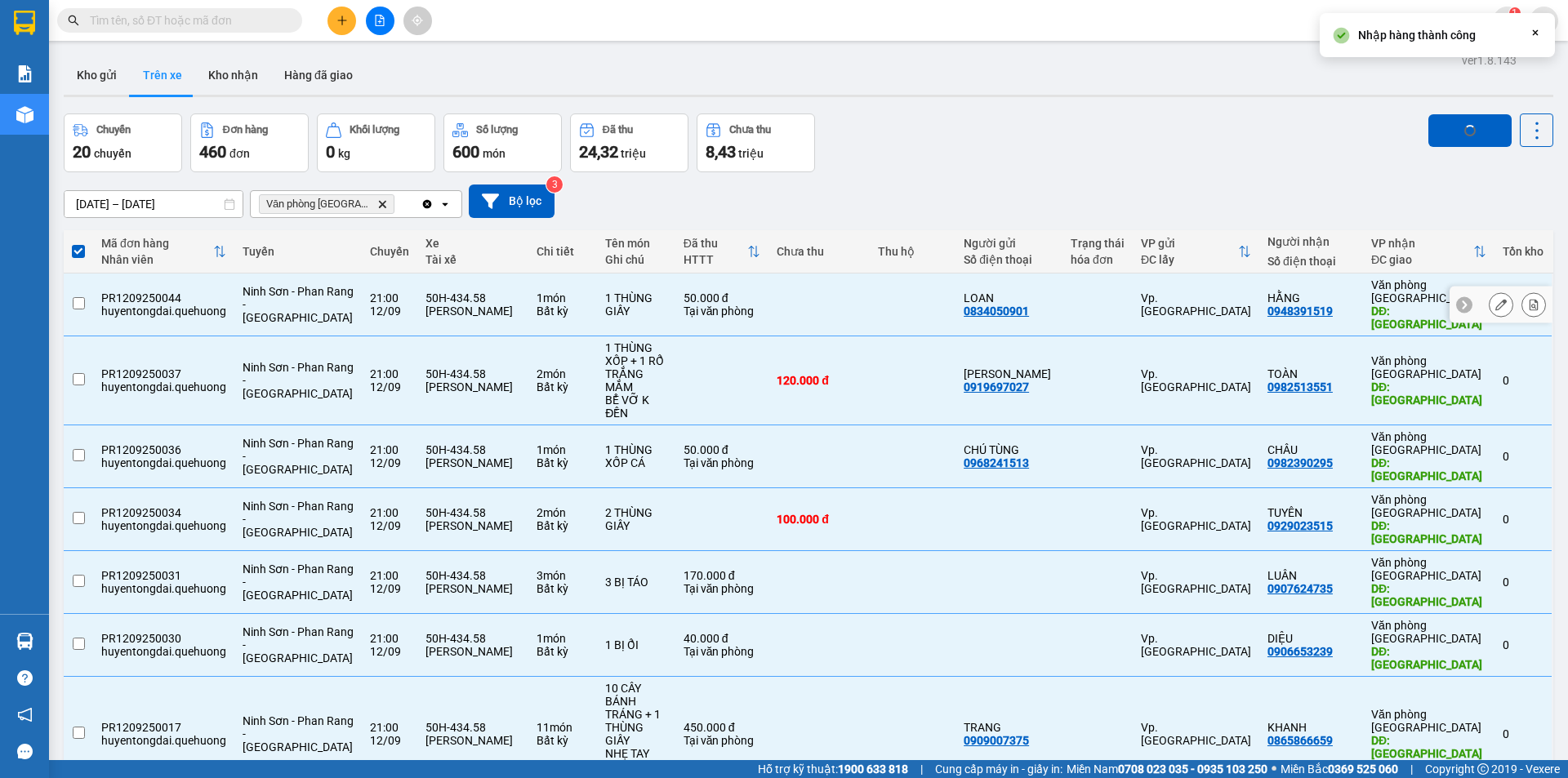
checkbox input "false"
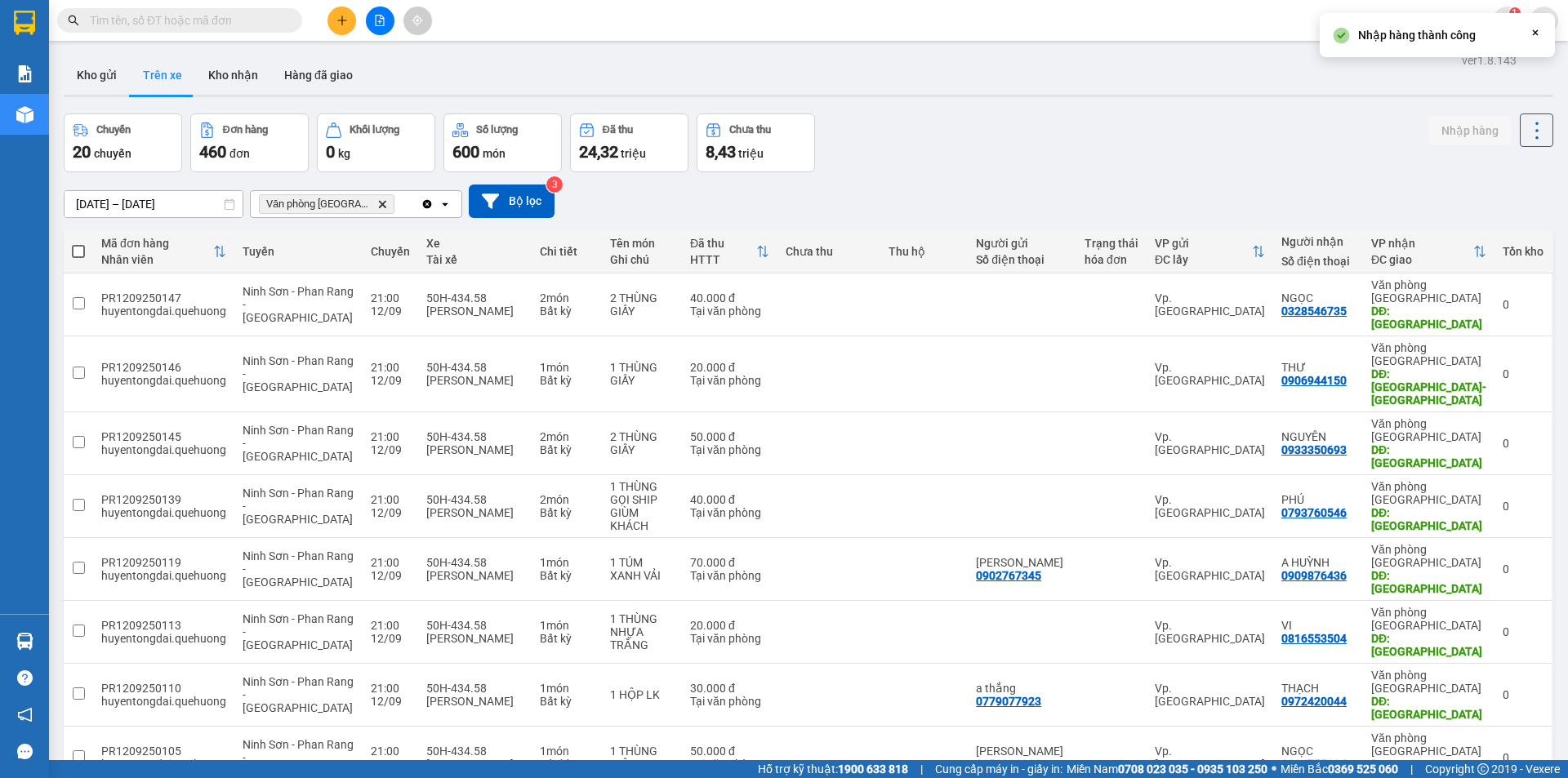
click at [76, 247] on span at bounding box center [79, 252] width 13 height 13
click at [79, 243] on input "checkbox" at bounding box center [79, 243] width 0 height 0
checkbox input "true"
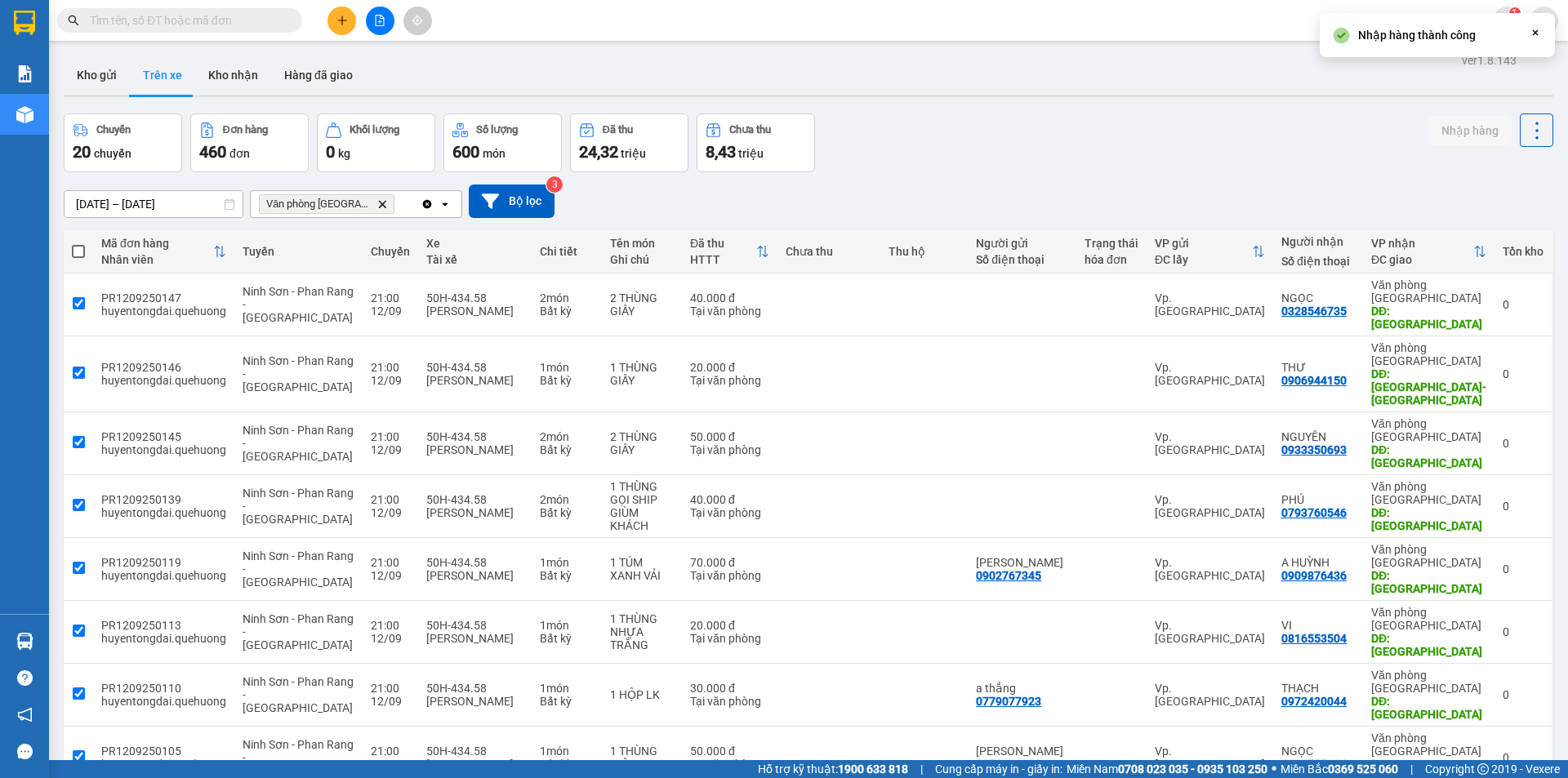
checkbox input "true"
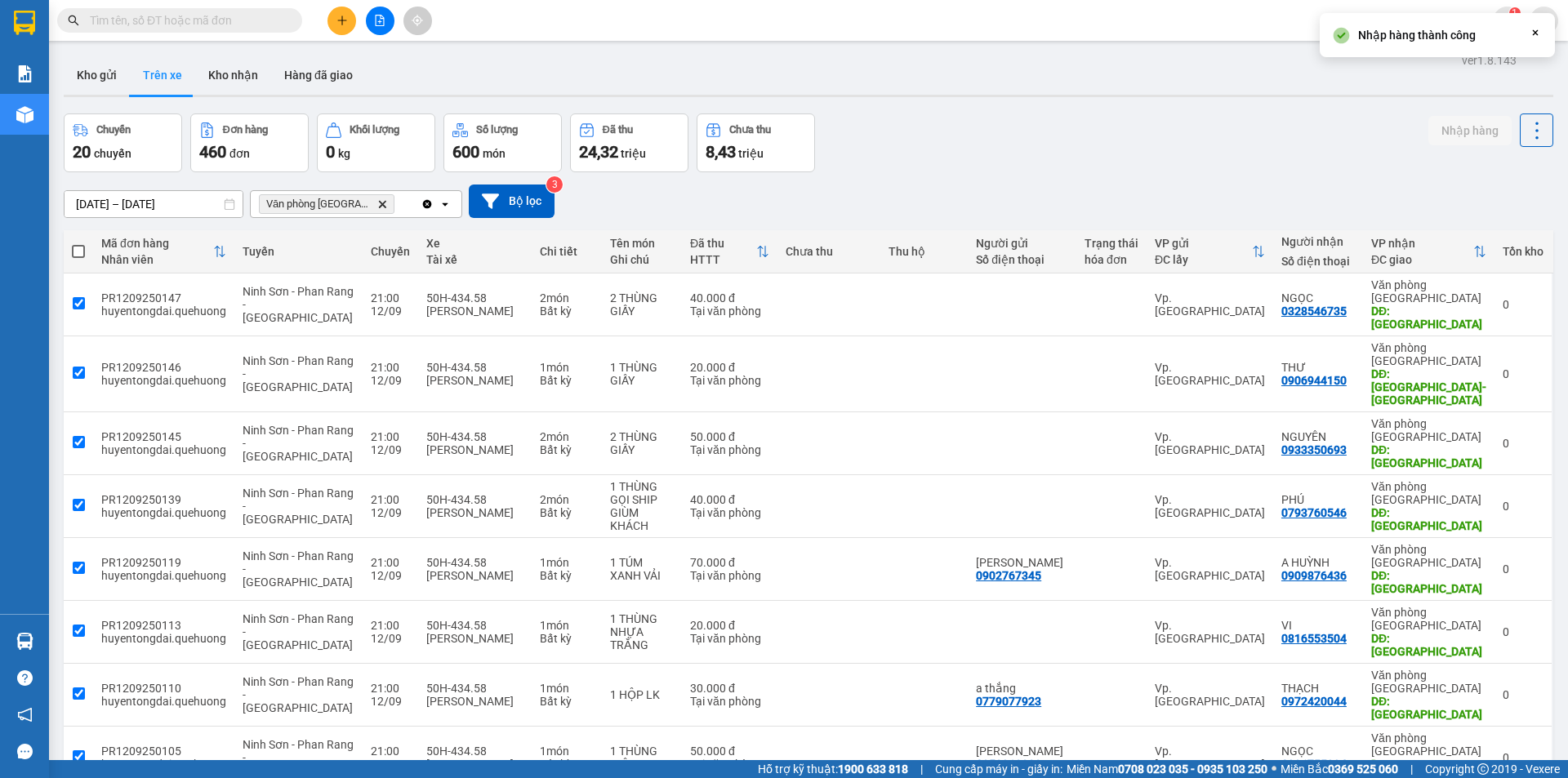
checkbox input "true"
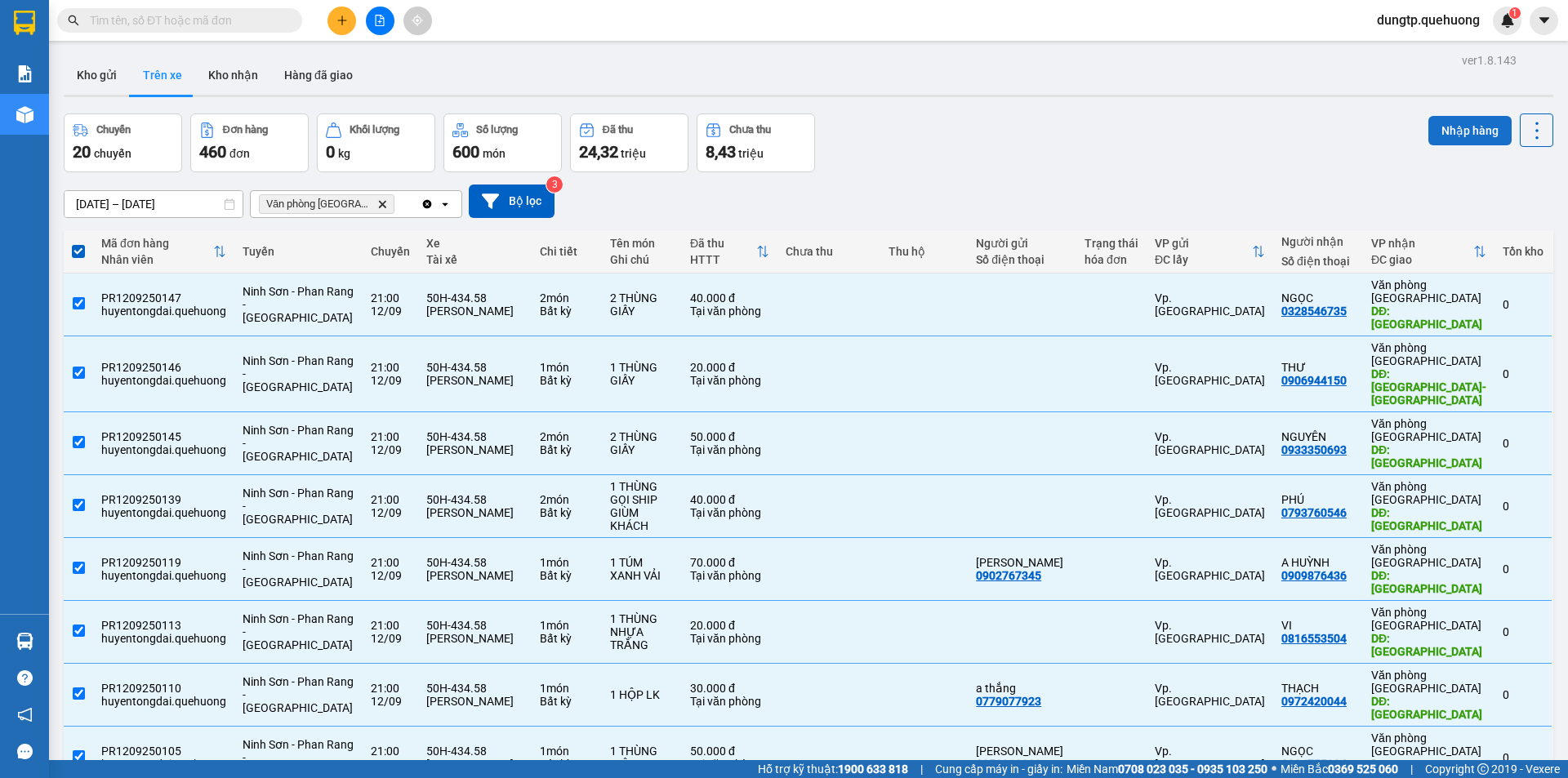
click at [1441, 128] on button "Nhập hàng" at bounding box center [1469, 131] width 84 height 30
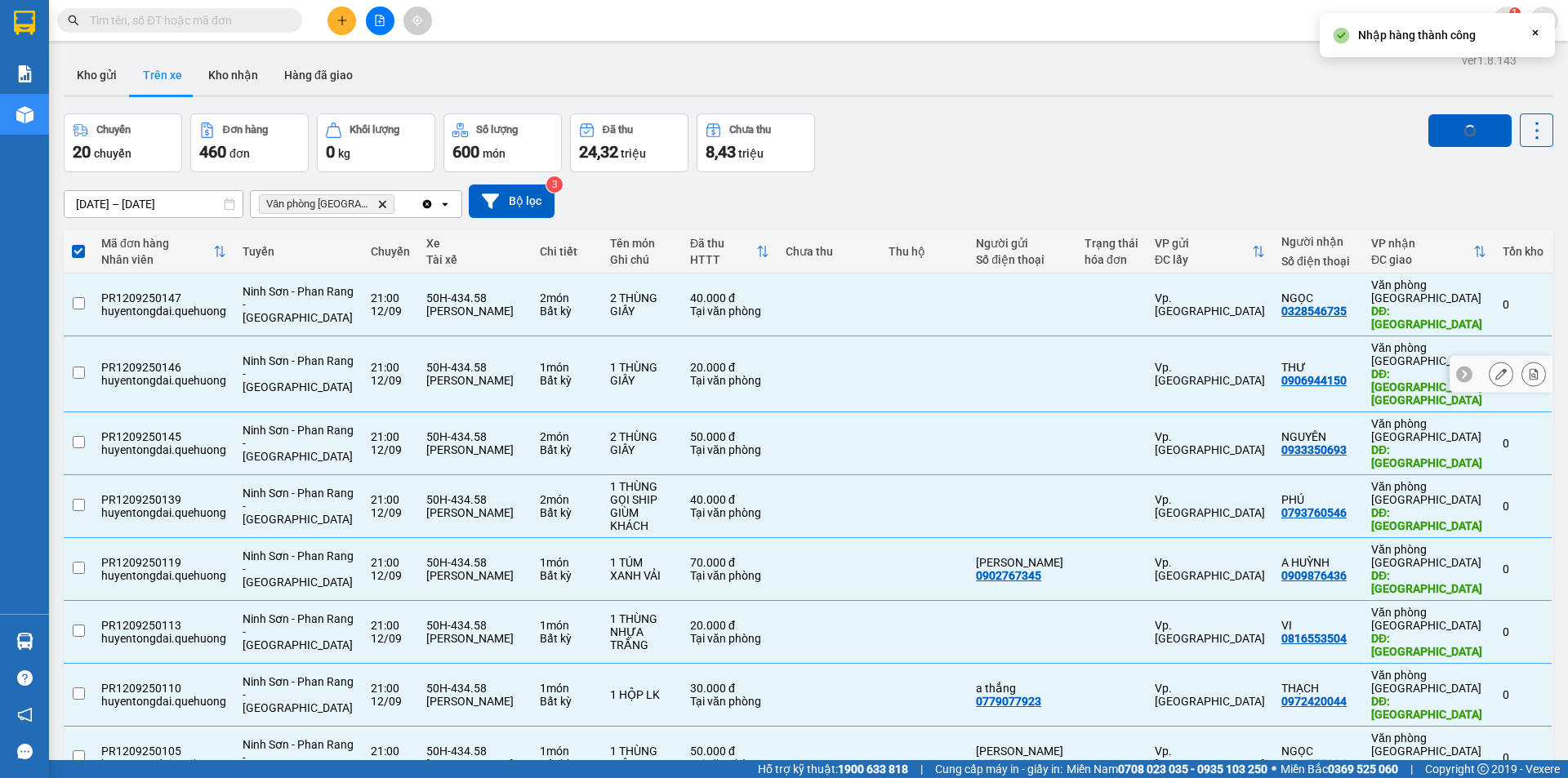
checkbox input "false"
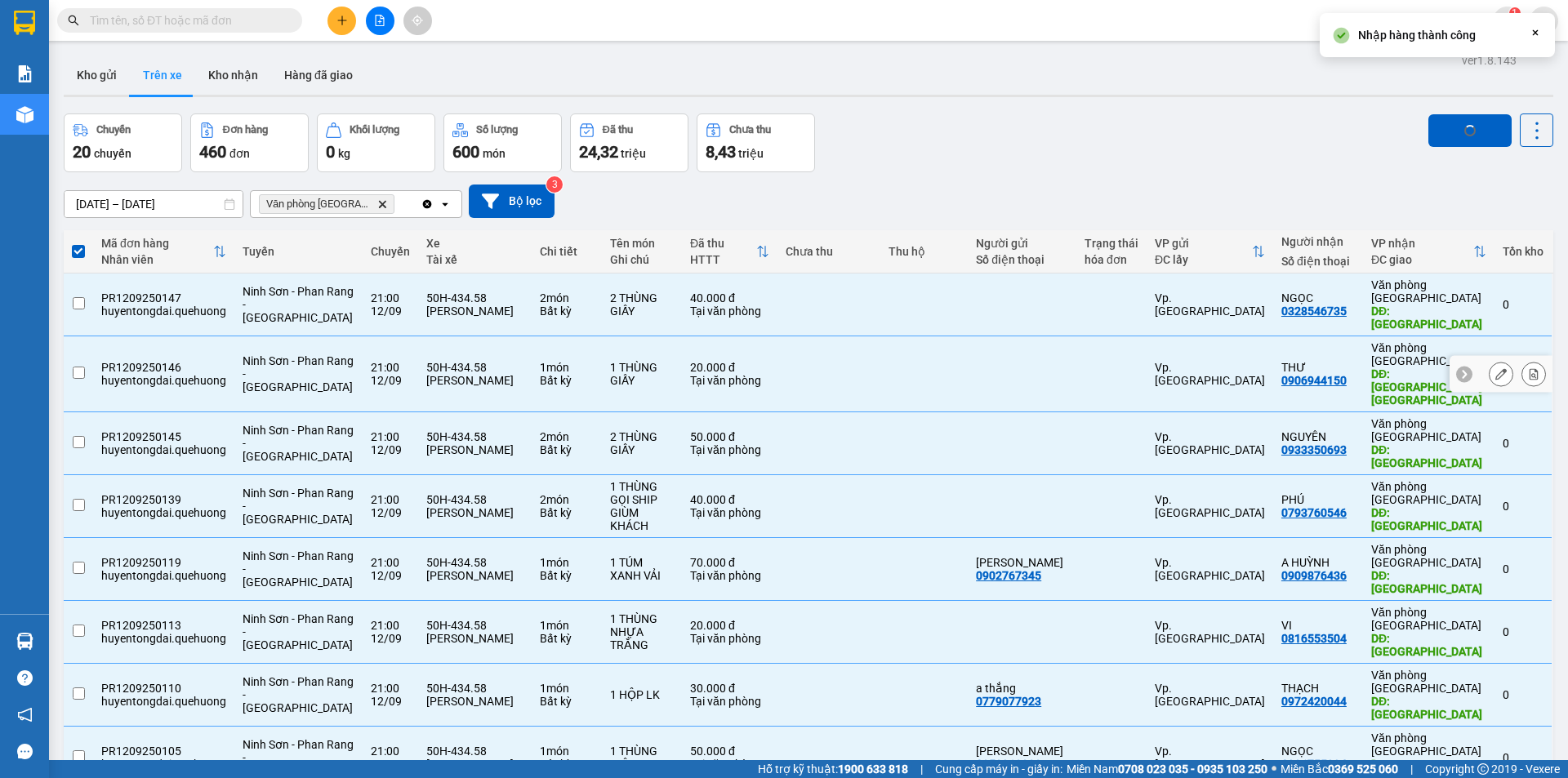
checkbox input "false"
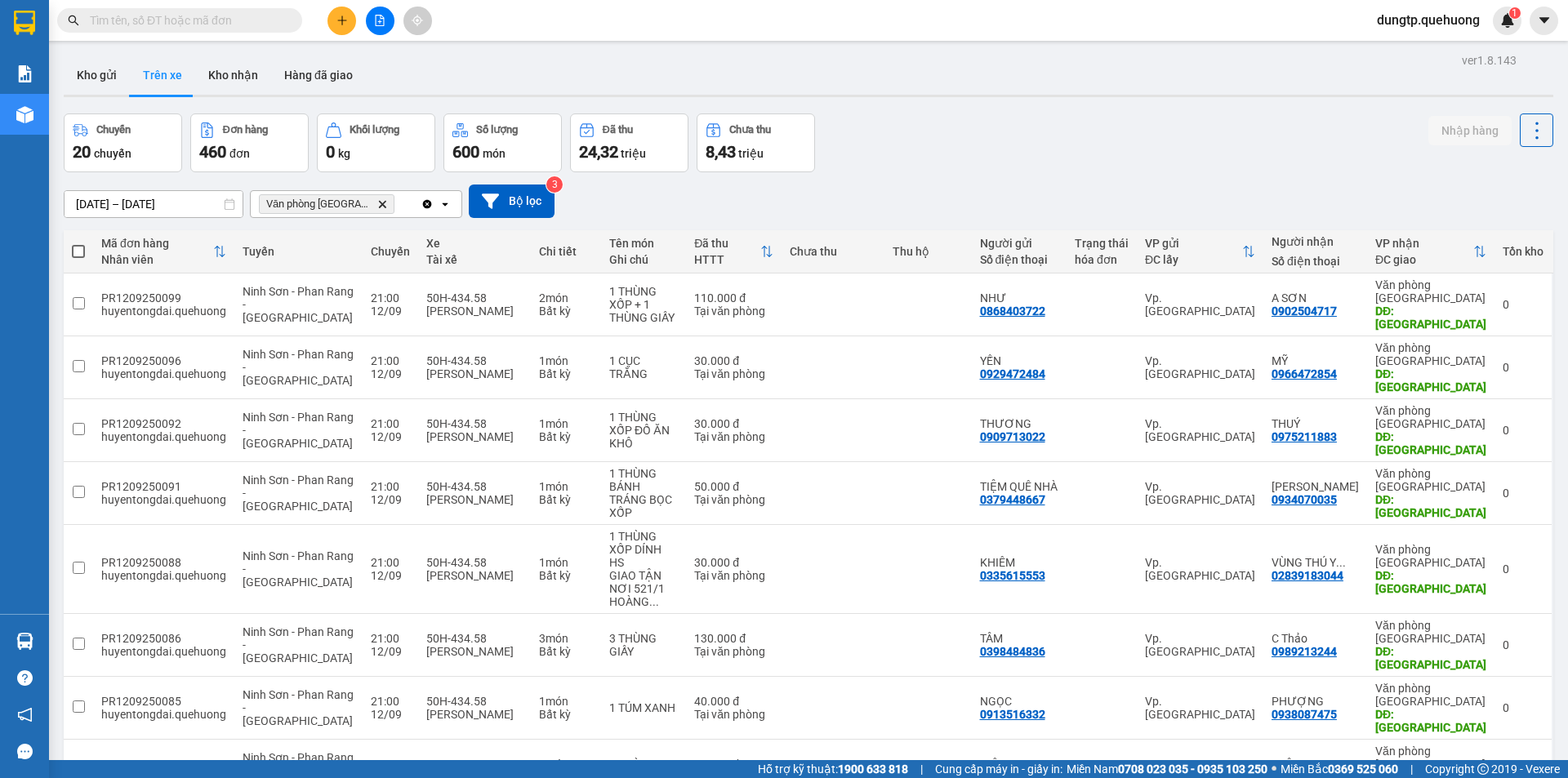
click at [77, 252] on span at bounding box center [79, 252] width 13 height 13
click at [79, 243] on input "checkbox" at bounding box center [79, 243] width 0 height 0
checkbox input "true"
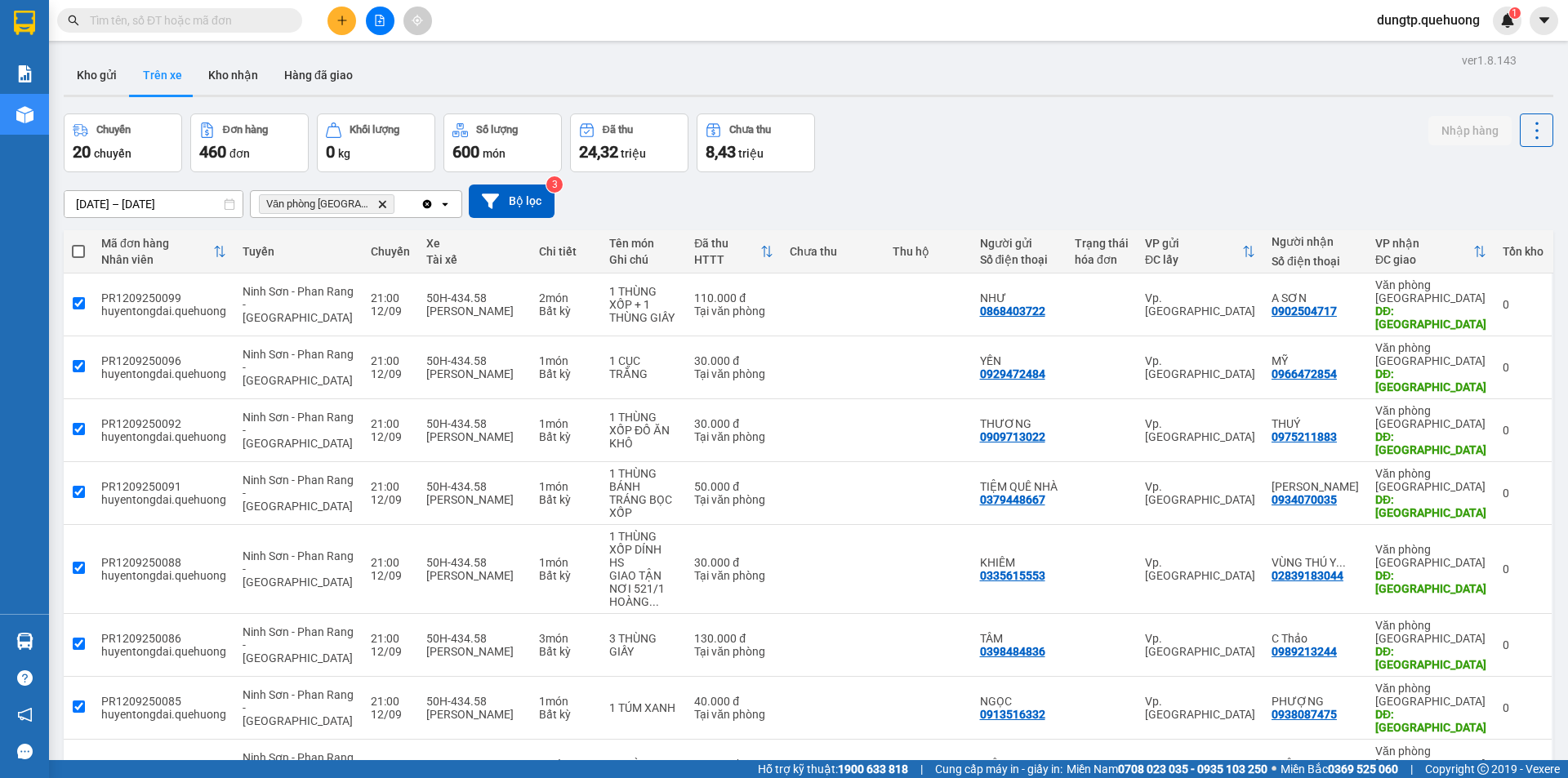
checkbox input "true"
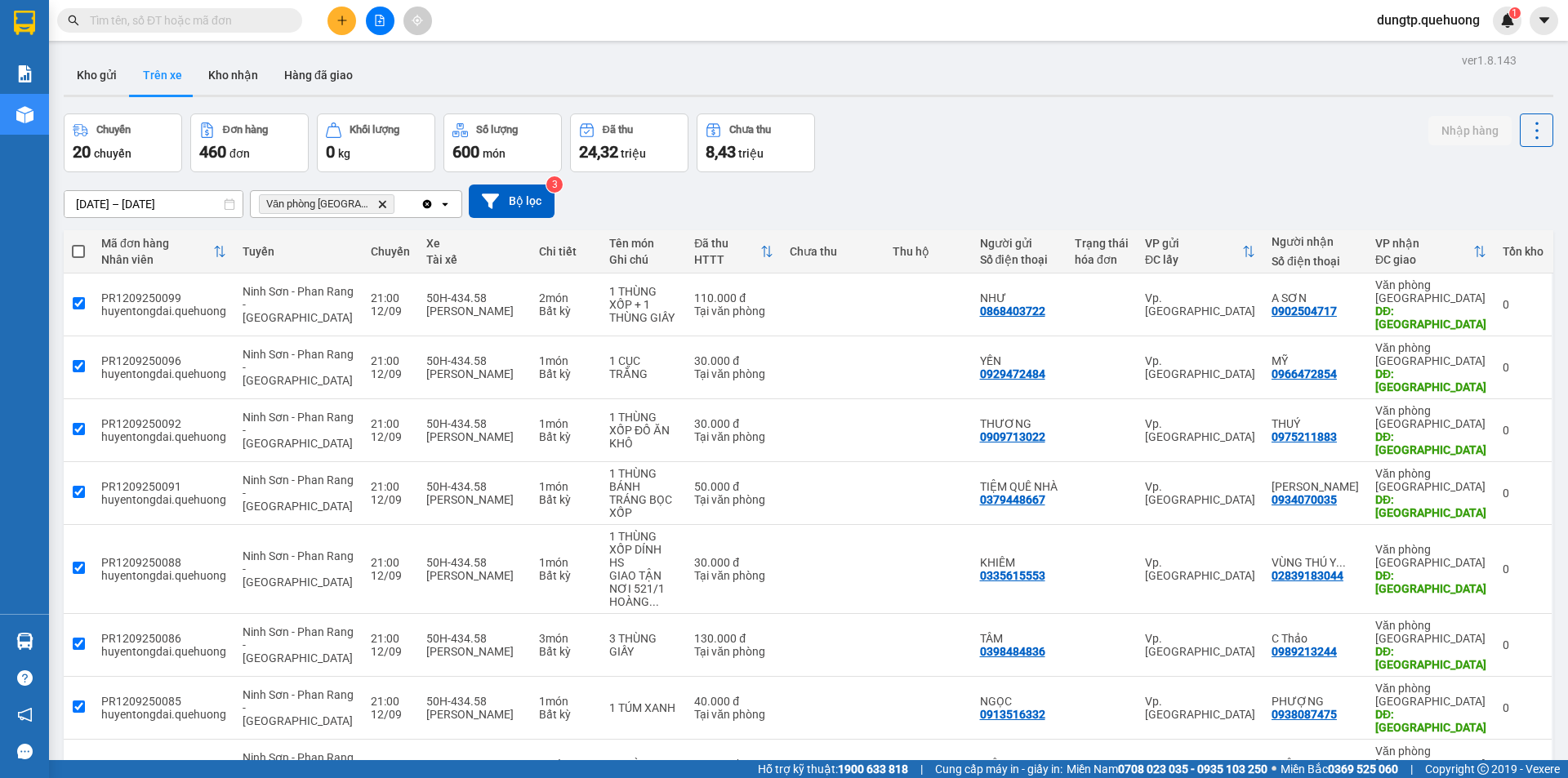
checkbox input "true"
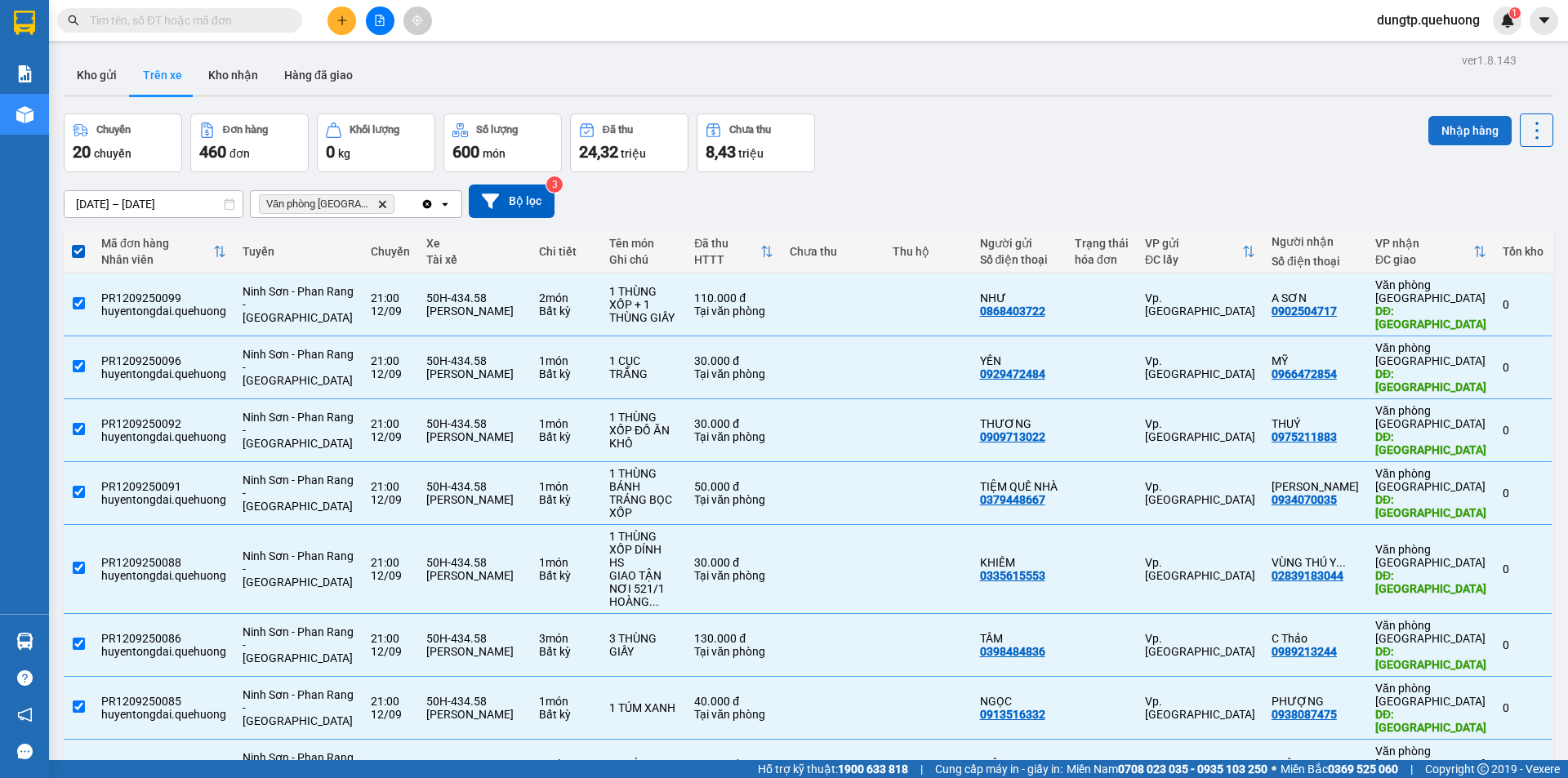
click at [1439, 126] on button "Nhập hàng" at bounding box center [1469, 131] width 84 height 30
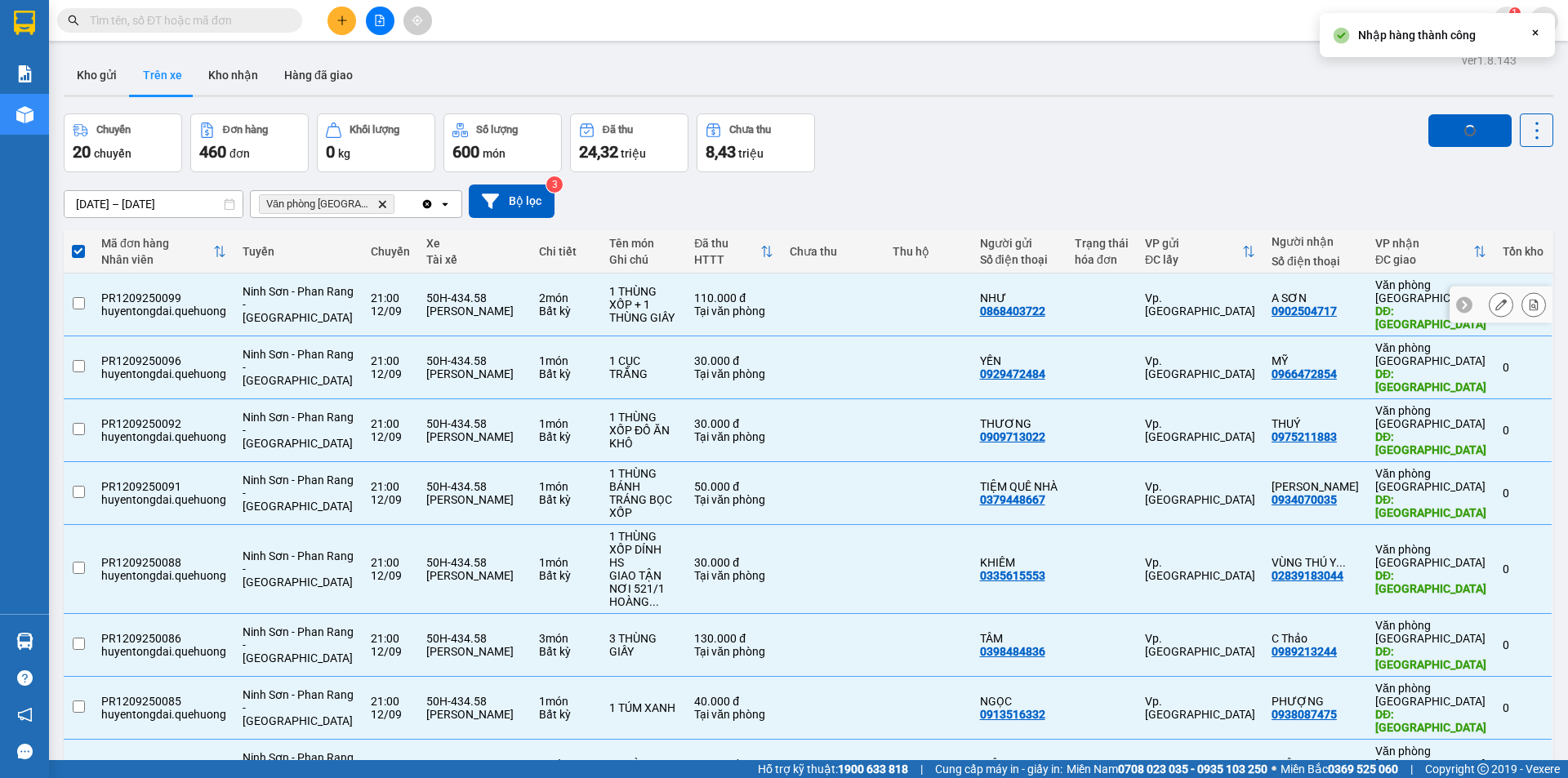
checkbox input "false"
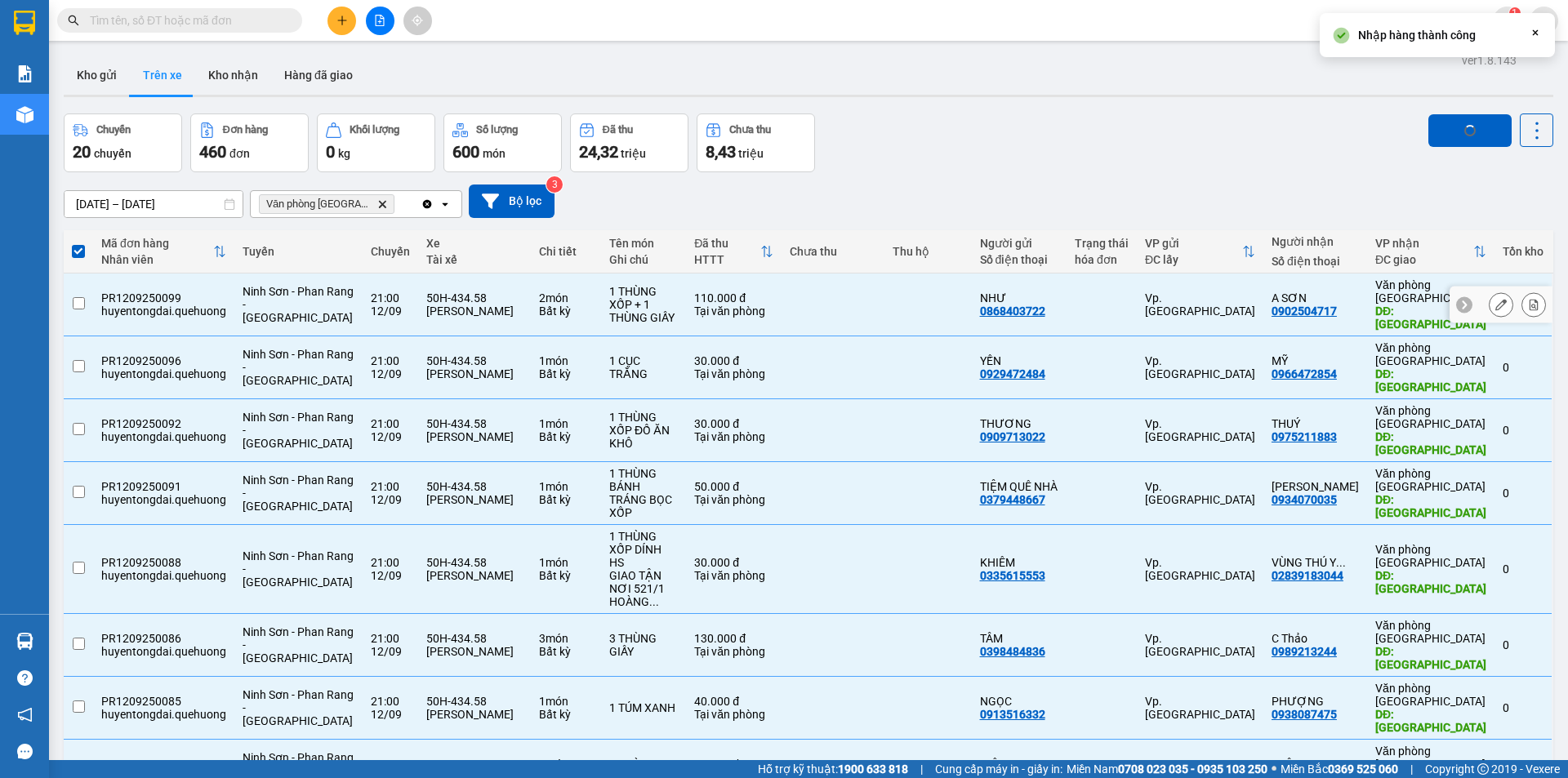
checkbox input "false"
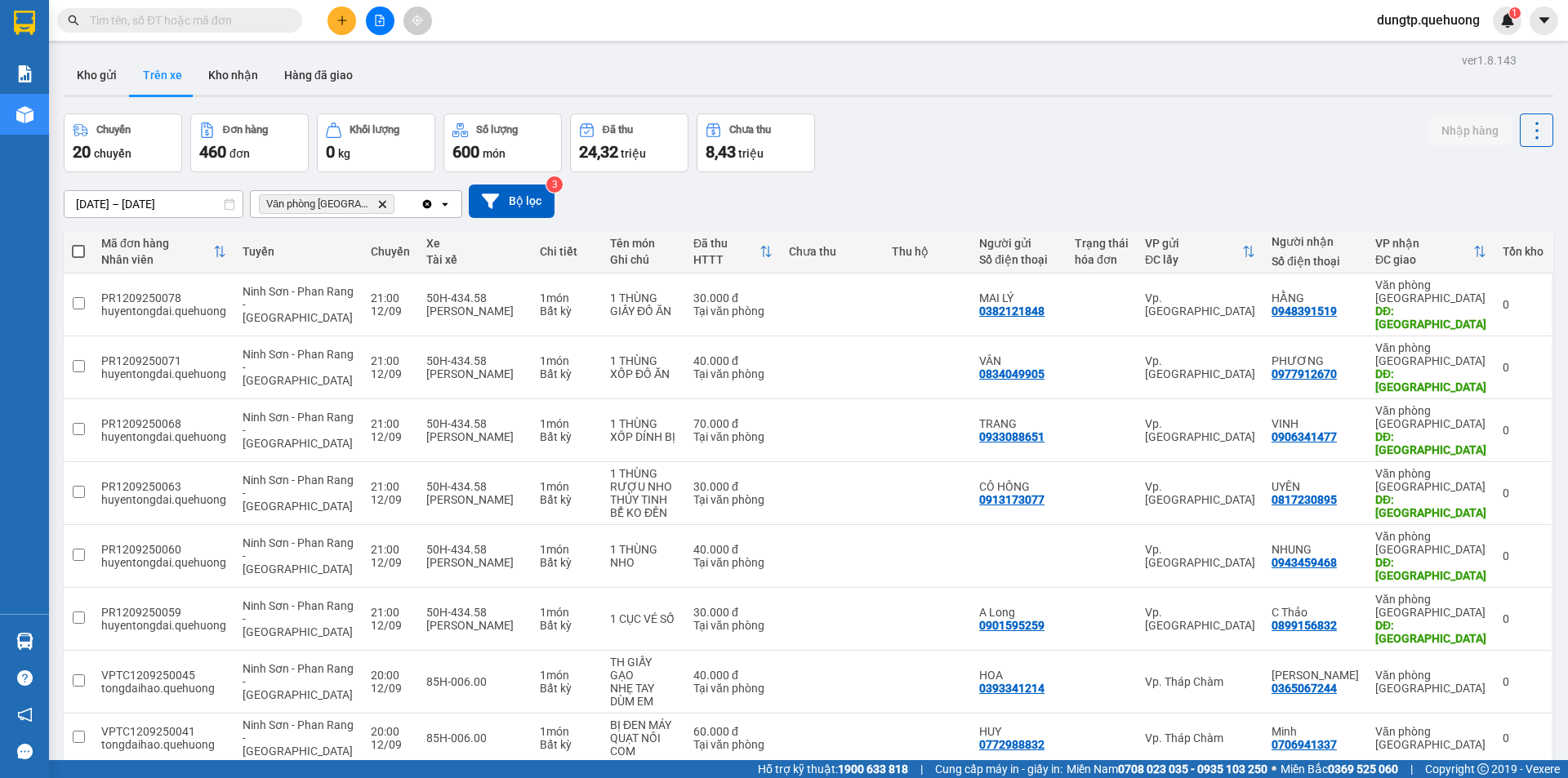
click at [76, 248] on span at bounding box center [79, 252] width 13 height 13
click at [79, 243] on input "checkbox" at bounding box center [79, 243] width 0 height 0
checkbox input "true"
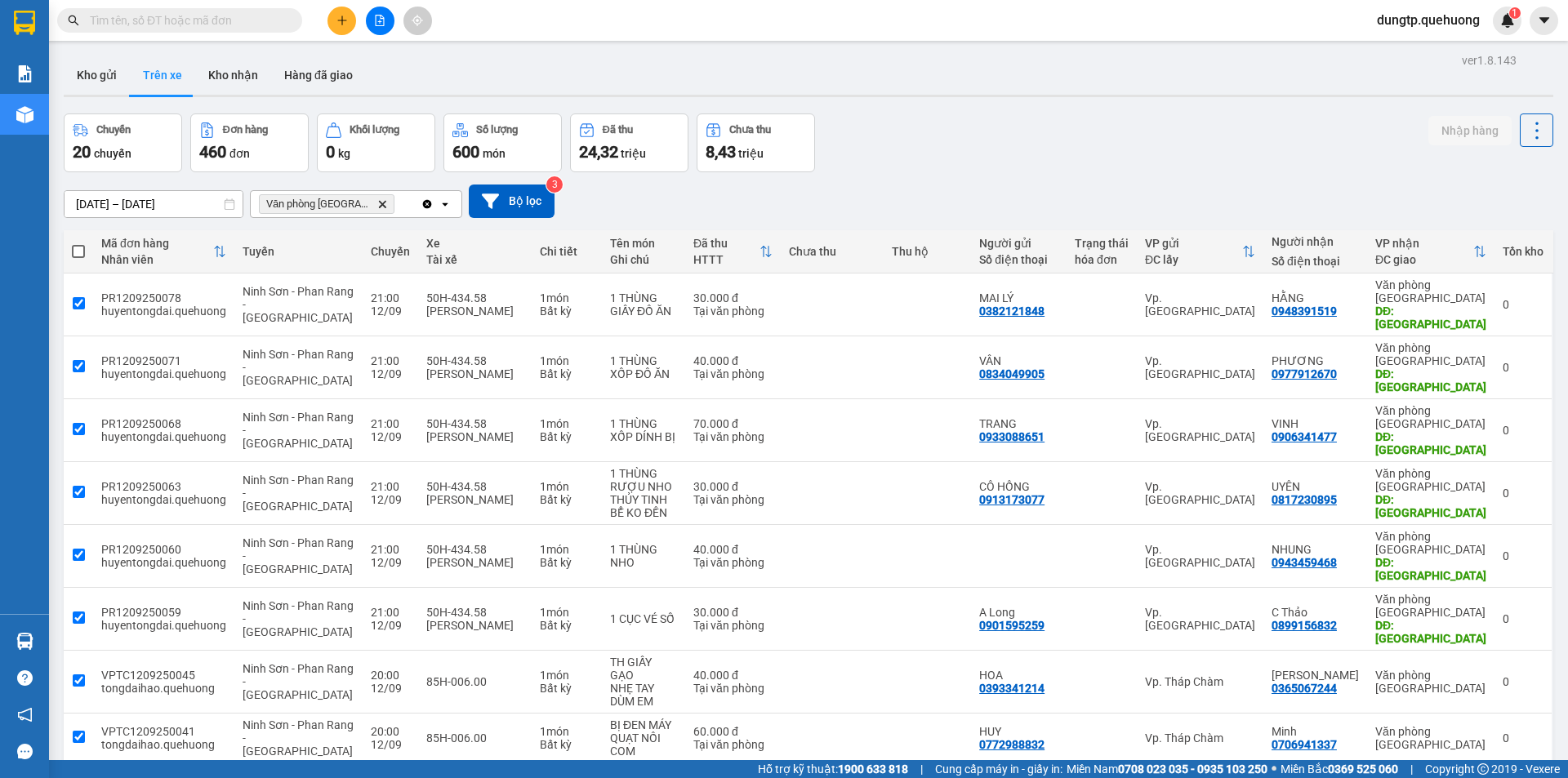
checkbox input "true"
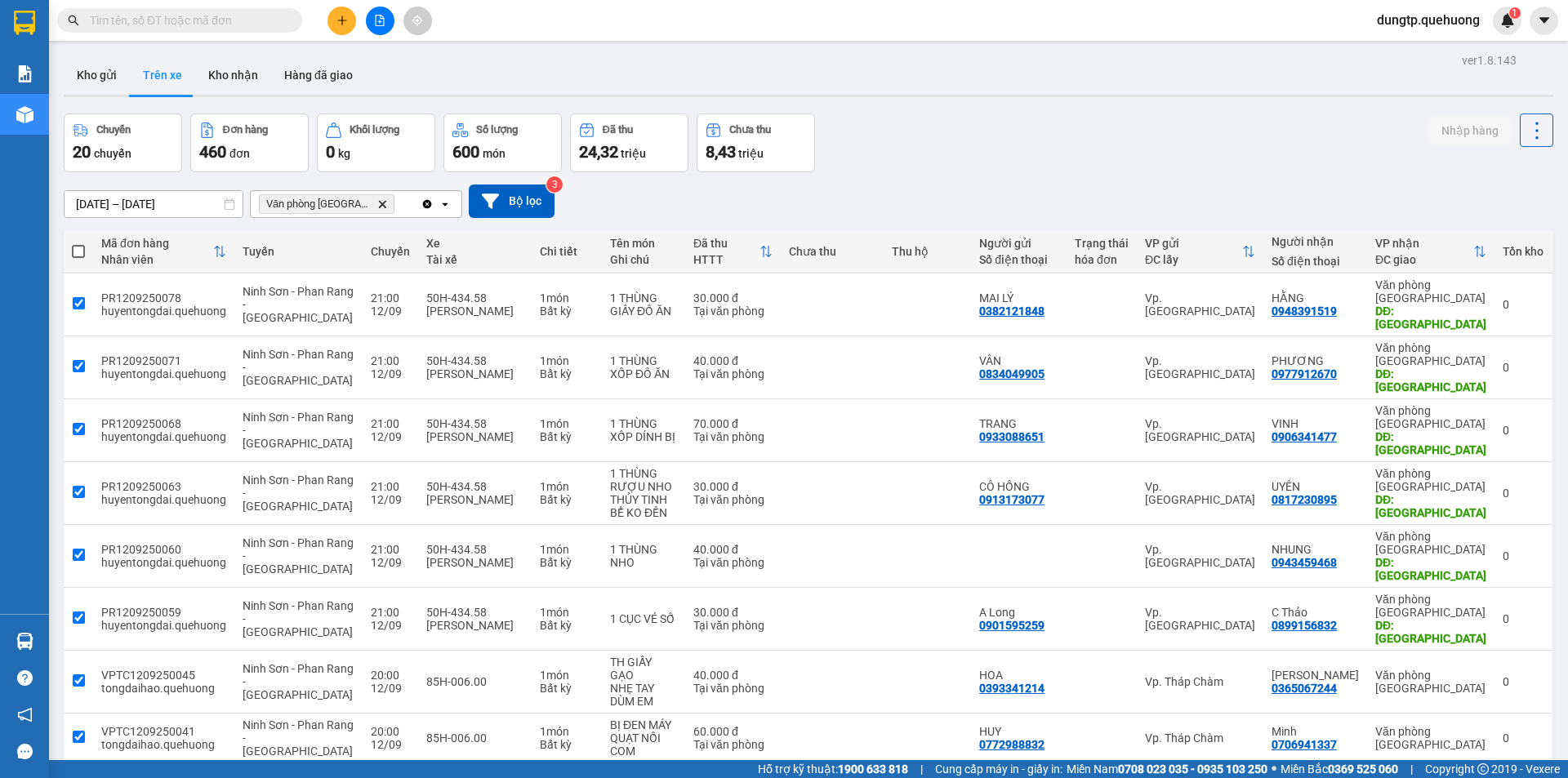
checkbox input "true"
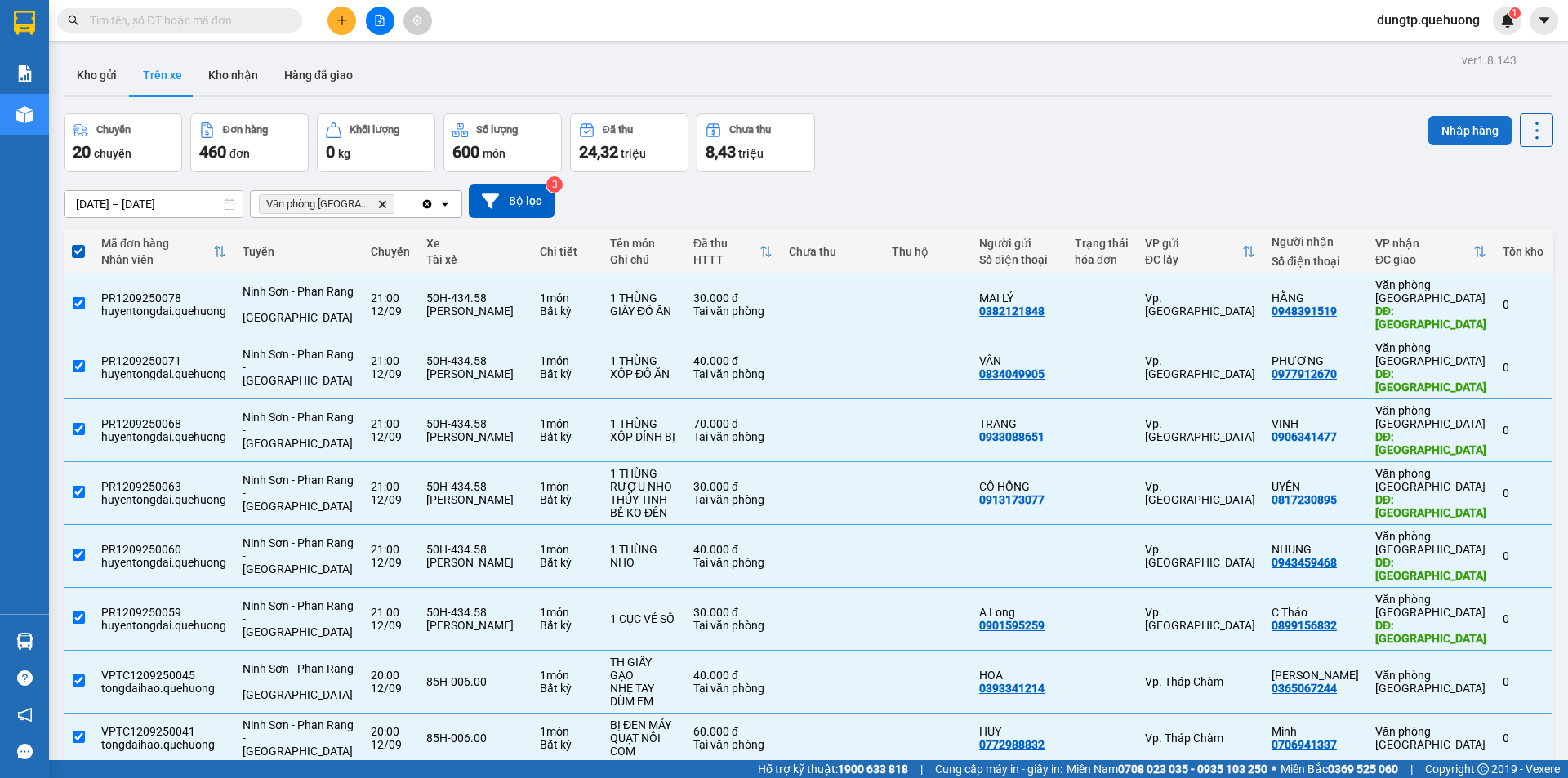
click at [1453, 122] on button "Nhập hàng" at bounding box center [1469, 131] width 84 height 30
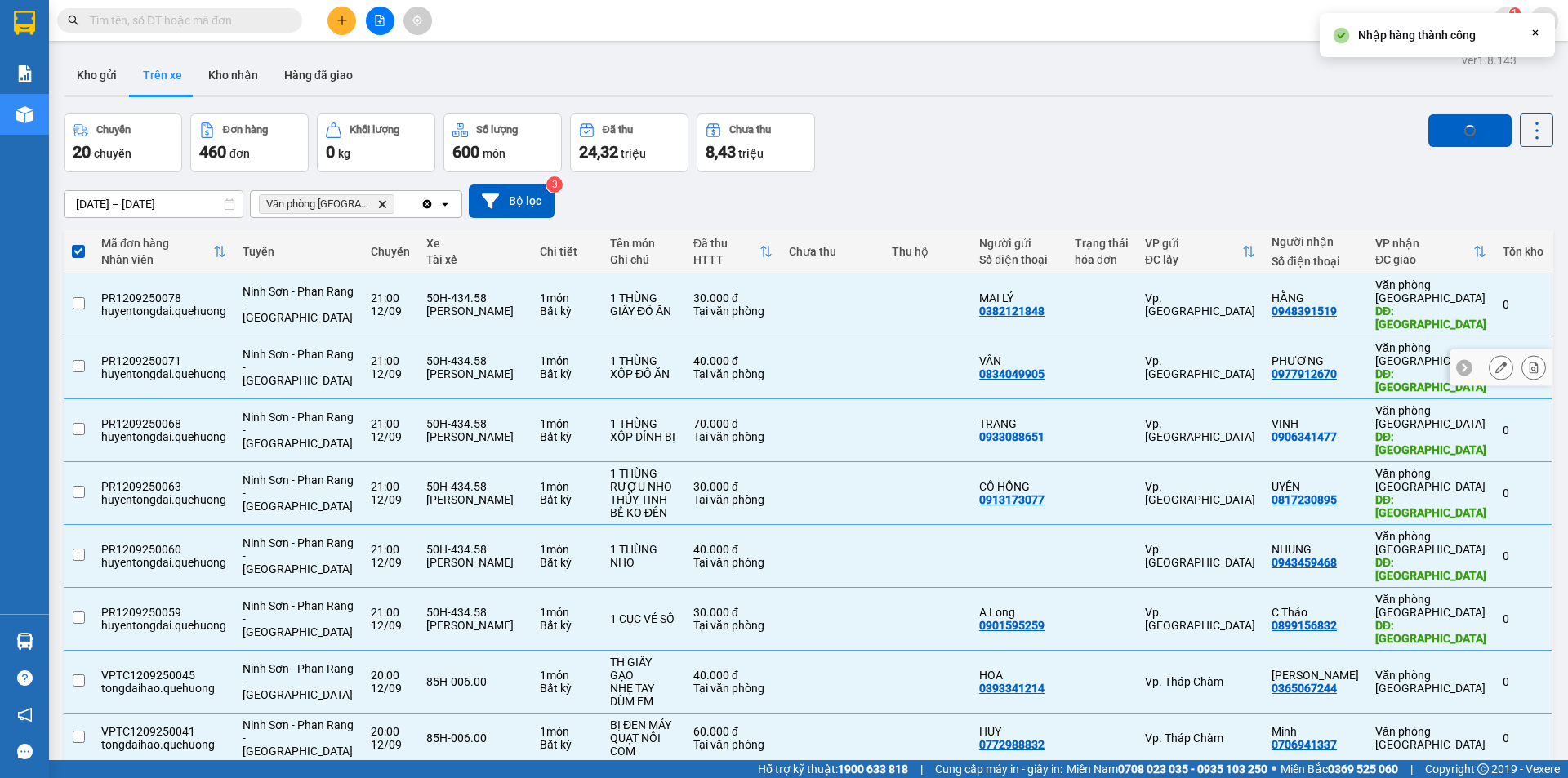
checkbox input "false"
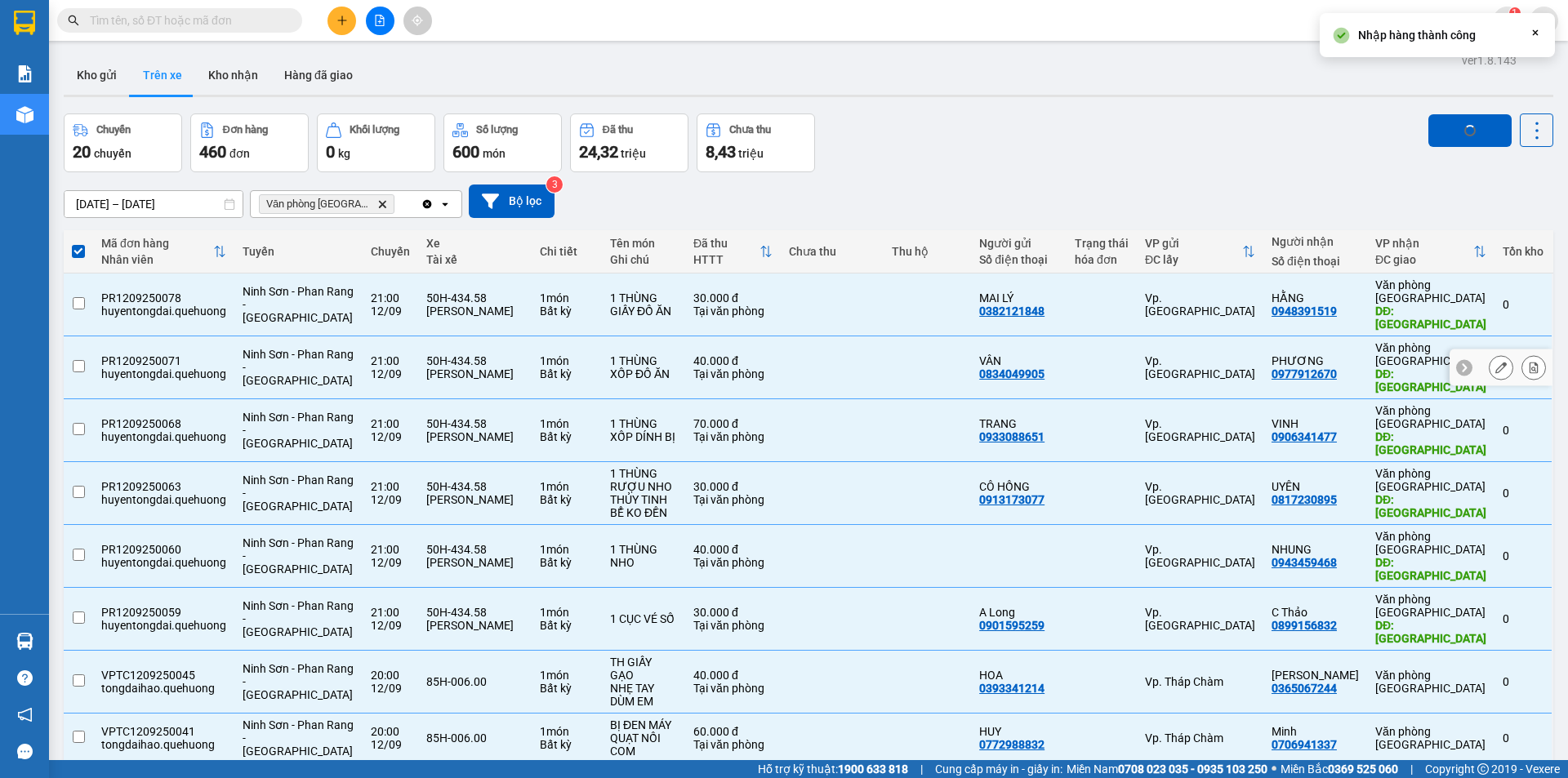
checkbox input "false"
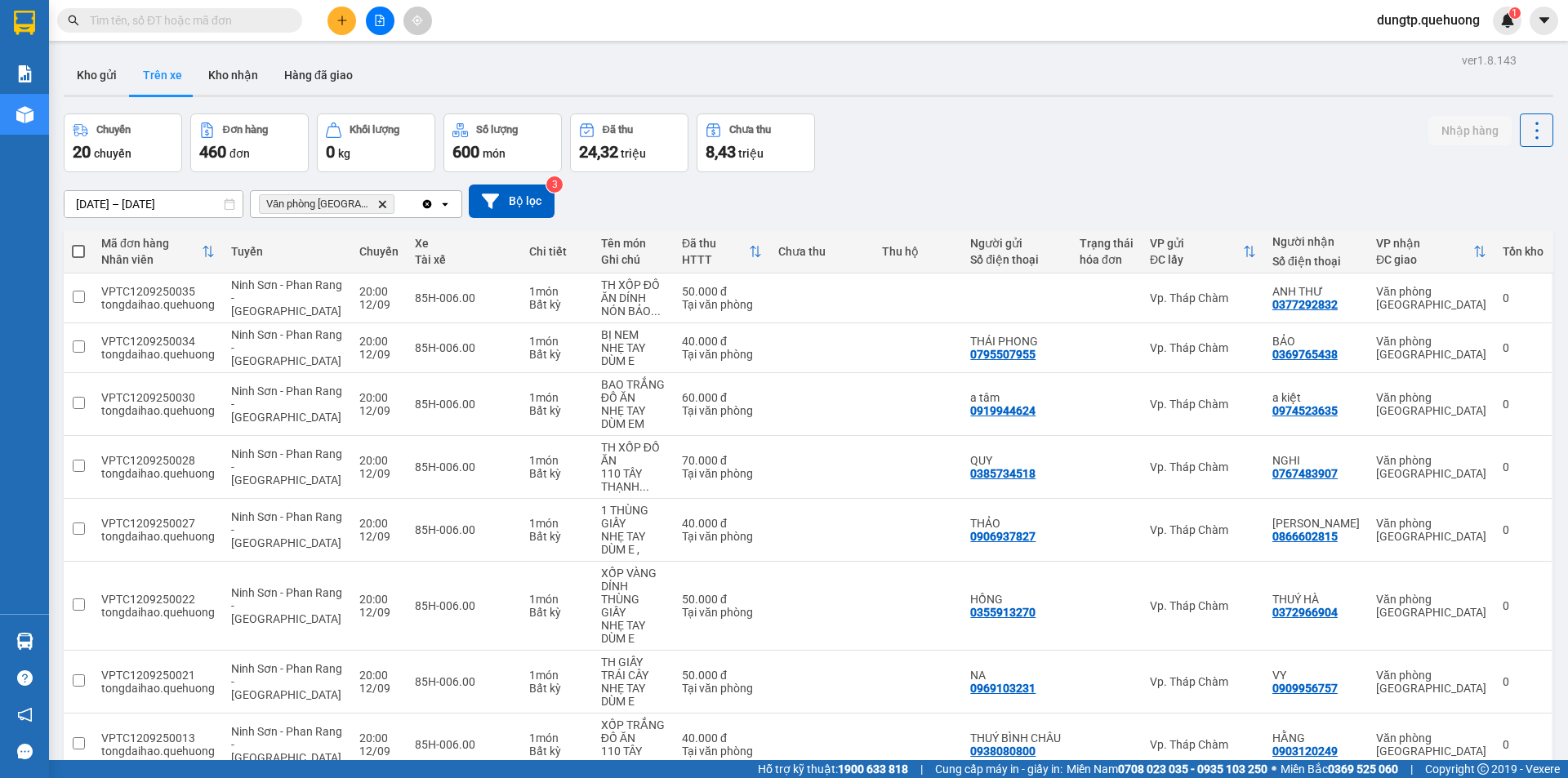
click at [77, 245] on span at bounding box center [79, 252] width 13 height 13
click at [79, 243] on input "checkbox" at bounding box center [79, 243] width 0 height 0
checkbox input "true"
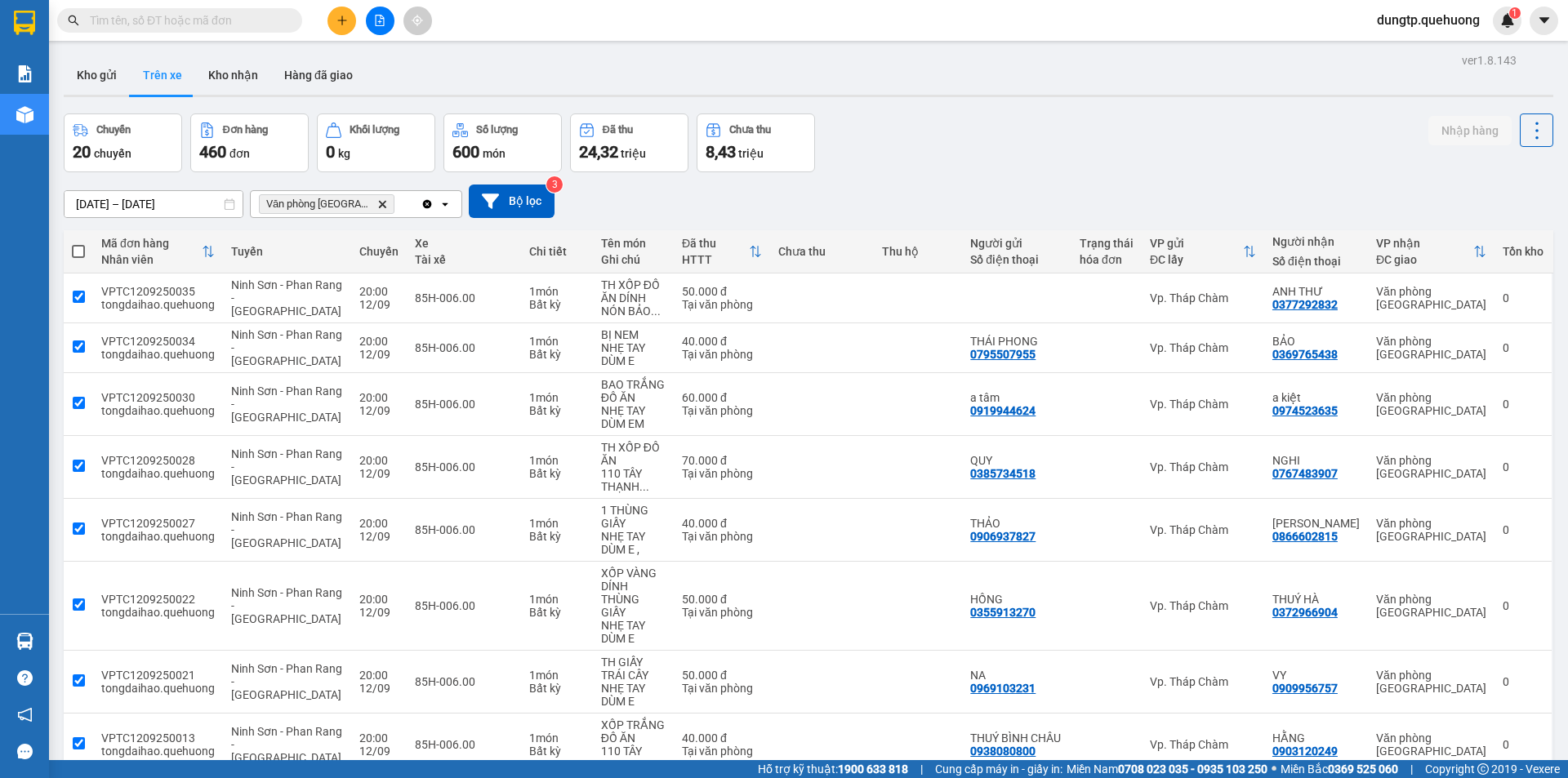
checkbox input "true"
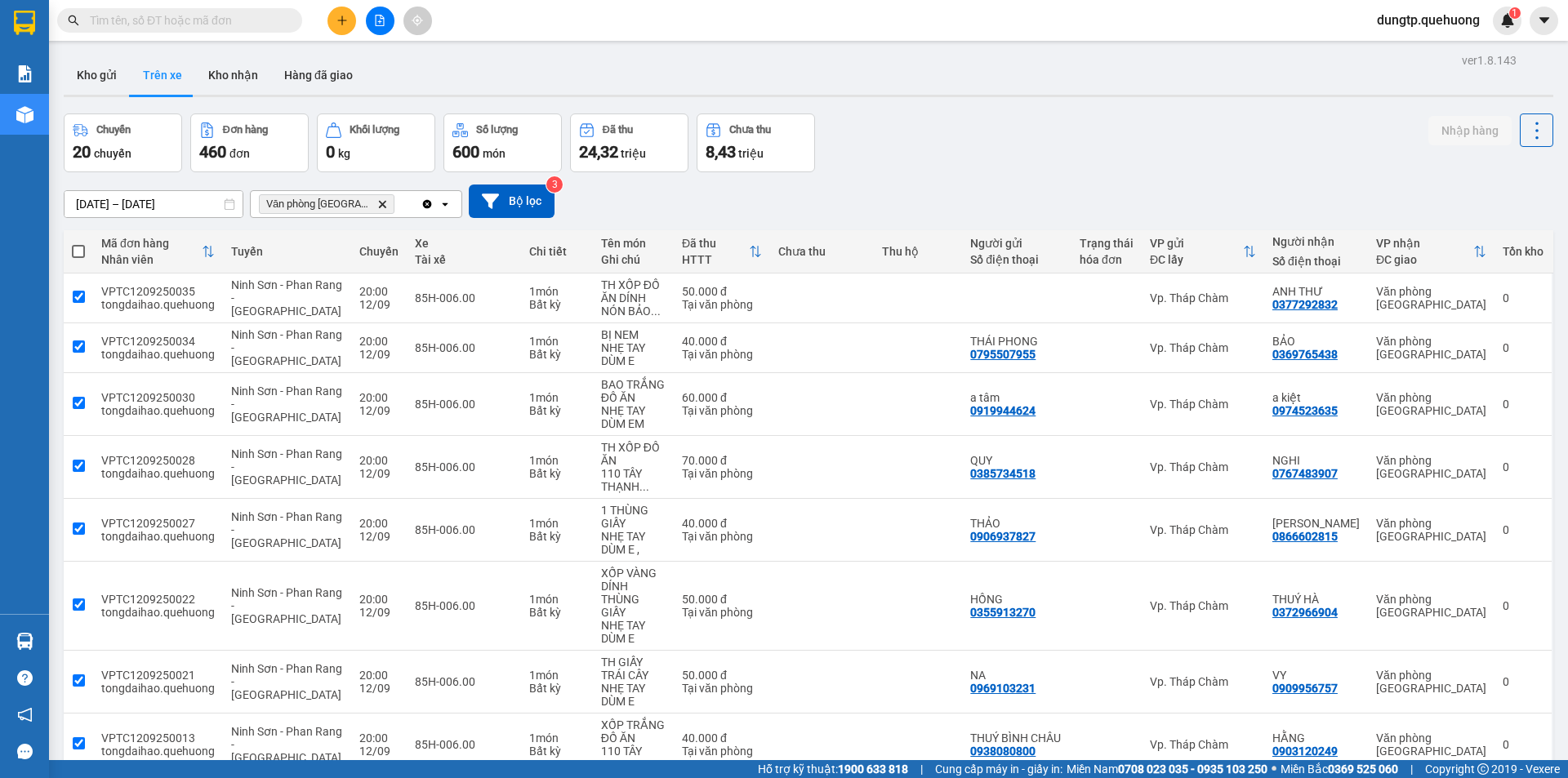
checkbox input "true"
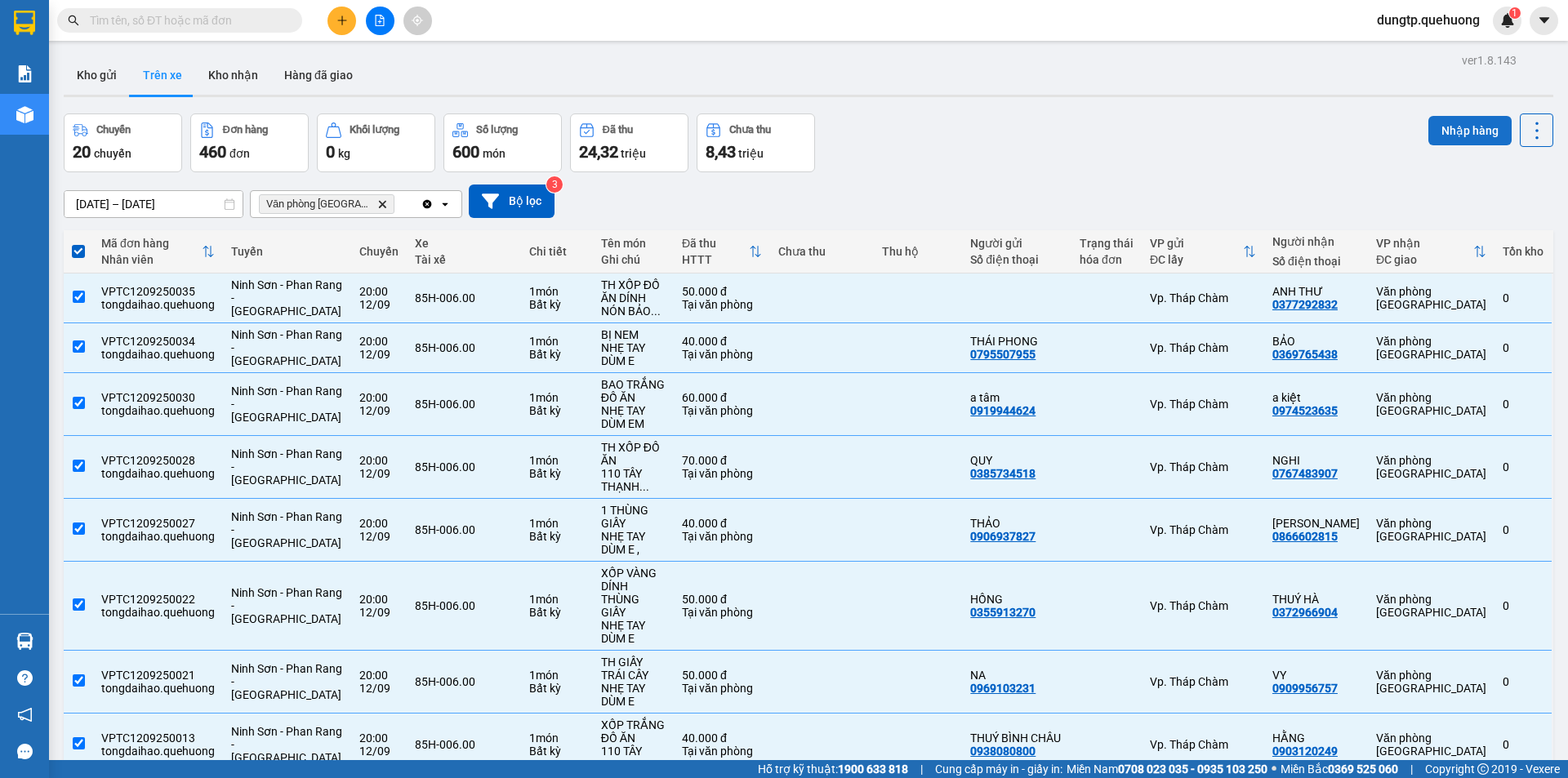
click at [1458, 130] on button "Nhập hàng" at bounding box center [1469, 131] width 84 height 30
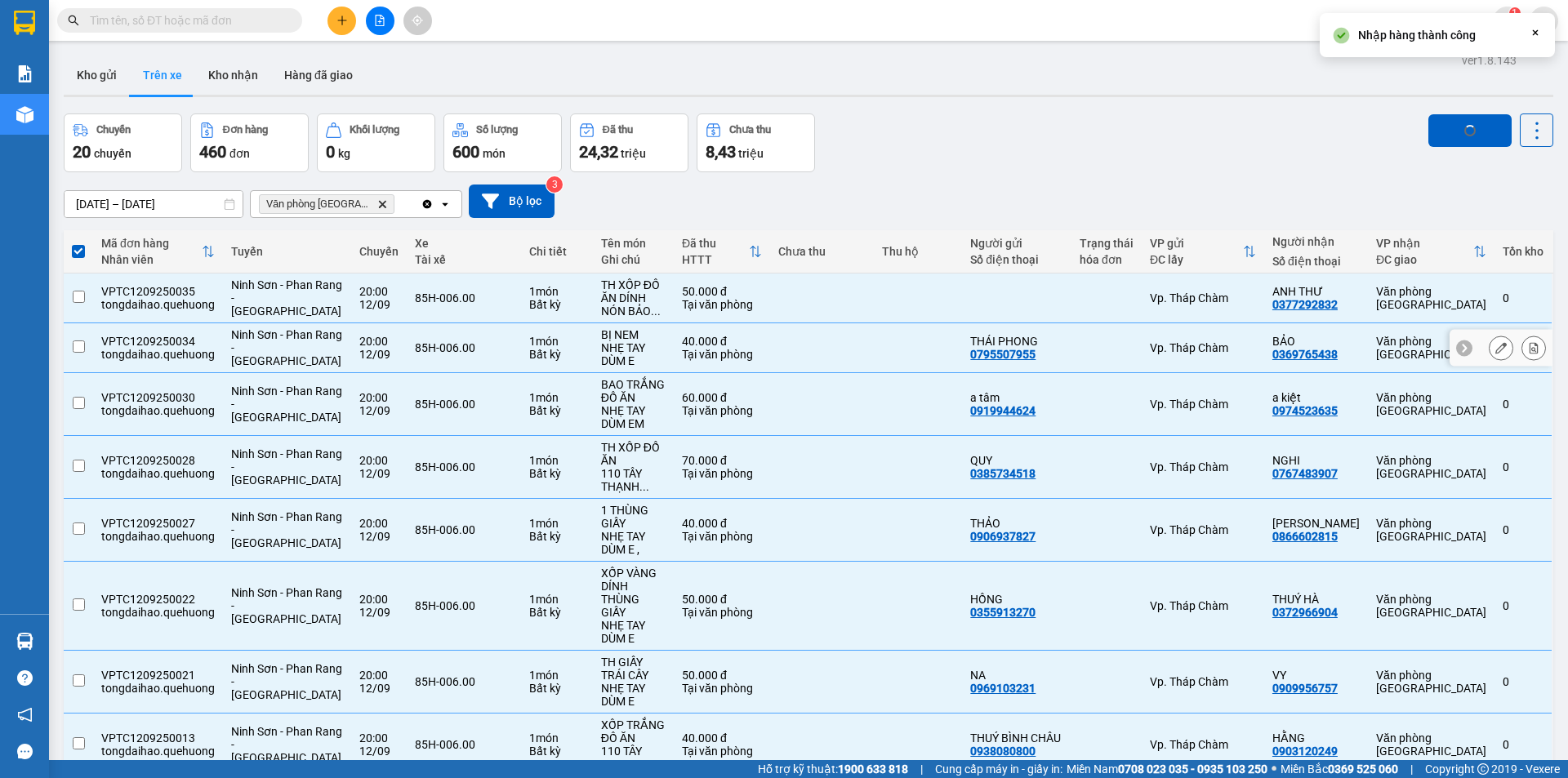
checkbox input "false"
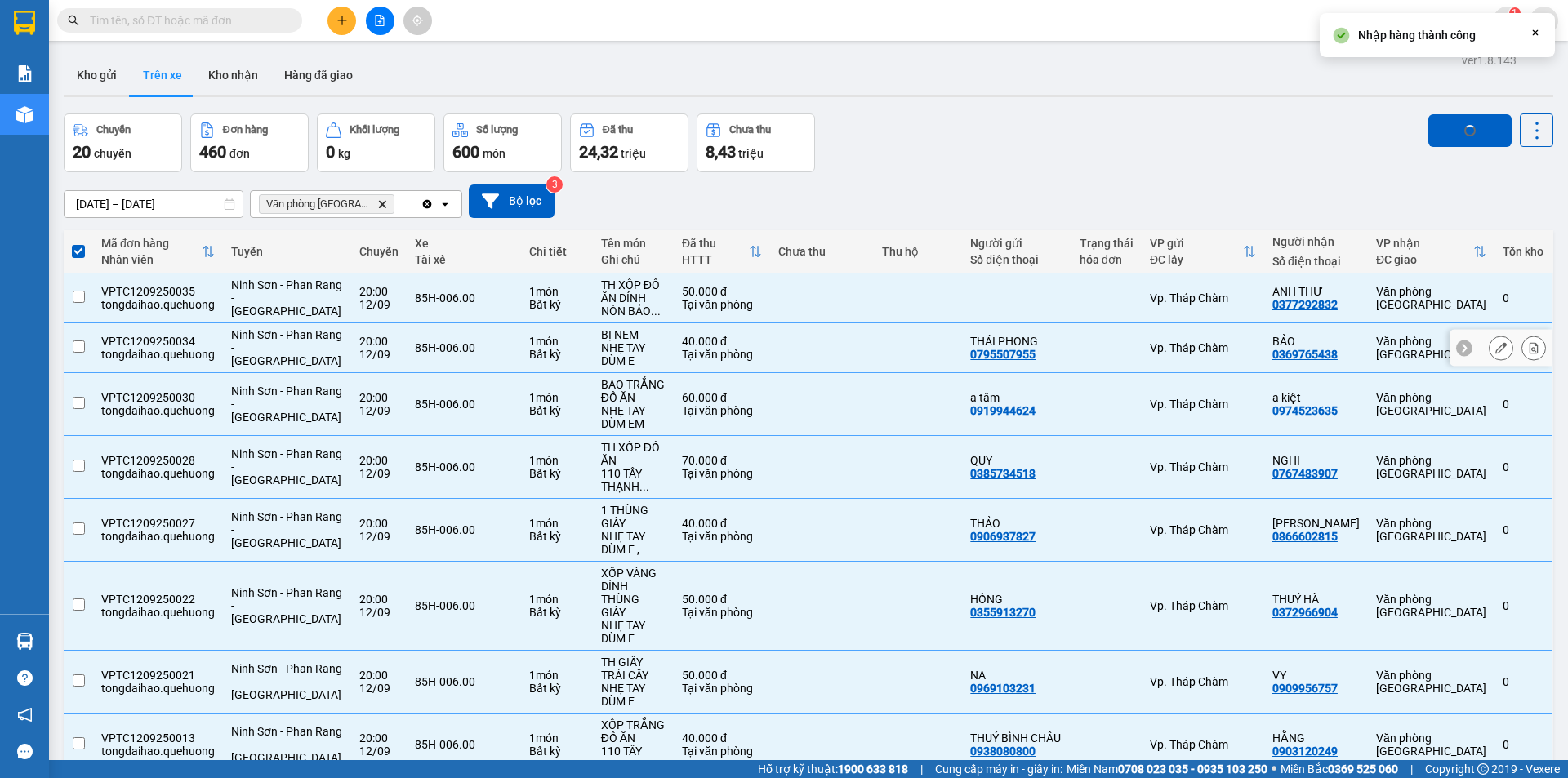
checkbox input "false"
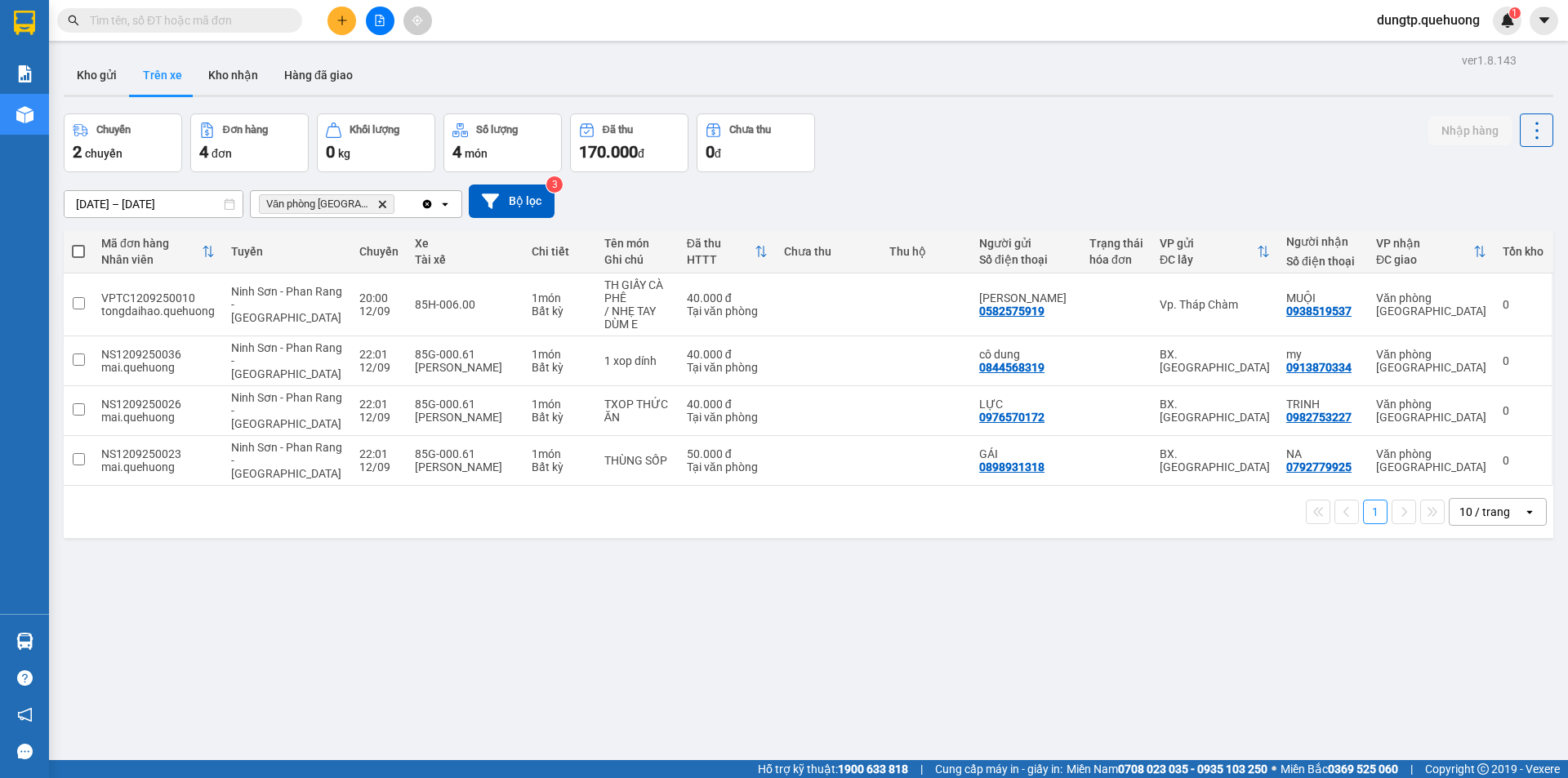
click at [80, 254] on span at bounding box center [79, 252] width 13 height 13
click at [79, 243] on input "checkbox" at bounding box center [79, 243] width 0 height 0
checkbox input "true"
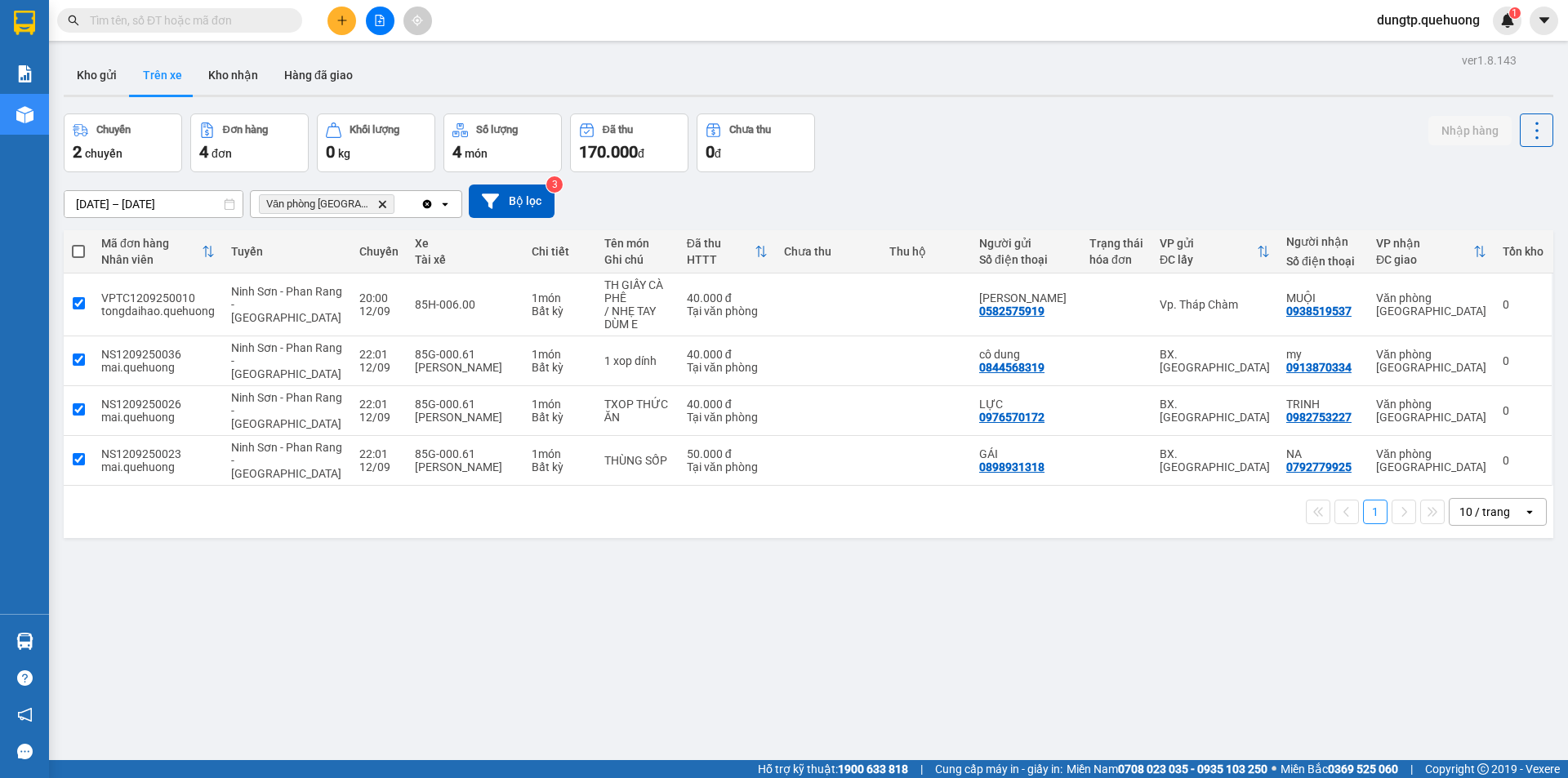
checkbox input "true"
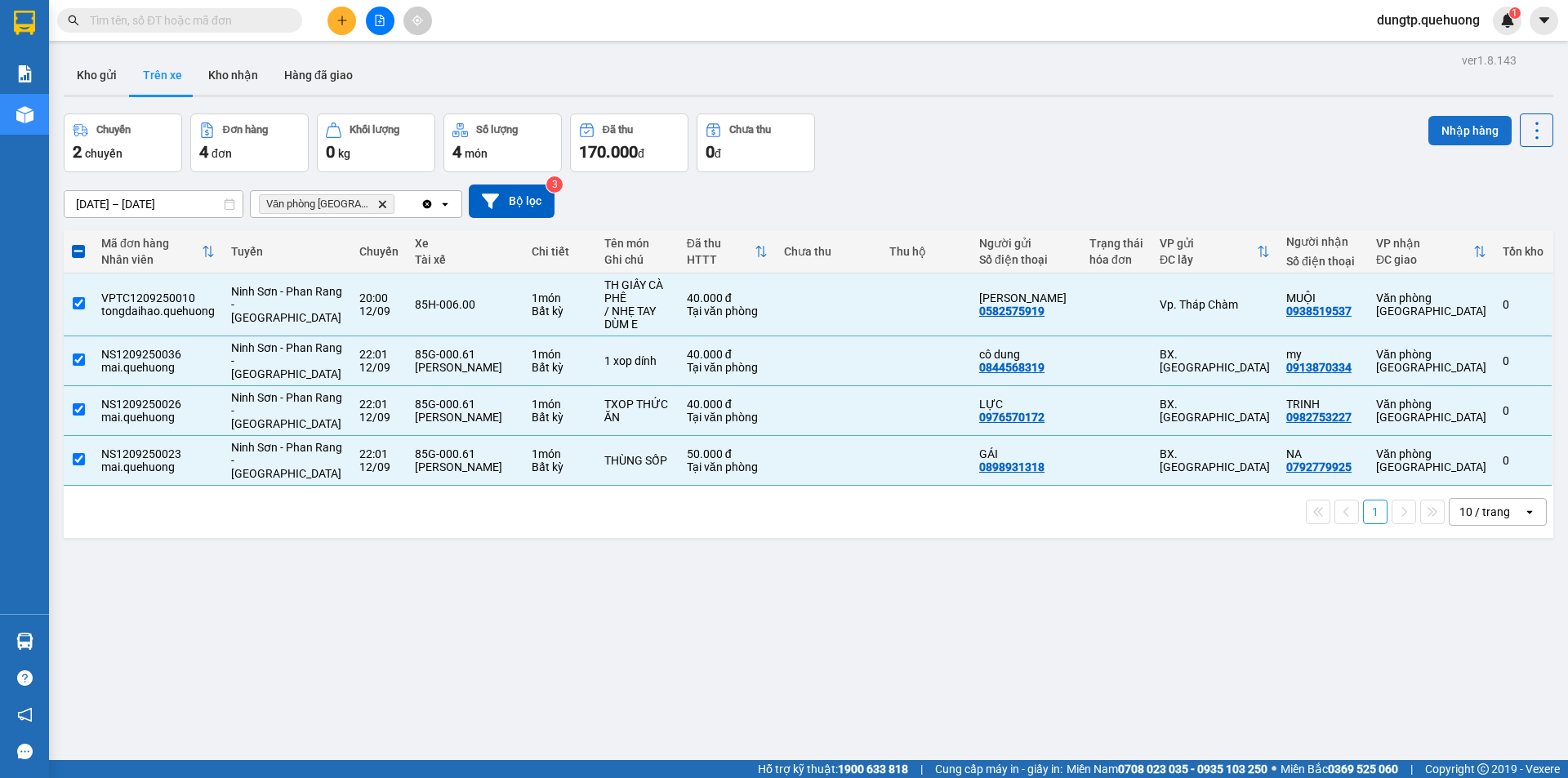
click at [1445, 127] on button "Nhập hàng" at bounding box center [1469, 131] width 84 height 30
checkbox input "false"
